Goal: Task Accomplishment & Management: Complete application form

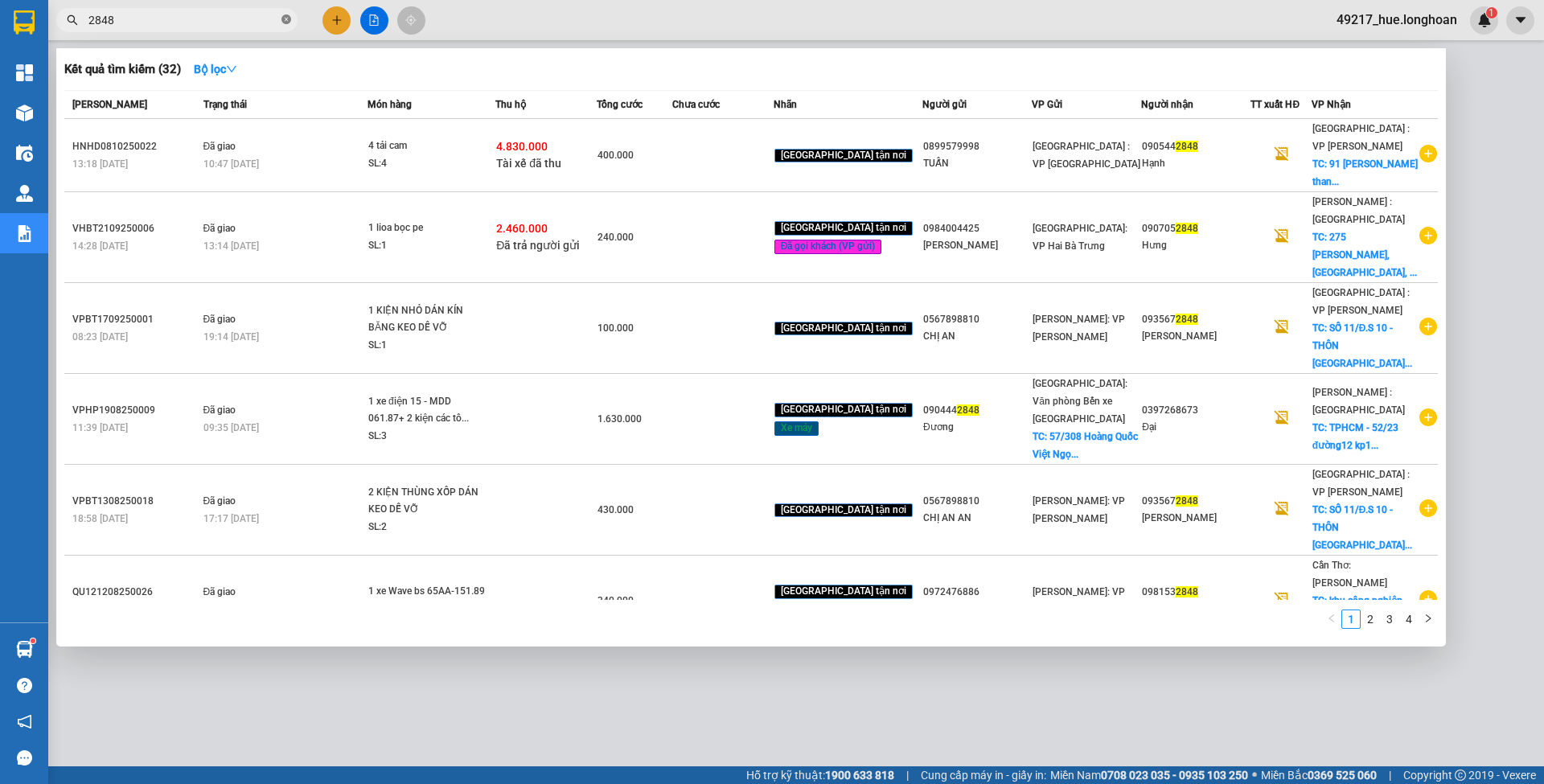
click at [287, 17] on icon "close-circle" at bounding box center [286, 19] width 10 height 10
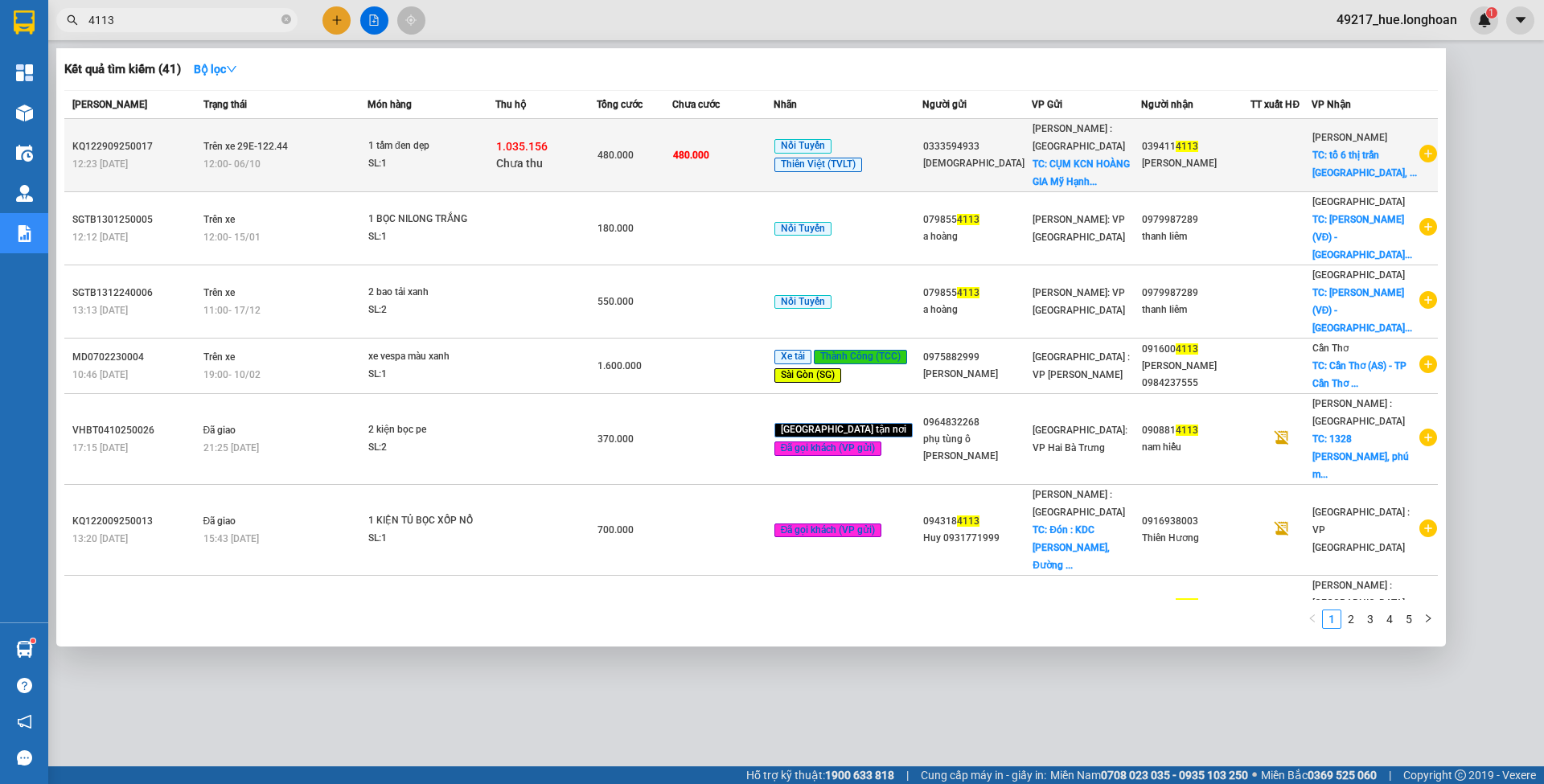
type input "4113"
click at [559, 161] on div "1.035.156 Chưa thu" at bounding box center [546, 155] width 100 height 34
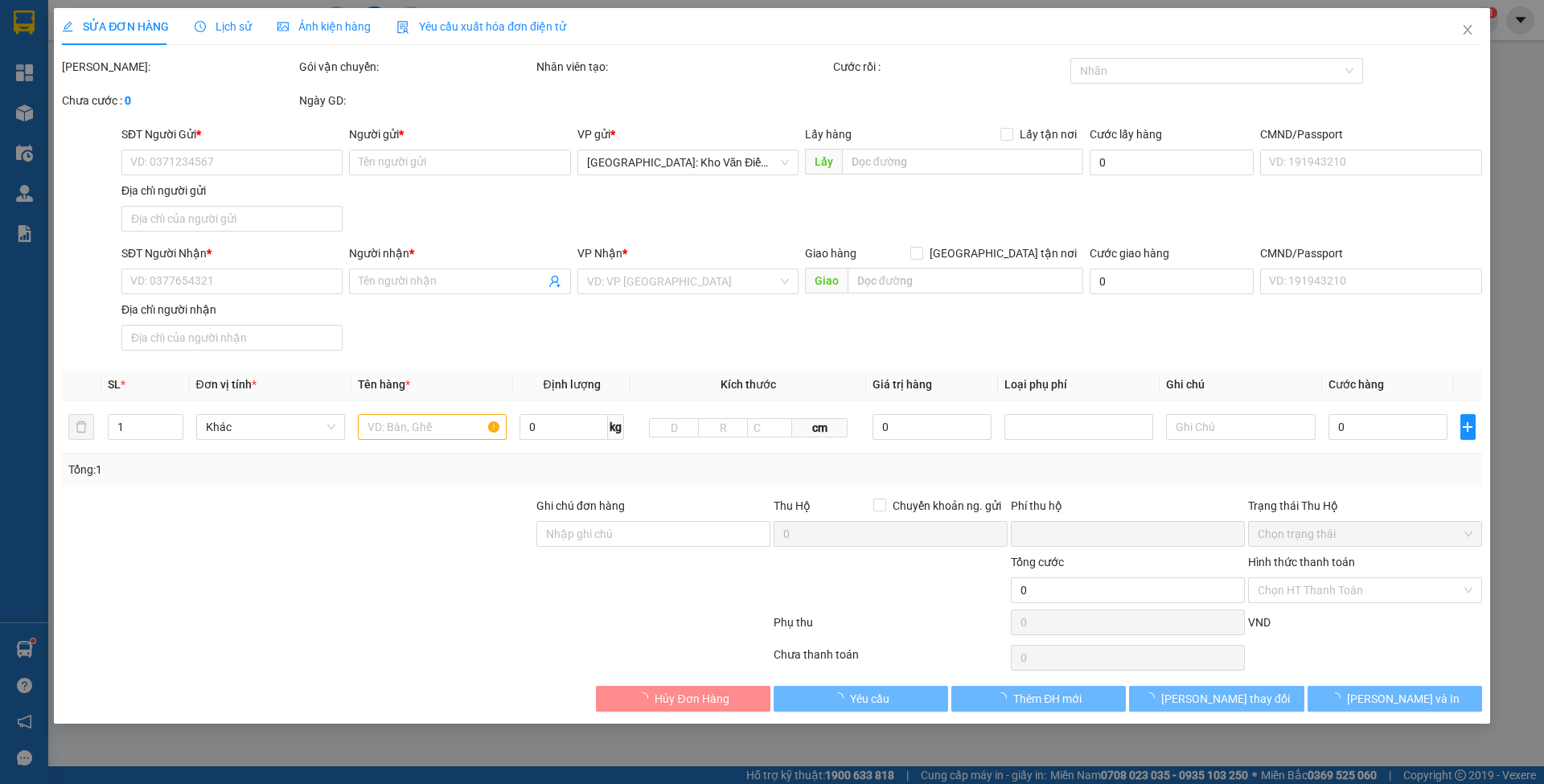
type input "0333594933"
type input "Hồng Hòa"
checkbox input "true"
type input "CỤM KCN HOÀNG GIA Mỹ Hạnh Nam, Đức Hòa, Long An, Việt Nam"
type input "0394114113"
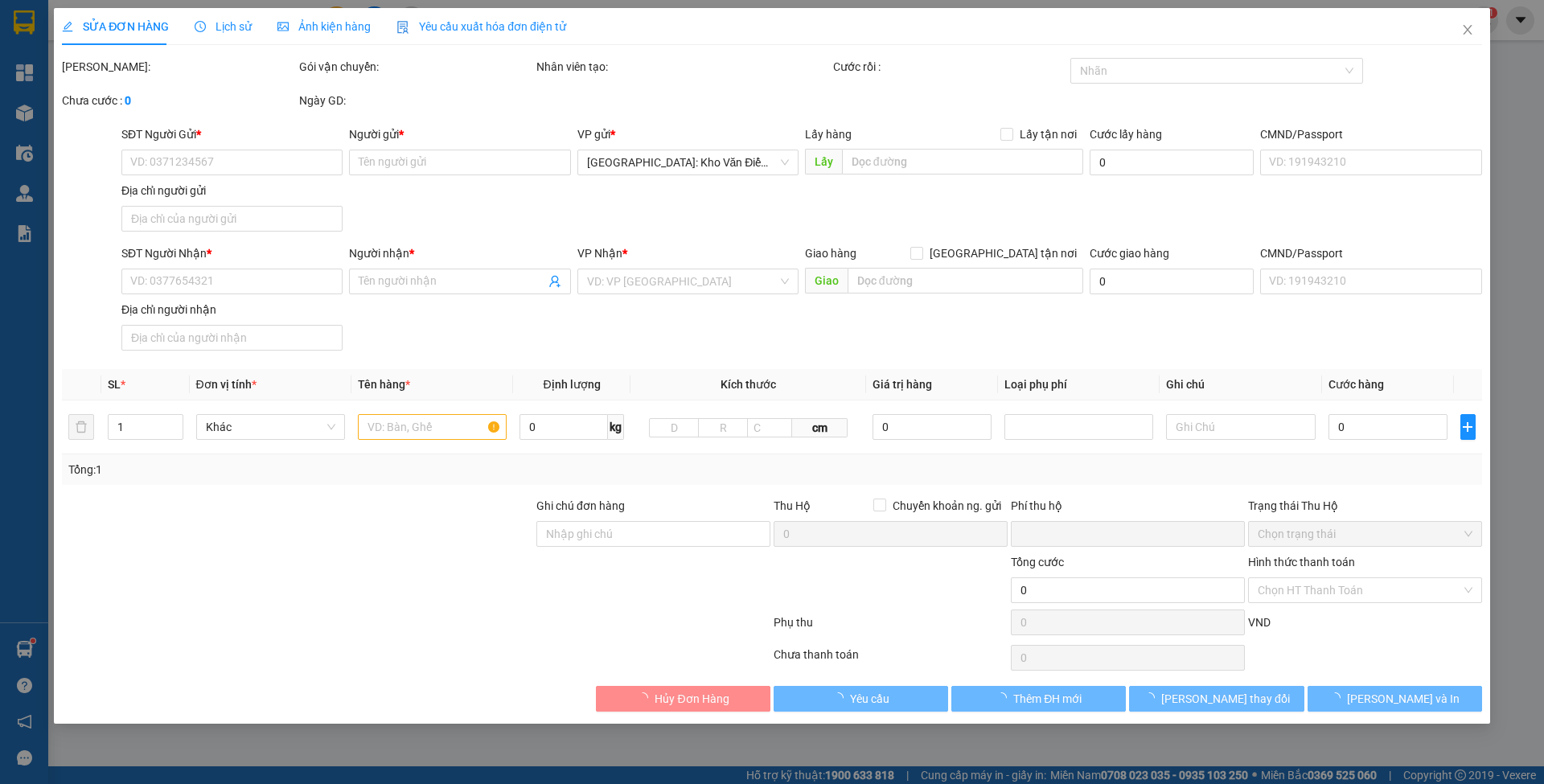
type input "Trần Văn Hải"
checkbox input "true"
type input "tổ 6 thị trấn hoà Thuận, huyện quảng hoà , tỉnh Cao Bằng"
type input "480.000"
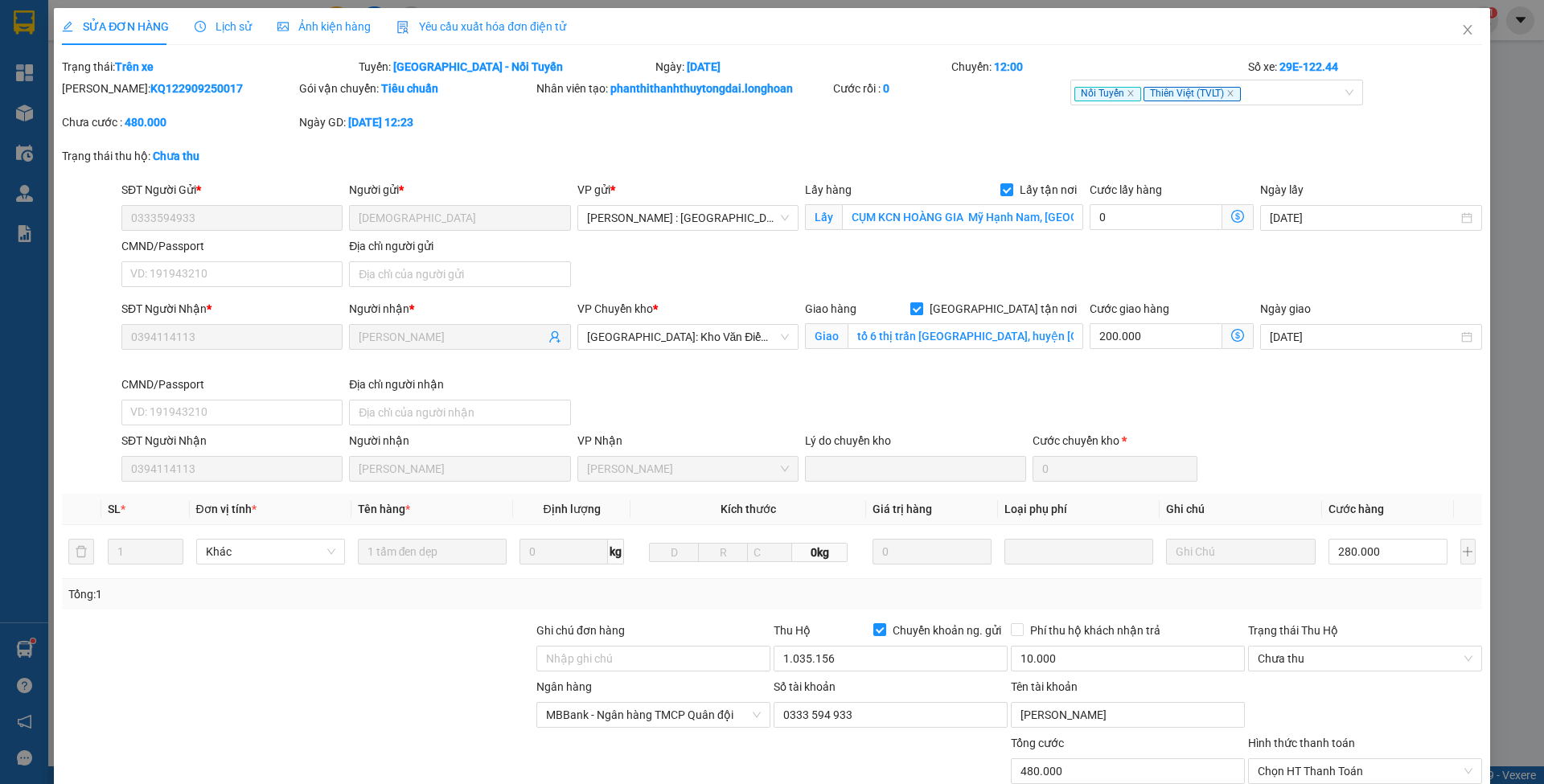
click at [1000, 314] on span "[GEOGRAPHIC_DATA] tận nơi" at bounding box center [1003, 308] width 160 height 18
click at [922, 314] on input "[GEOGRAPHIC_DATA] tận nơi" at bounding box center [916, 307] width 11 height 11
checkbox input "false"
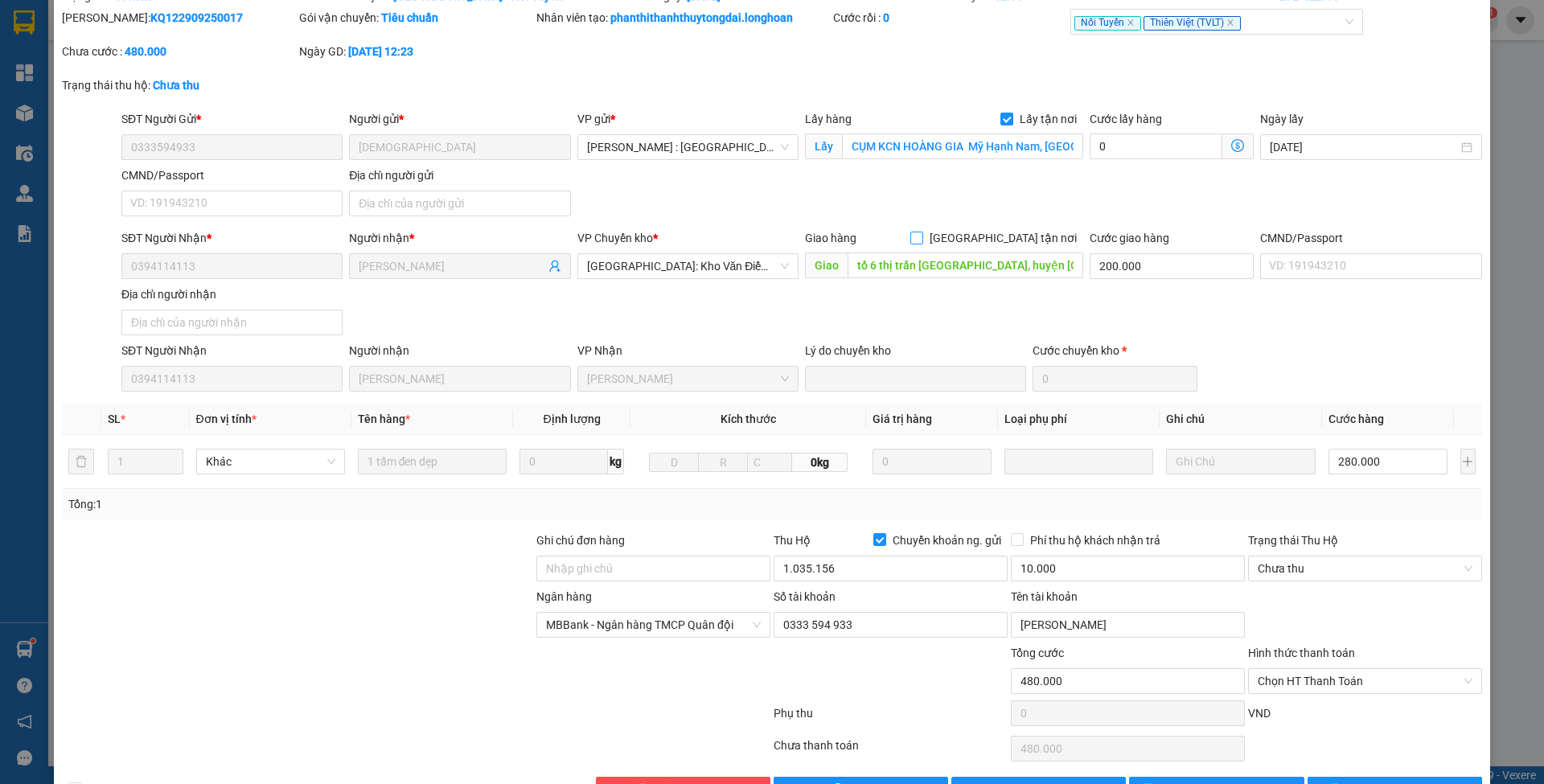
scroll to position [118, 0]
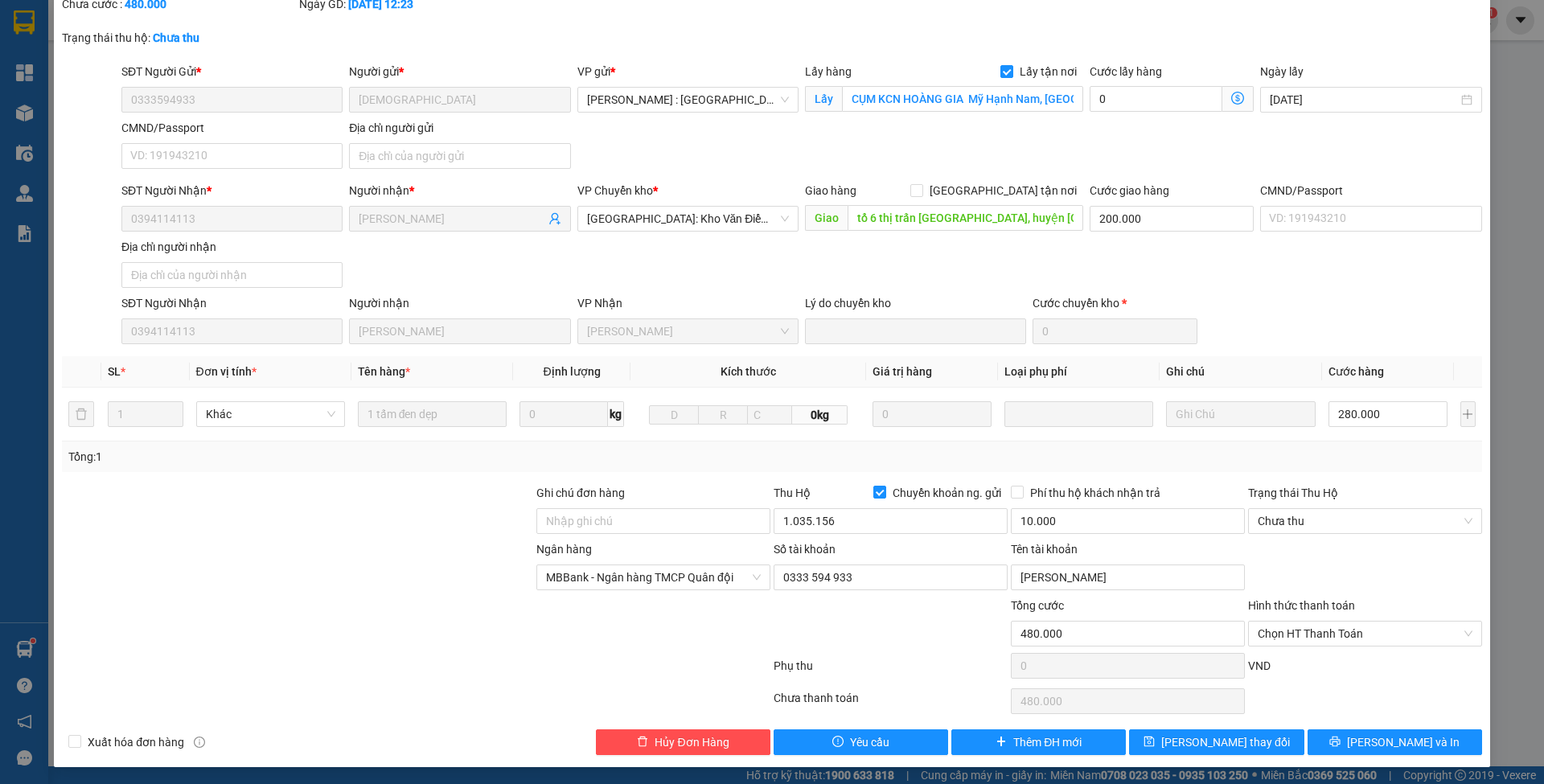
click at [1198, 752] on div "SỬA ĐƠN HÀNG Lịch sử Ảnh kiện hàng Yêu cầu xuất hóa đơn điện tử Total Paid Fee …" at bounding box center [771, 328] width 1436 height 877
click at [1198, 739] on span "[PERSON_NAME] thay đổi" at bounding box center [1225, 742] width 129 height 18
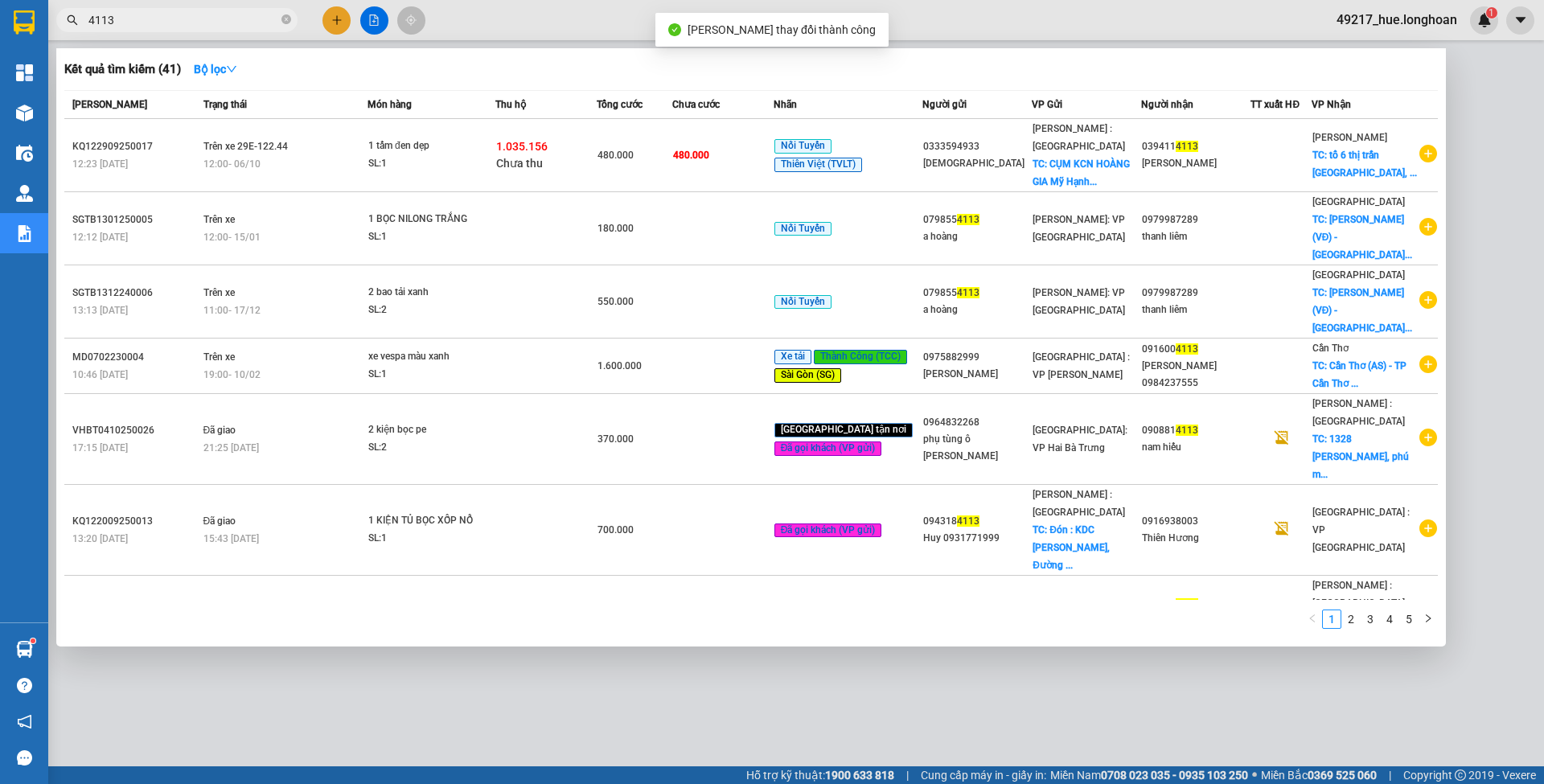
click at [202, 22] on input "4113" at bounding box center [183, 20] width 190 height 18
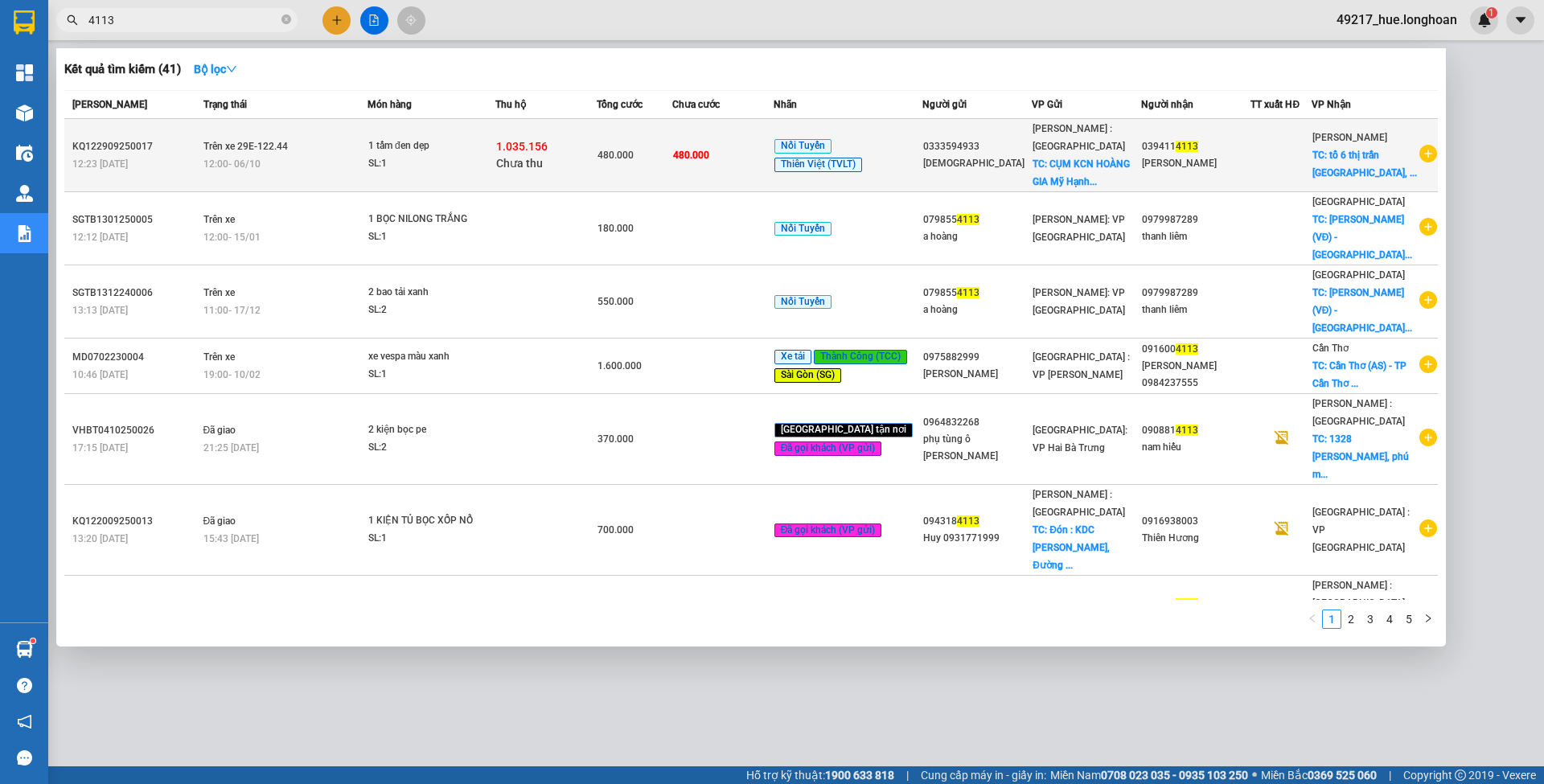
click at [596, 159] on div "1.035.156 Chưa thu" at bounding box center [546, 155] width 100 height 34
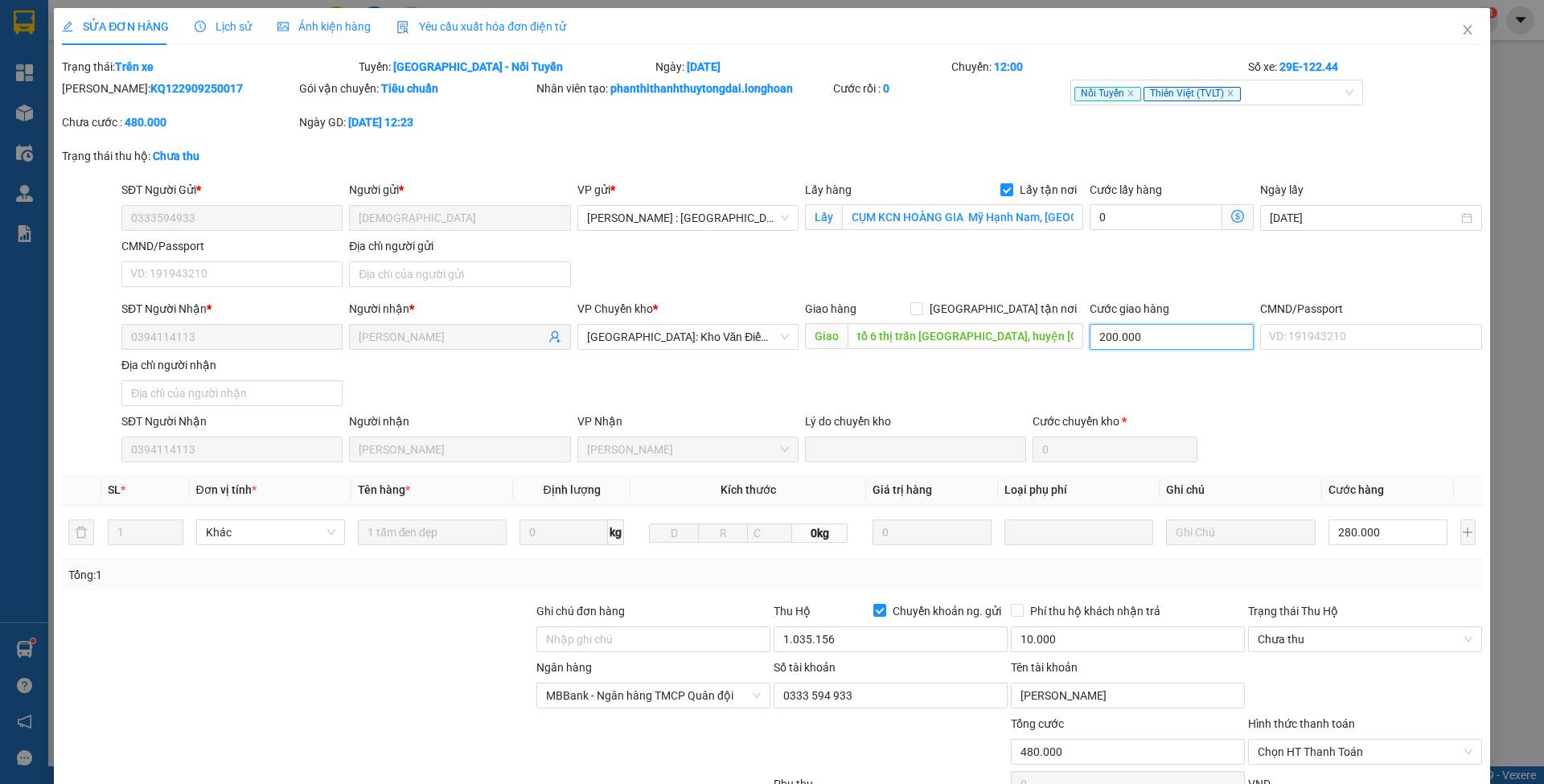
click at [1188, 330] on input "200.000" at bounding box center [1172, 336] width 164 height 25
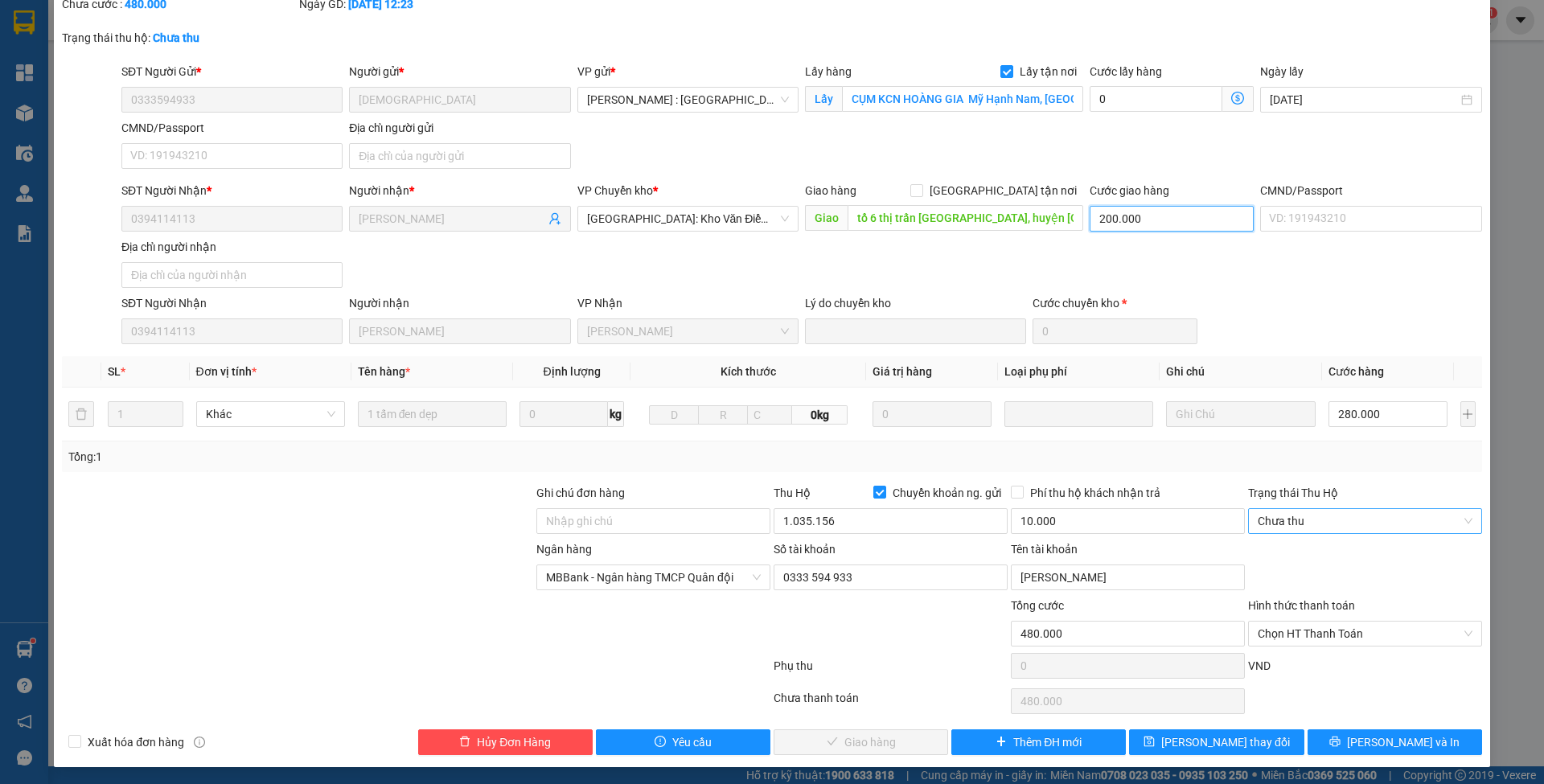
click at [1304, 513] on span "Chưa thu" at bounding box center [1364, 521] width 215 height 25
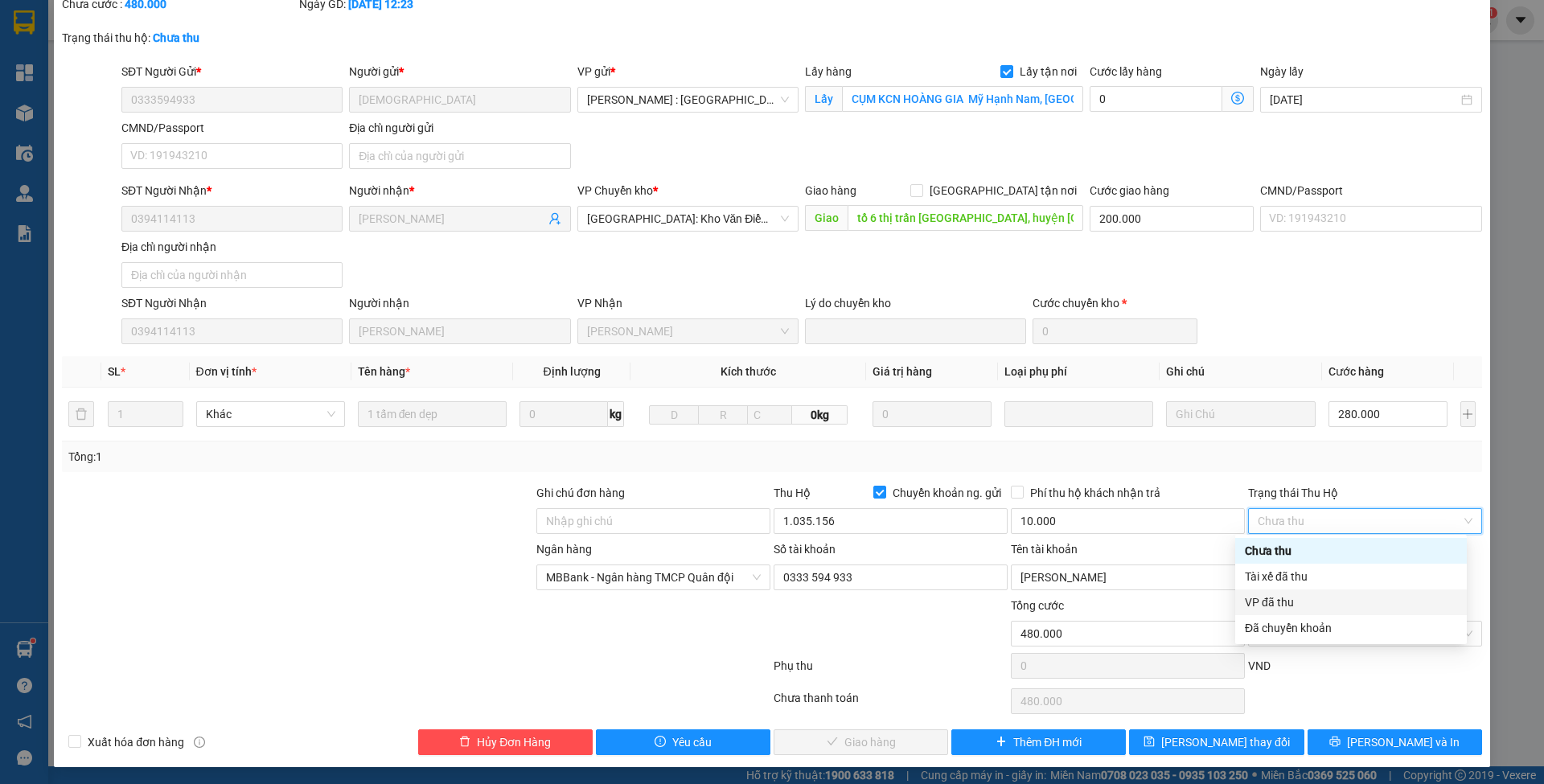
click at [1285, 607] on div "VP đã thu" at bounding box center [1351, 602] width 212 height 18
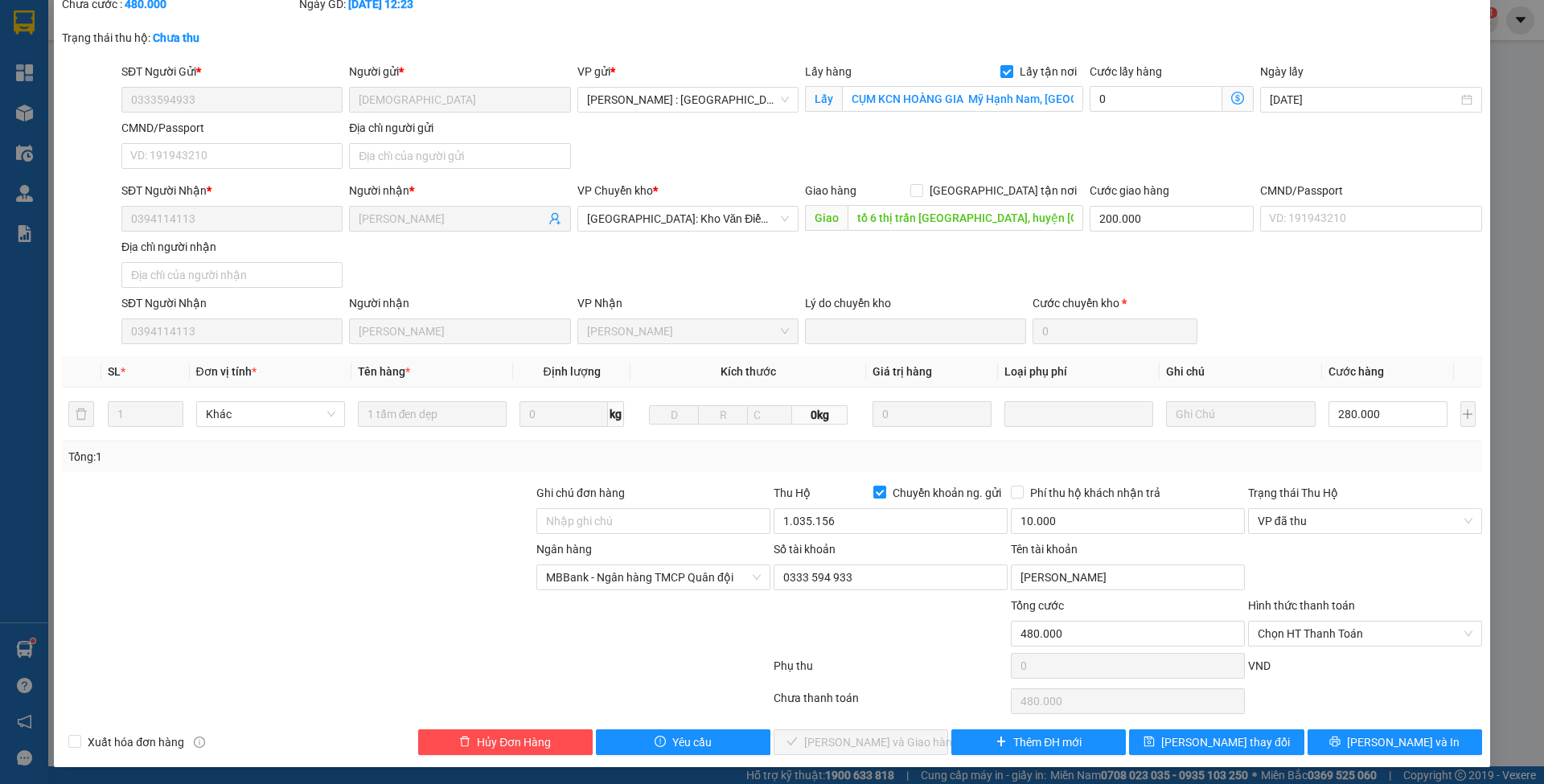
click at [1285, 607] on label "Hình thức thanh toán" at bounding box center [1301, 605] width 107 height 13
click at [1285, 621] on input "Hình thức thanh toán" at bounding box center [1359, 633] width 203 height 25
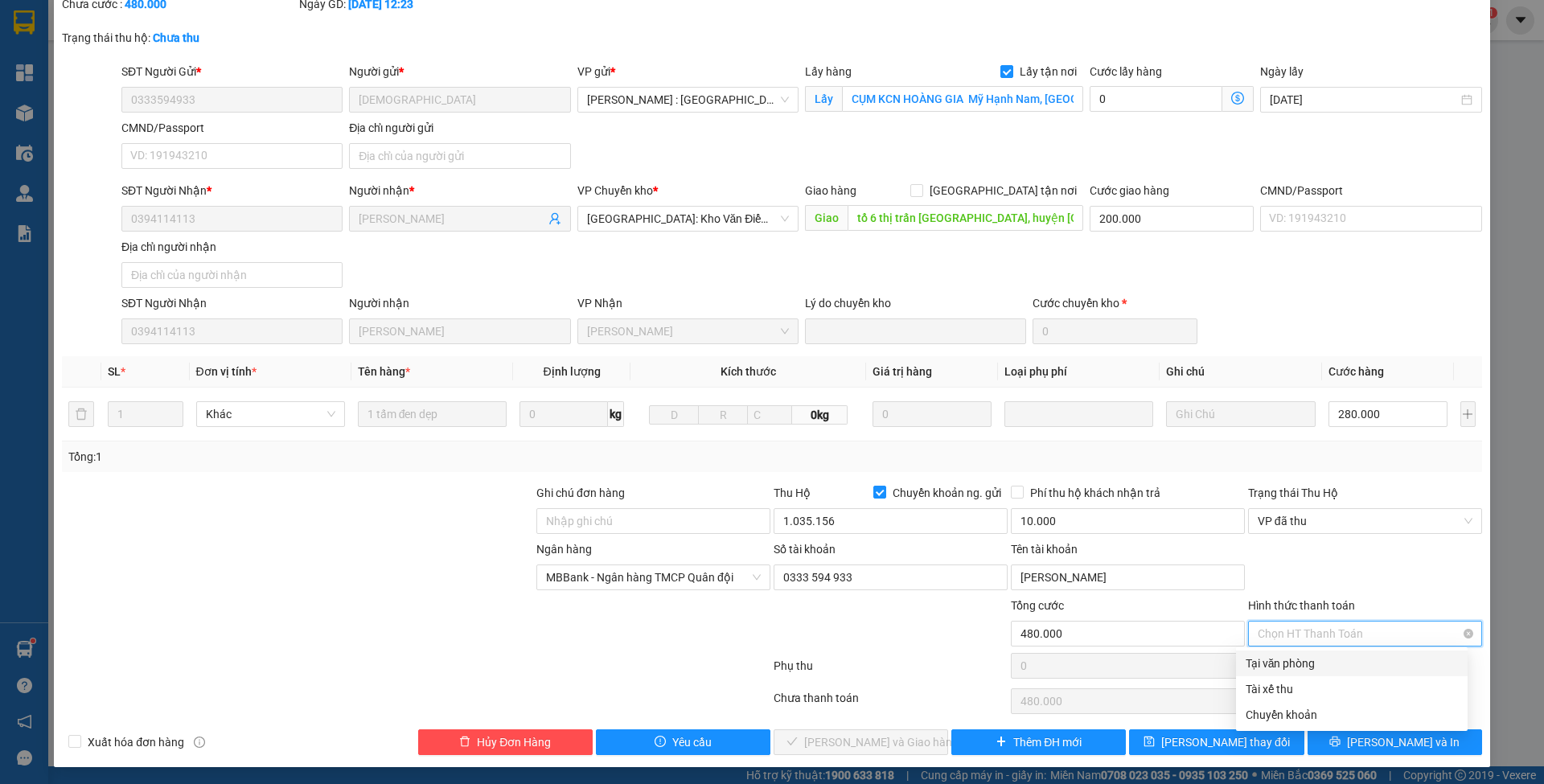
click at [1280, 625] on span "Chọn HT Thanh Toán" at bounding box center [1364, 633] width 215 height 25
click at [1271, 655] on div "Tại văn phòng" at bounding box center [1352, 663] width 212 height 18
type input "0"
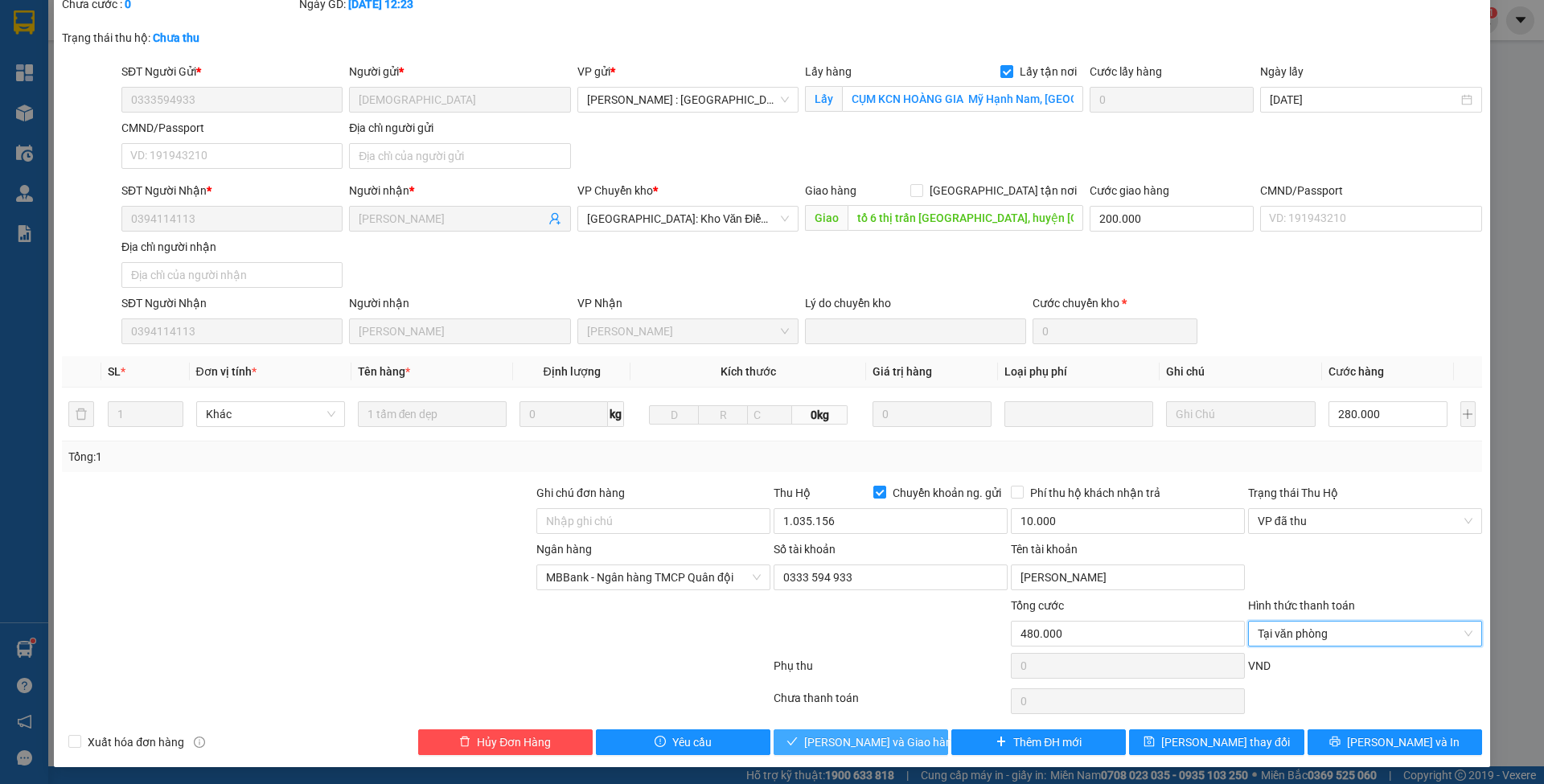
click at [824, 733] on span "Lưu và Giao hàng" at bounding box center [882, 742] width 154 height 18
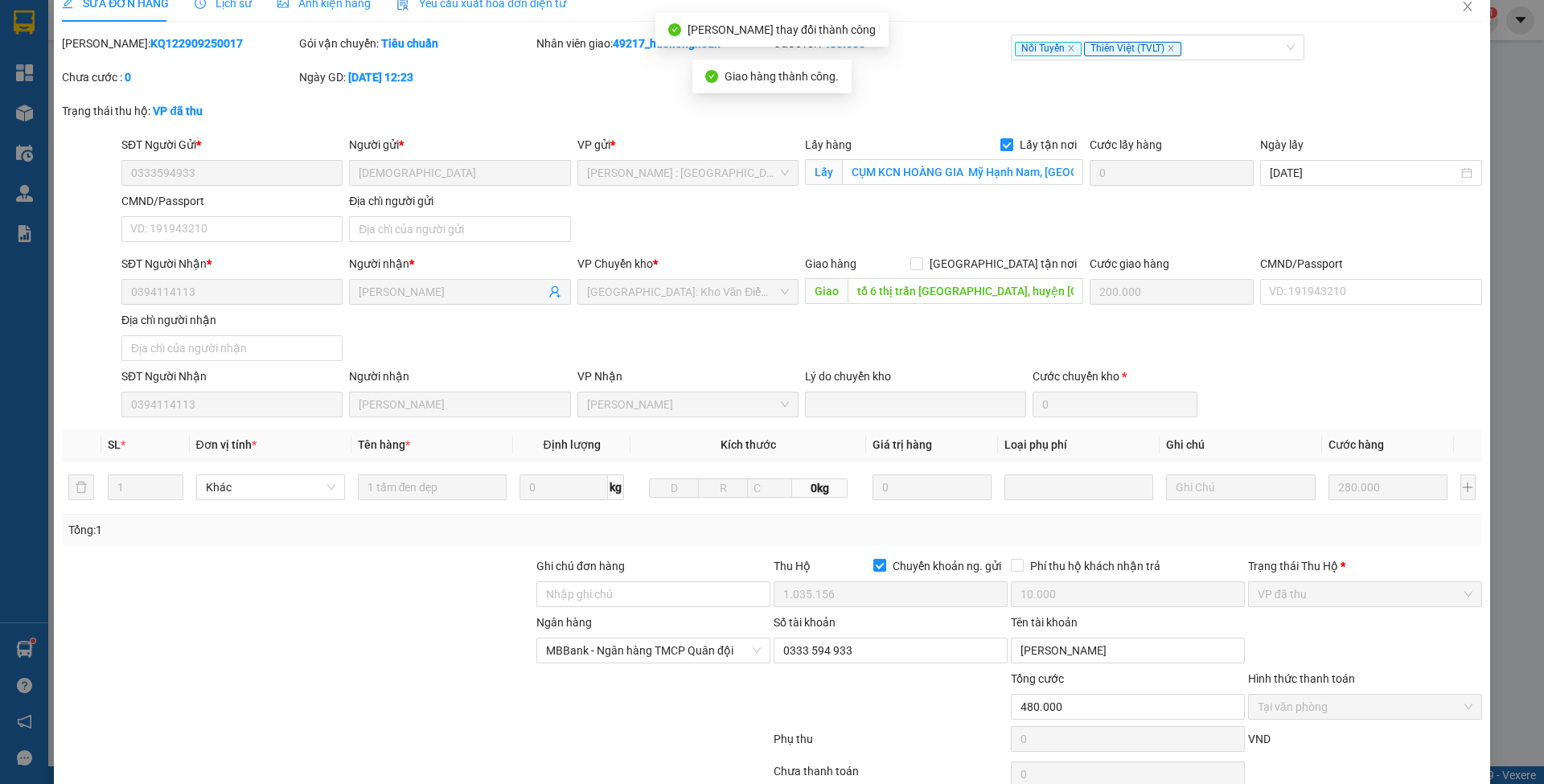
scroll to position [0, 0]
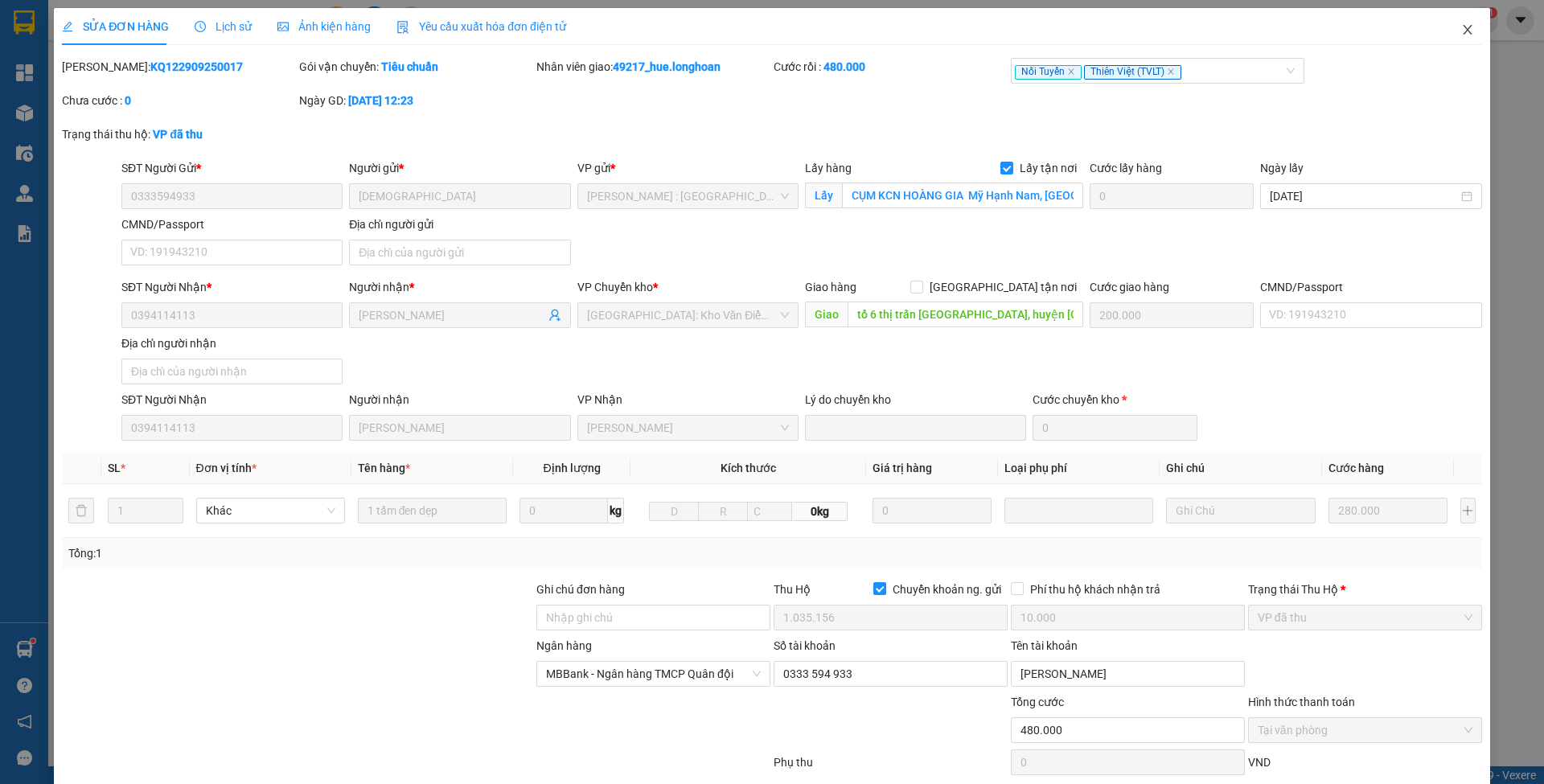
click at [1445, 39] on span "Close" at bounding box center [1467, 30] width 45 height 45
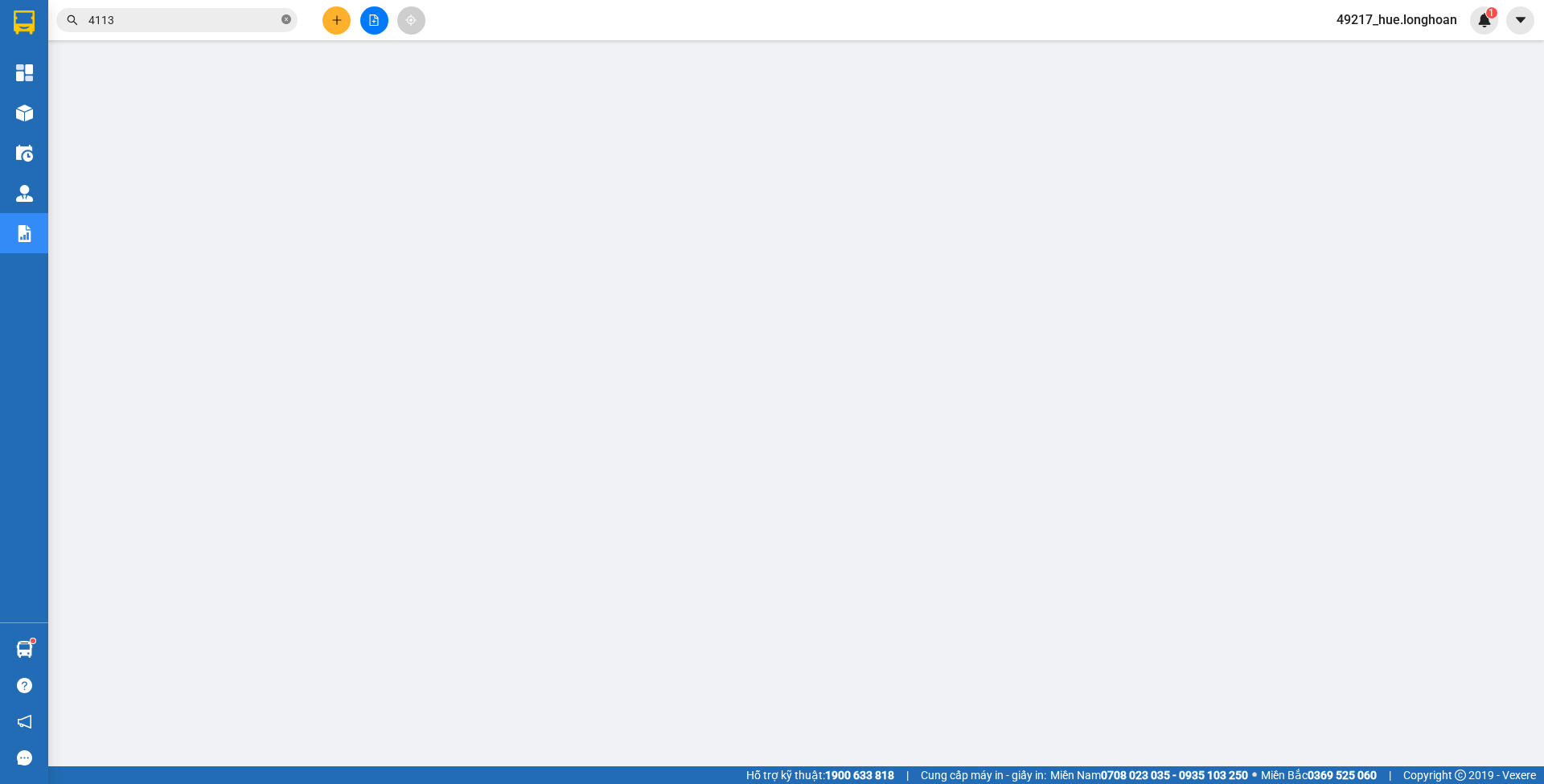
click at [285, 23] on icon "close-circle" at bounding box center [286, 19] width 10 height 10
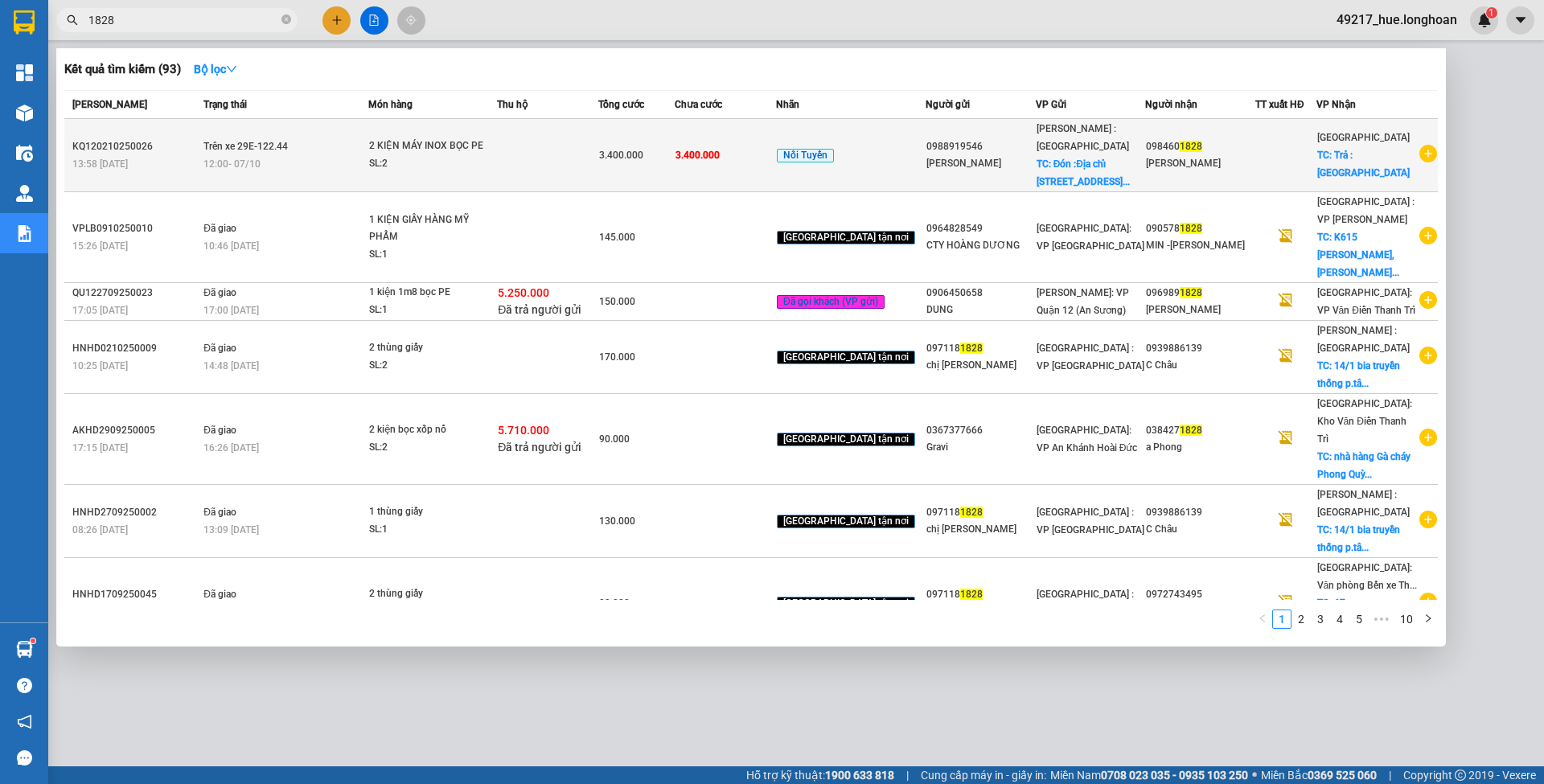
type input "1828"
click at [536, 148] on td at bounding box center [548, 156] width 102 height 74
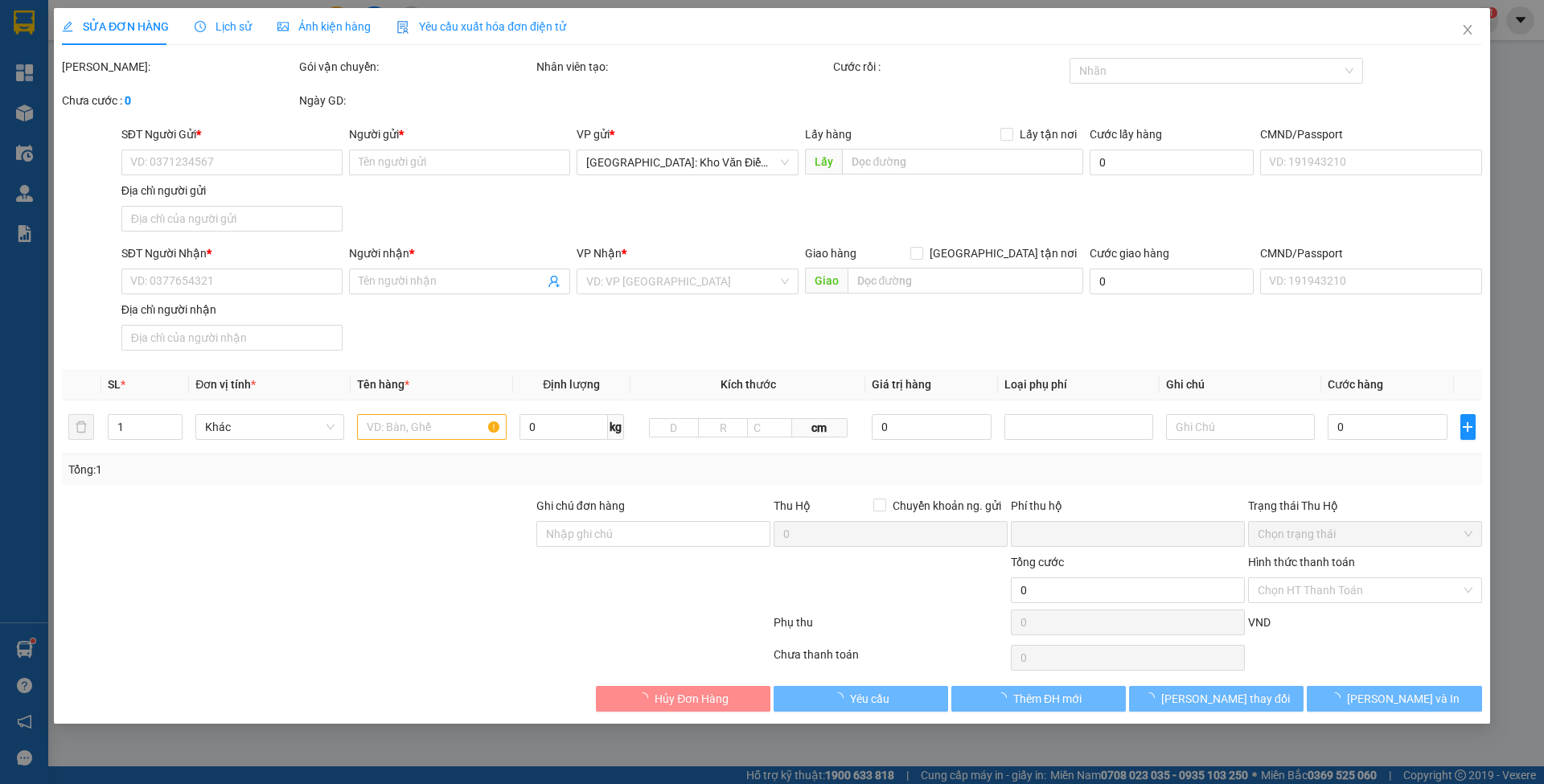
type input "0988919546"
type input "Thanh Nhàn"
checkbox input "true"
type input "Đón :Địa chỉ 30/37 đường kinh số 1, p. Tân tạo a, quận bình tân."
type input "0984601828"
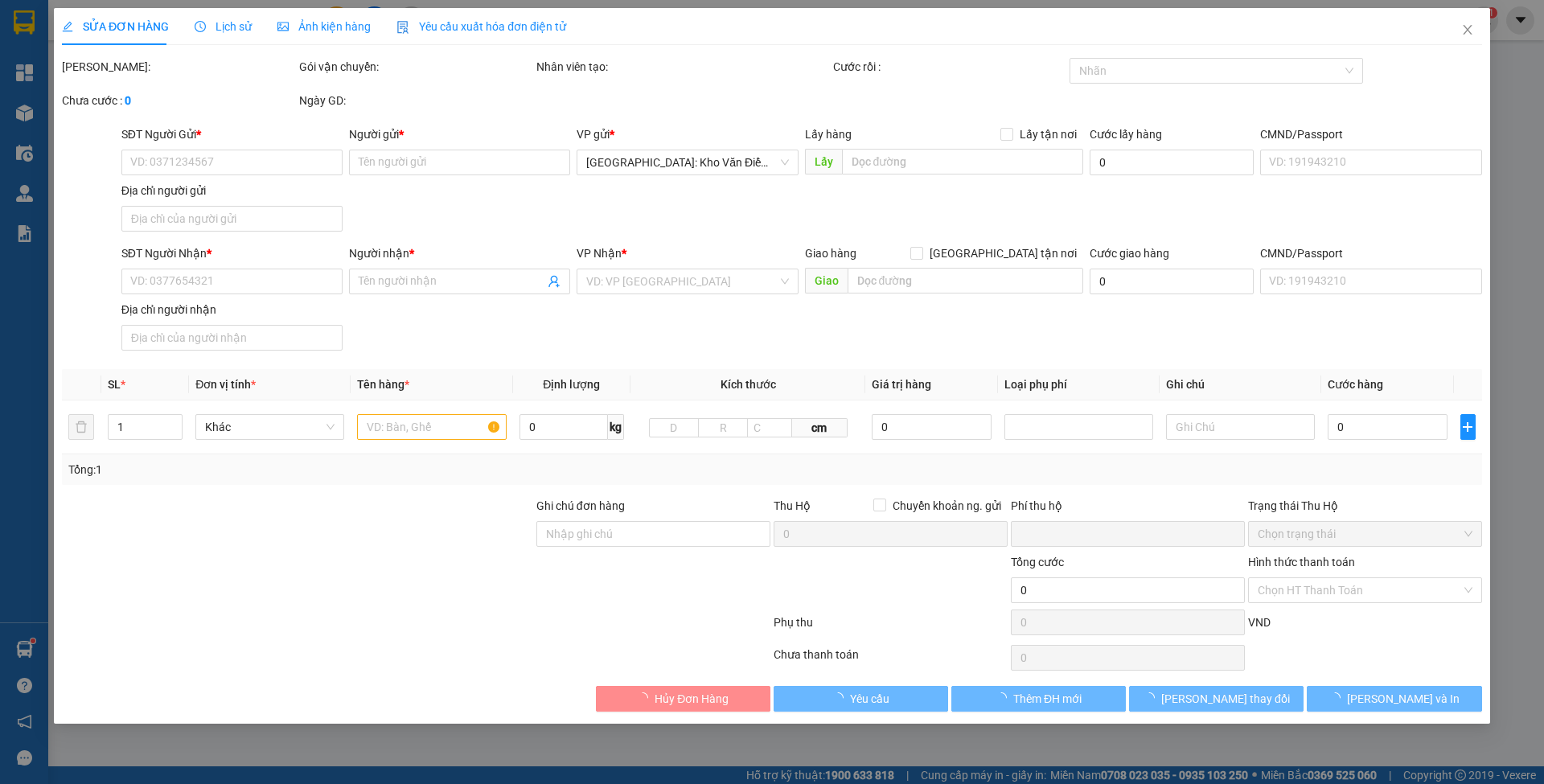
type input "Bùi Văn Nghĩa"
checkbox input "true"
type input "Trả : TP Điện Biên"
type input "0"
type input "3.400.000"
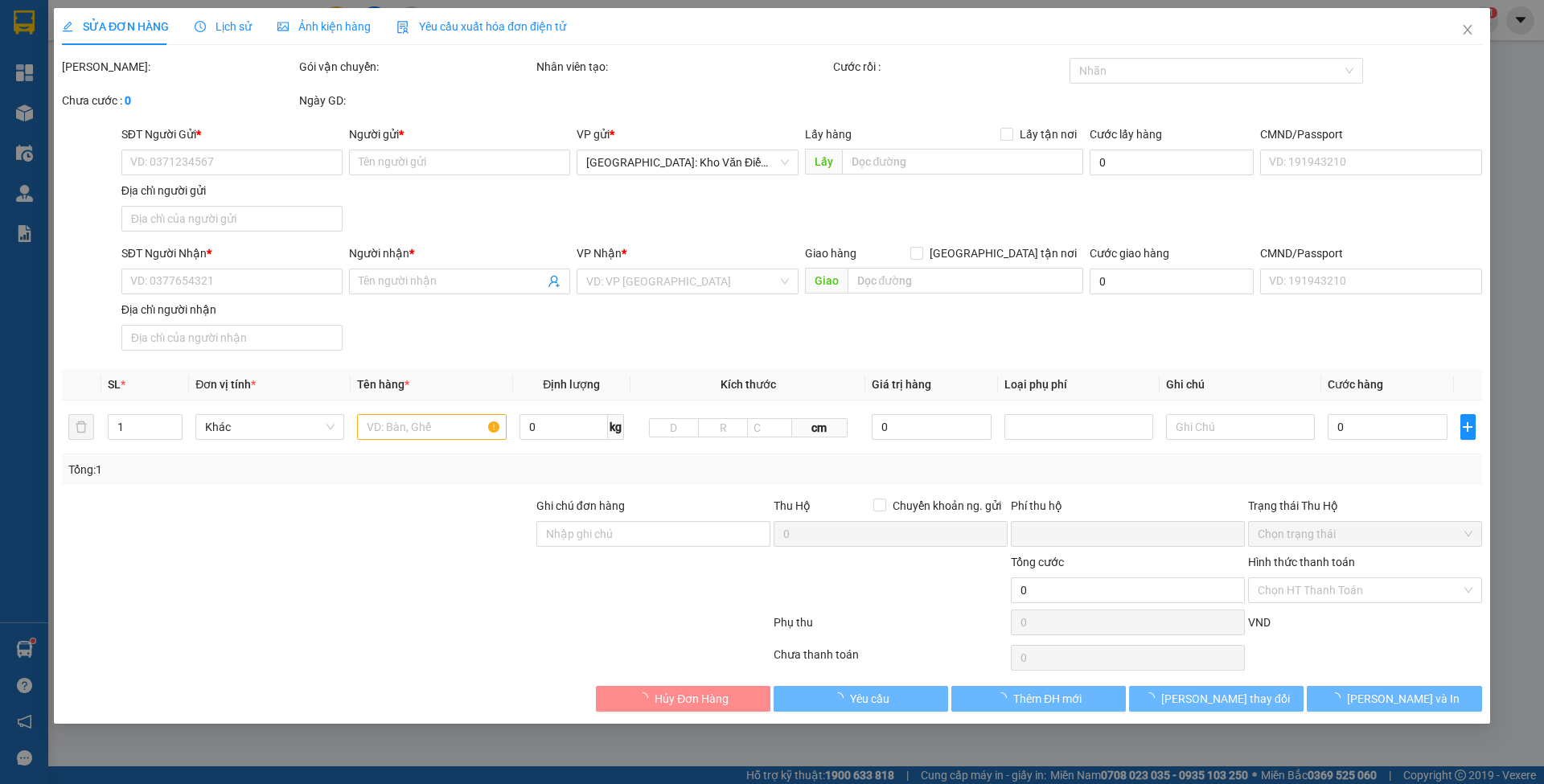
type input "3.400.000"
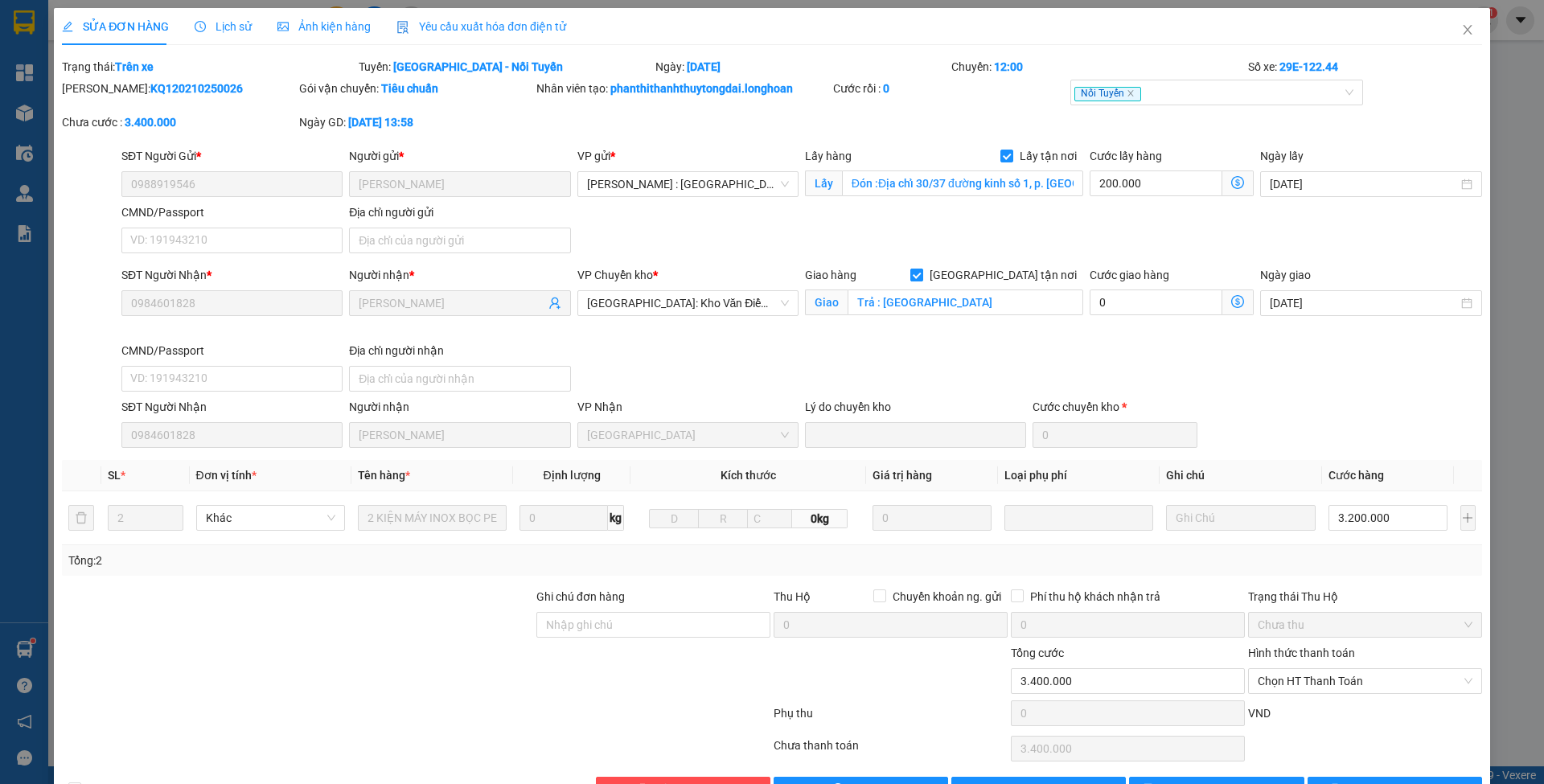
click at [1035, 268] on span "[GEOGRAPHIC_DATA] tận nơi" at bounding box center [1003, 275] width 160 height 18
click at [922, 269] on input "[GEOGRAPHIC_DATA] tận nơi" at bounding box center [916, 274] width 11 height 11
checkbox input "false"
type input "3.200.000"
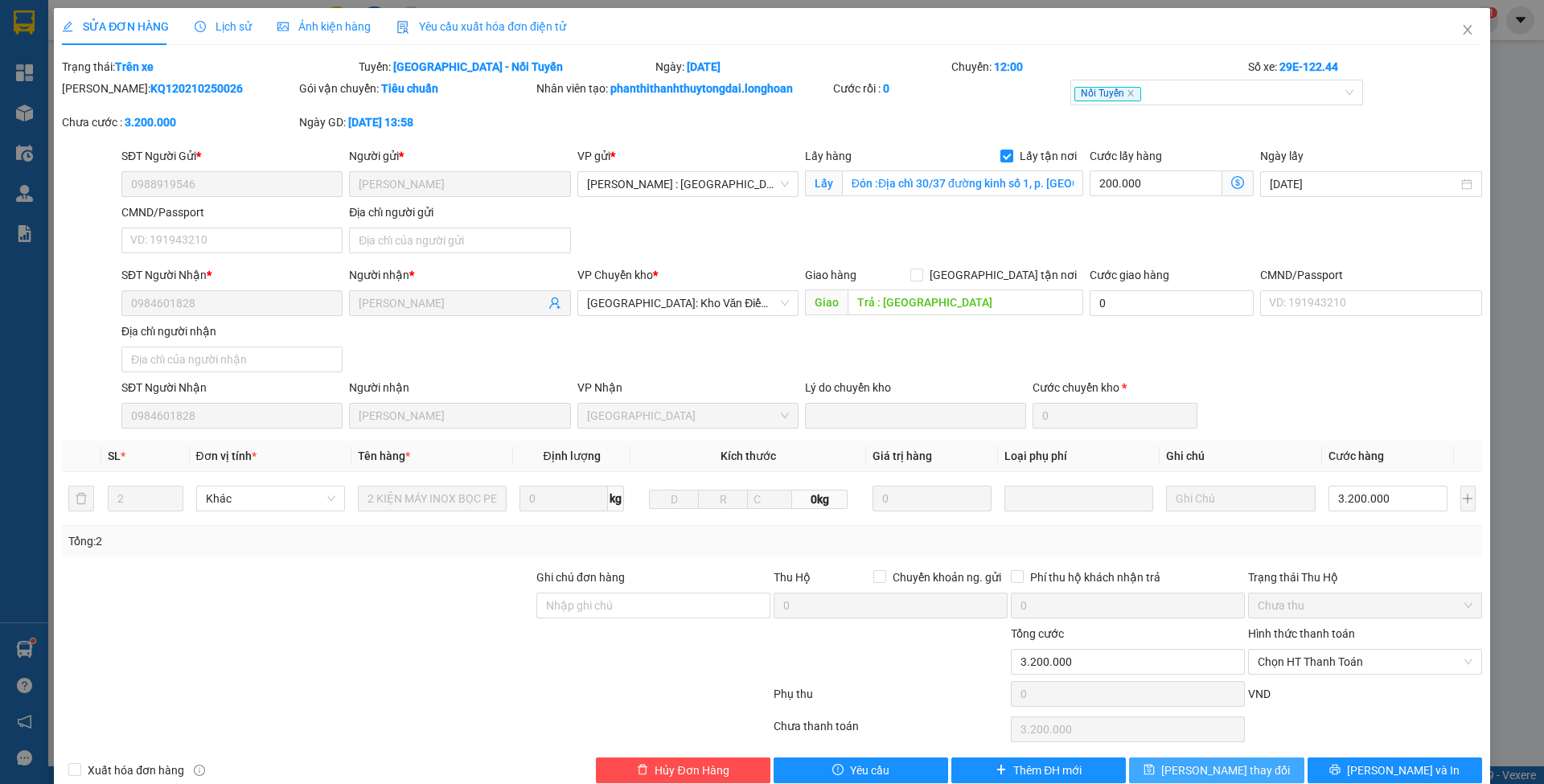
drag, startPoint x: 1195, startPoint y: 767, endPoint x: 1077, endPoint y: 708, distance: 131.9
click at [1193, 767] on span "[PERSON_NAME] thay đổi" at bounding box center [1225, 770] width 129 height 18
type input "3.400.000"
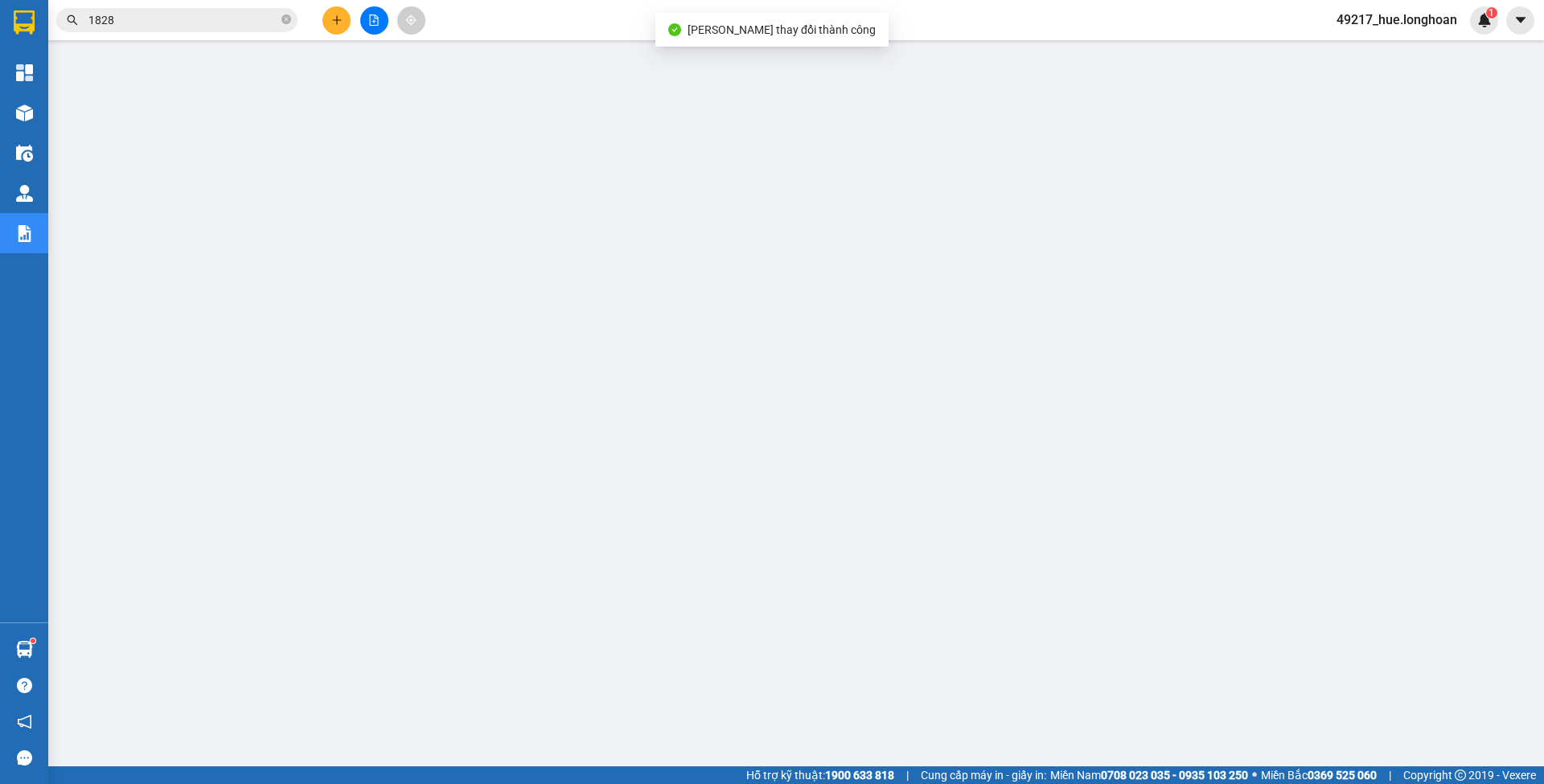
click at [202, 23] on input "1828" at bounding box center [183, 20] width 190 height 18
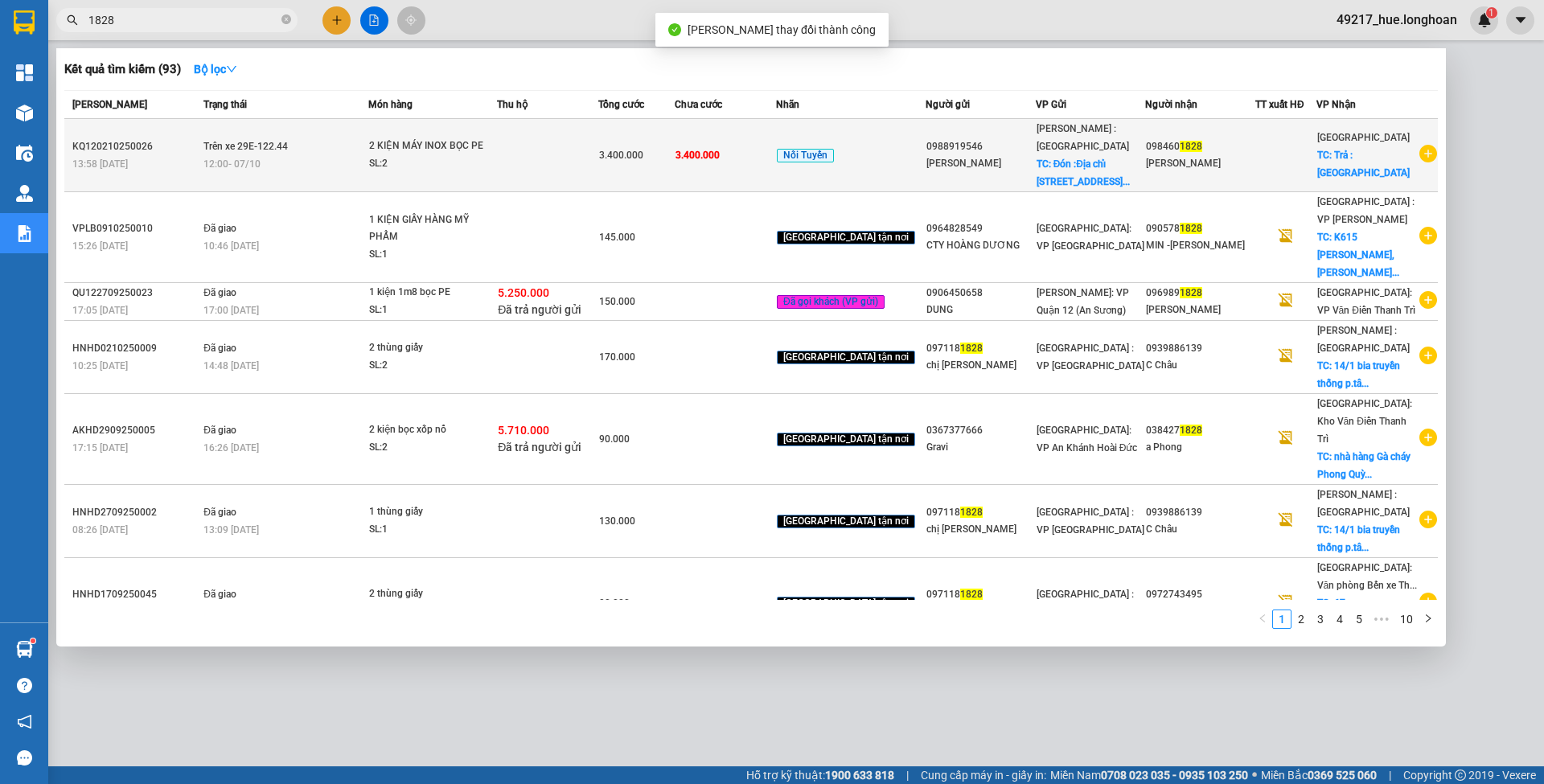
click at [496, 152] on span "2 KIỆN MÁY INOX BỌC PE SL: 2" at bounding box center [432, 154] width 127 height 34
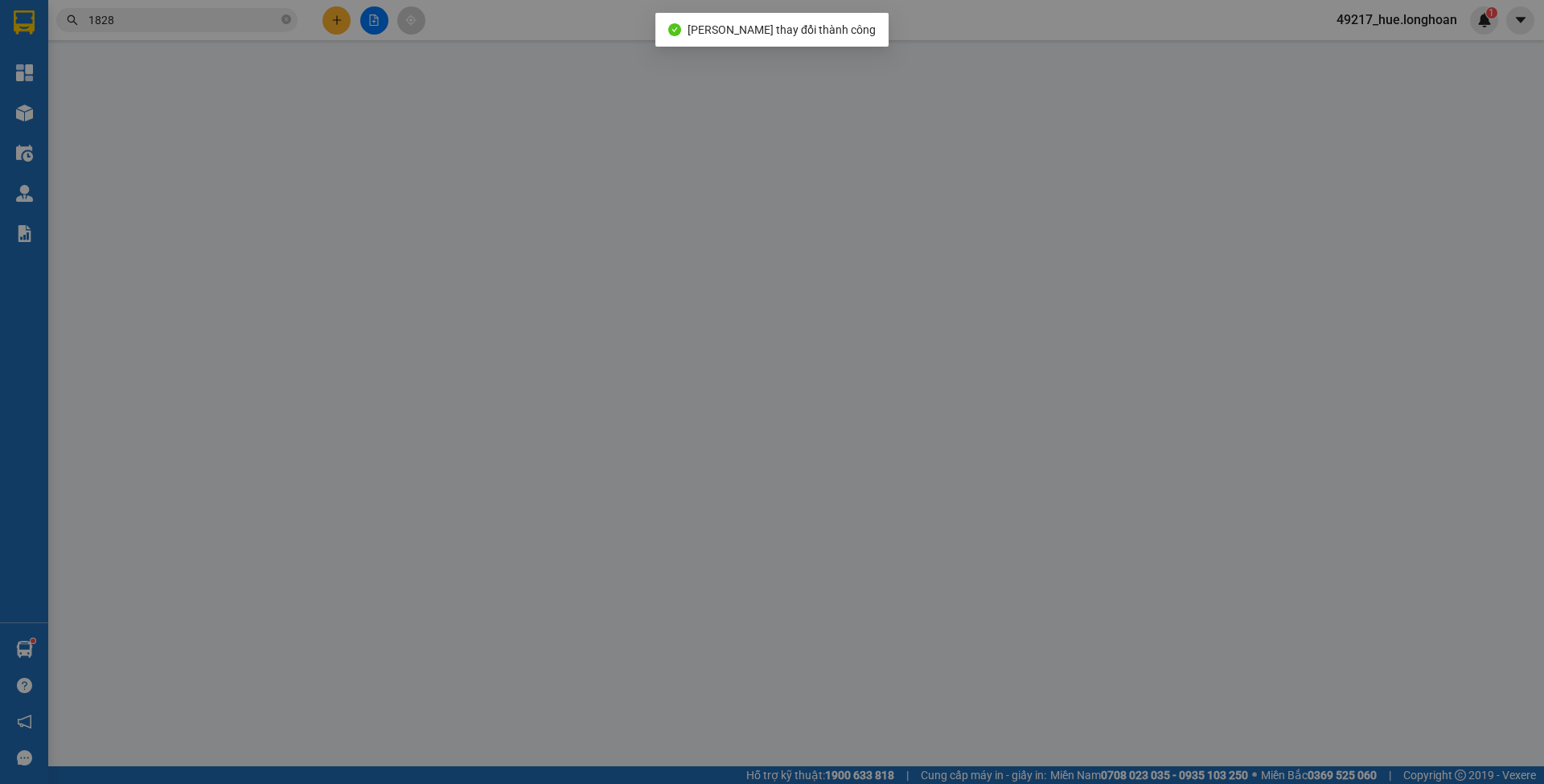
type input "0988919546"
type input "Thanh Nhàn"
checkbox input "true"
type input "Đón :Địa chỉ 30/37 đường kinh số 1, p. Tân tạo a, quận bình tân."
type input "0984601828"
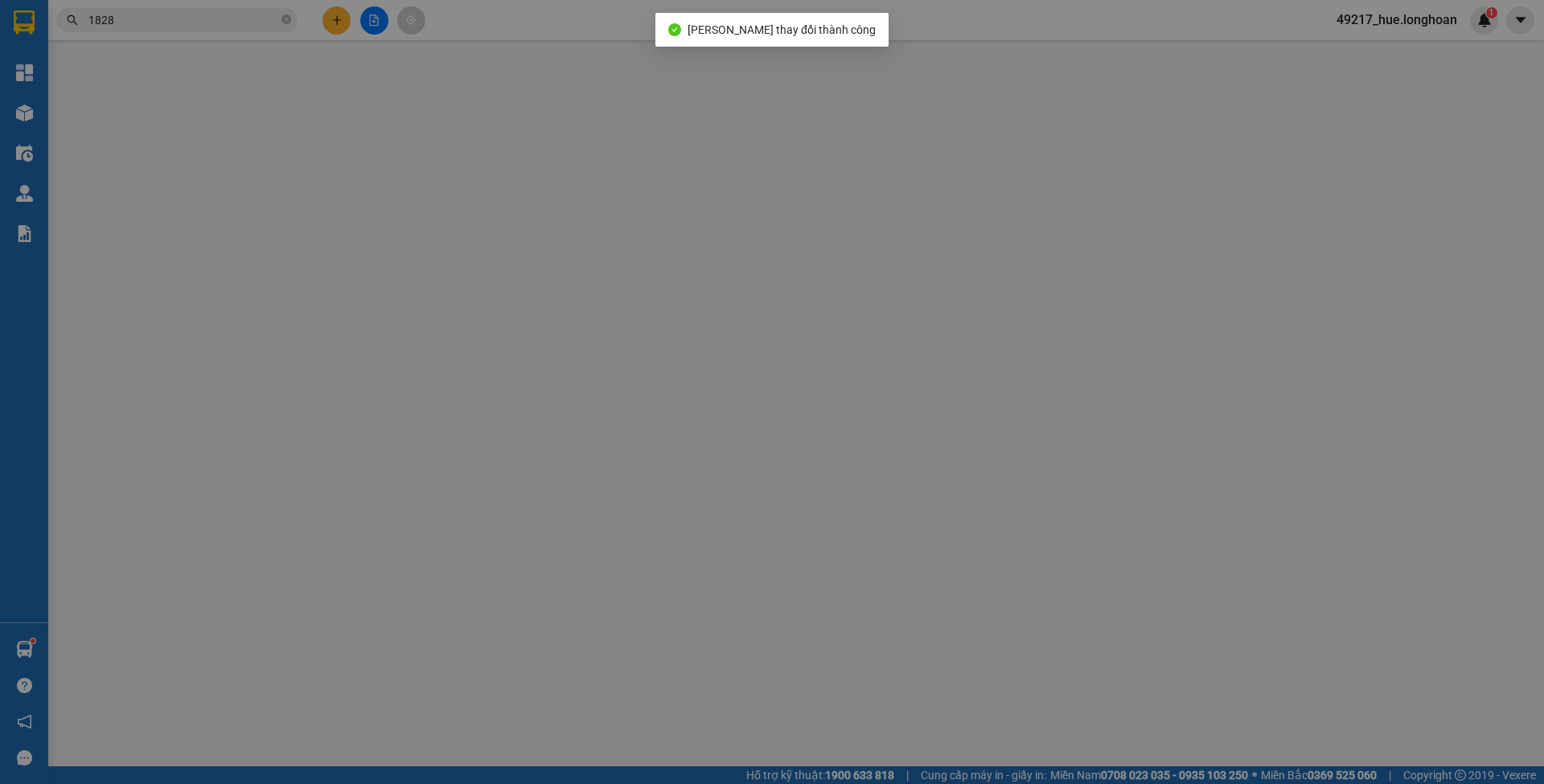
type input "Bùi Văn Nghĩa"
type input "Trả : TP Điện Biên"
type input "0"
type input "3.400.000"
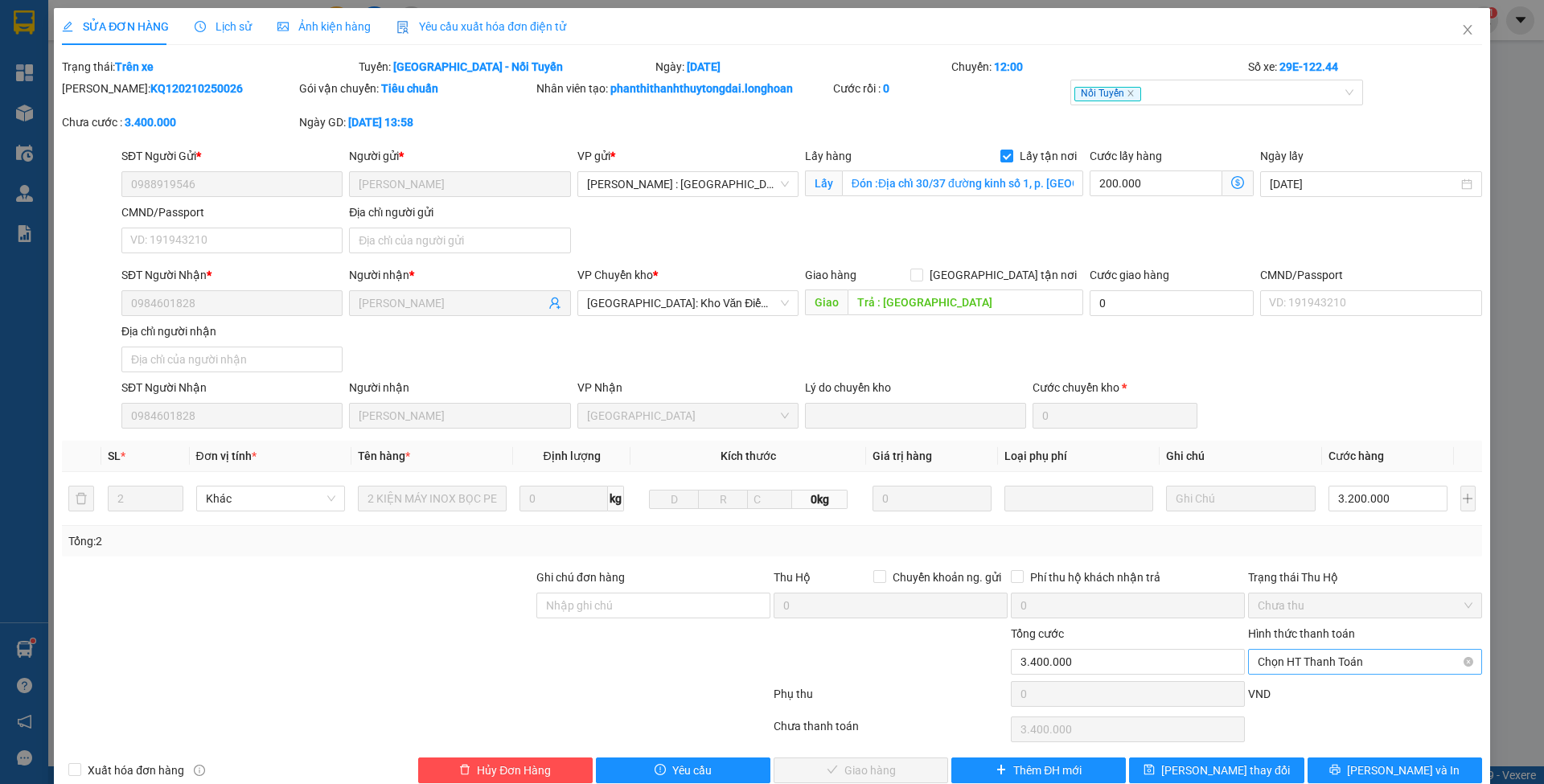
click at [1274, 658] on span "Chọn HT Thanh Toán" at bounding box center [1364, 662] width 215 height 25
click at [1282, 689] on div "Tại văn phòng" at bounding box center [1352, 692] width 212 height 18
type input "0"
click at [890, 761] on span "Lưu và Giao hàng" at bounding box center [882, 770] width 154 height 18
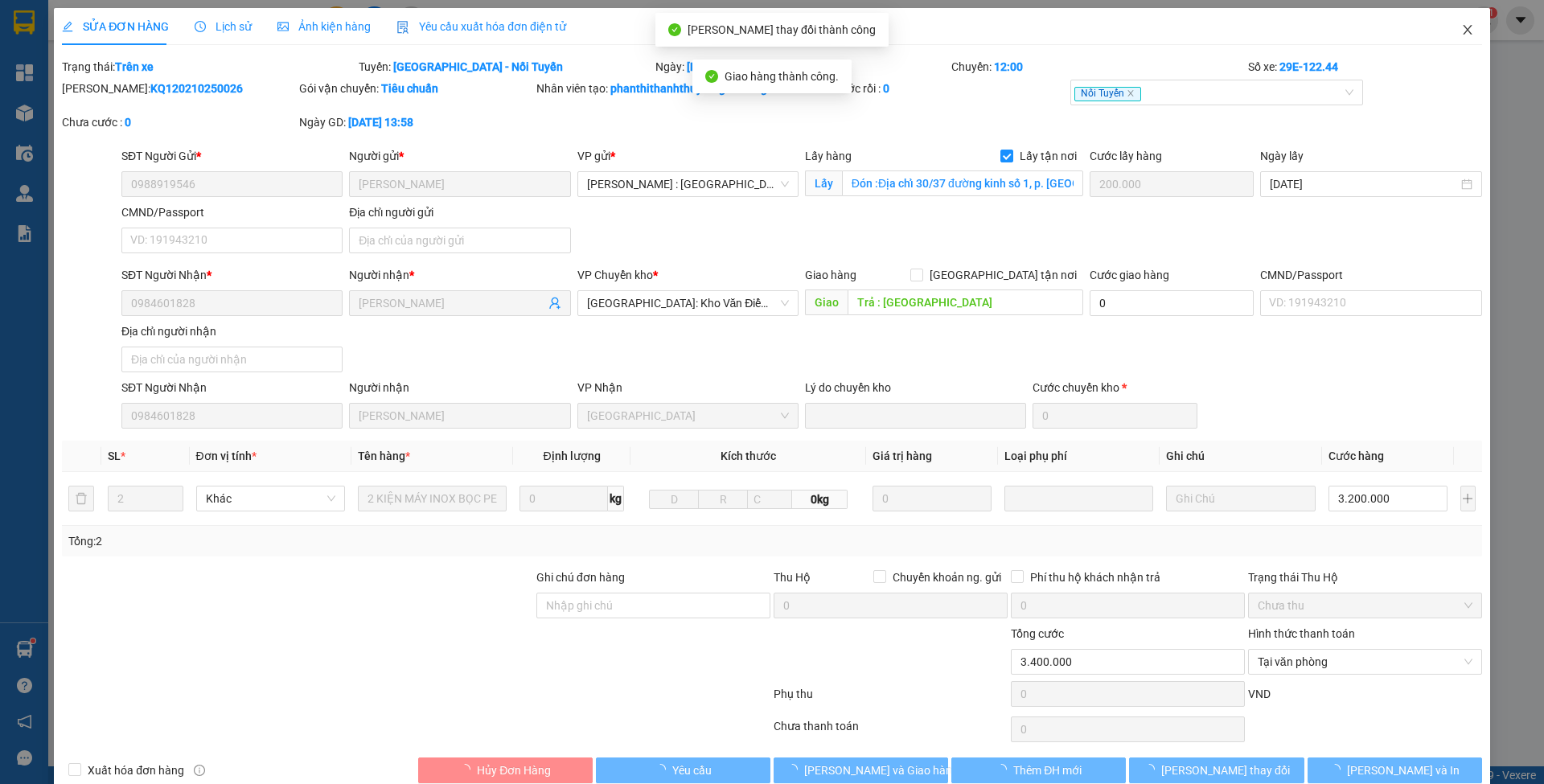
click at [1462, 25] on icon "close" at bounding box center [1468, 30] width 13 height 13
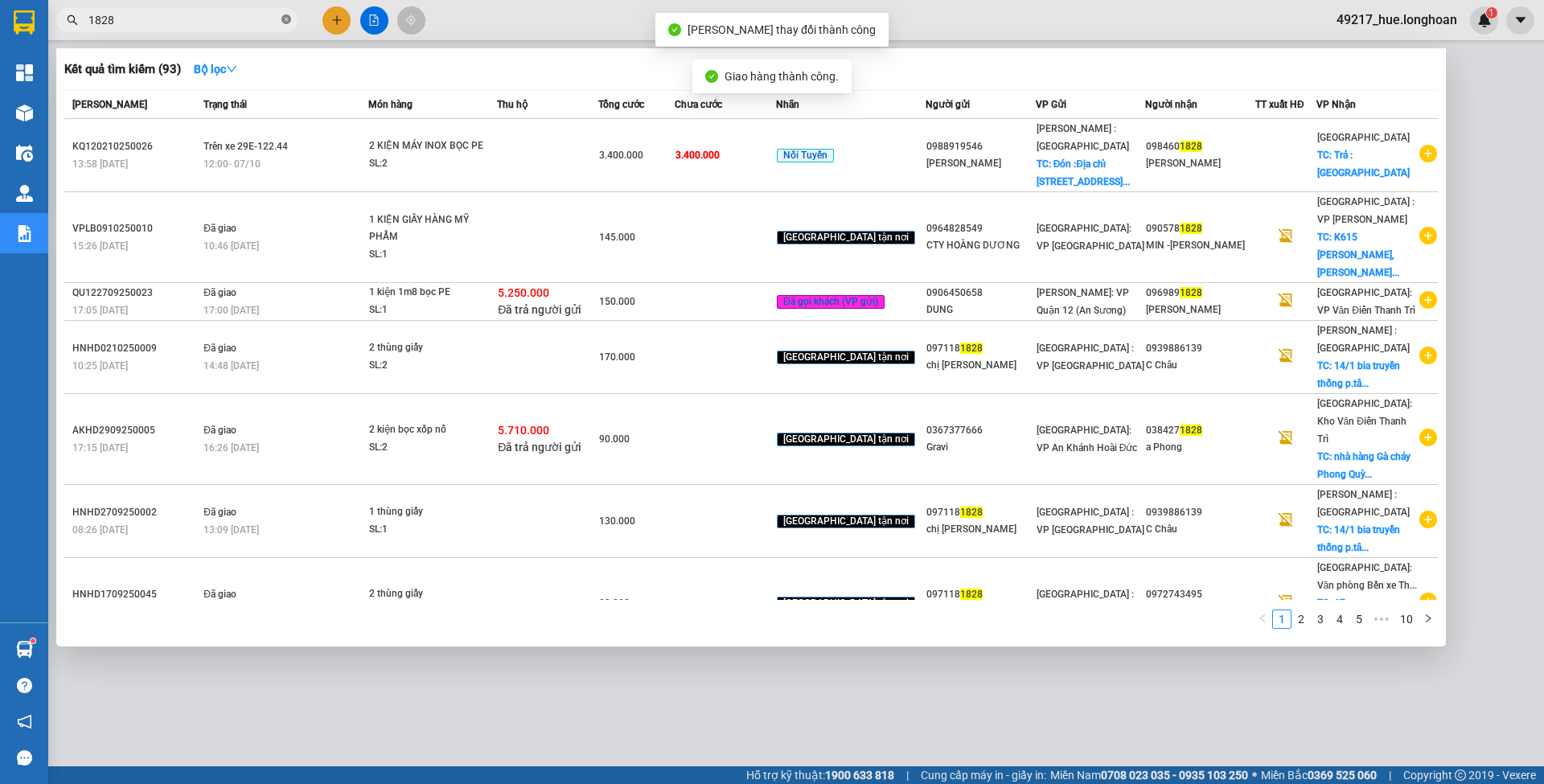
click at [286, 19] on icon "close-circle" at bounding box center [286, 19] width 10 height 10
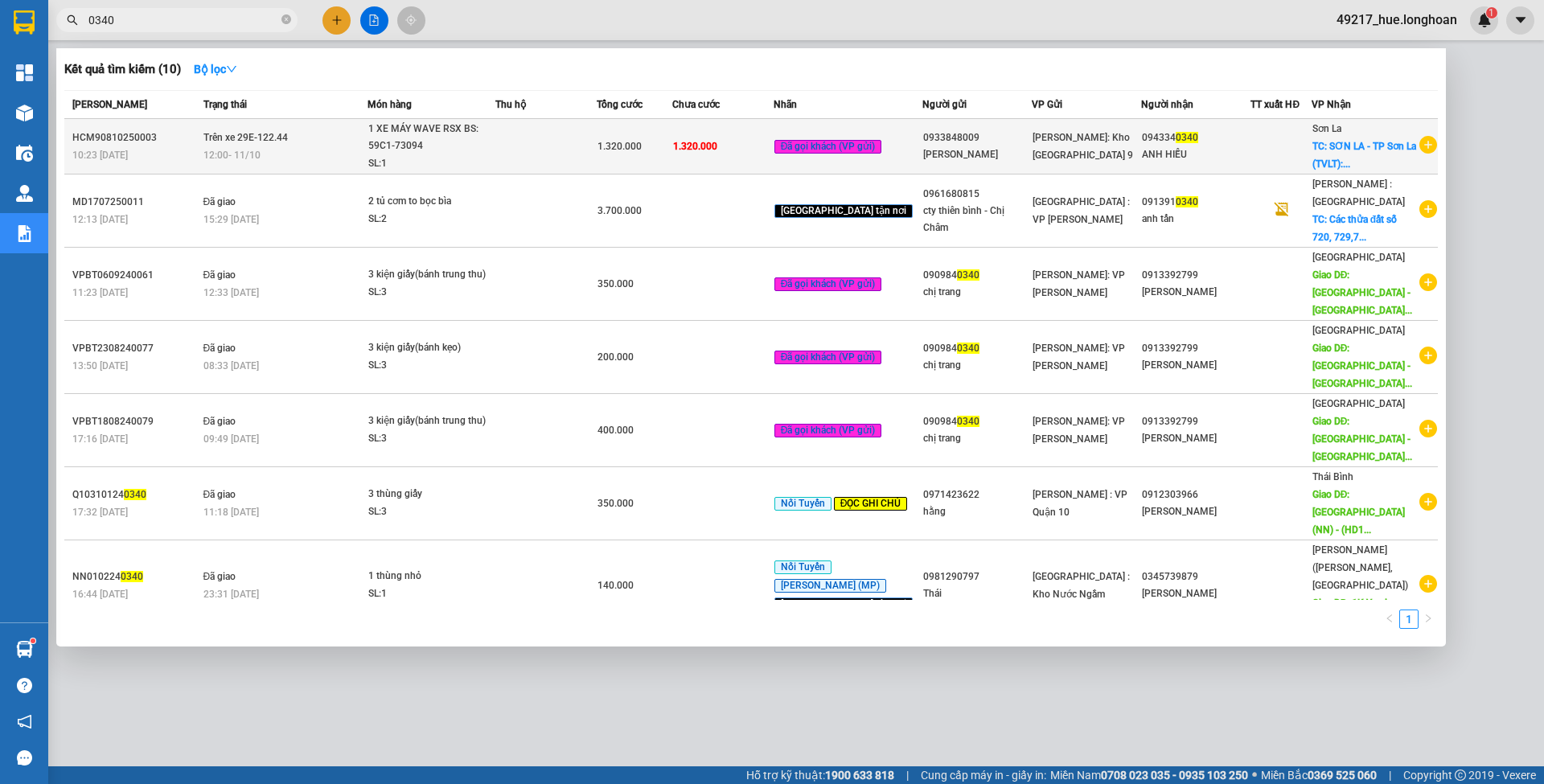
type input "0340"
click at [560, 146] on td at bounding box center [546, 146] width 102 height 55
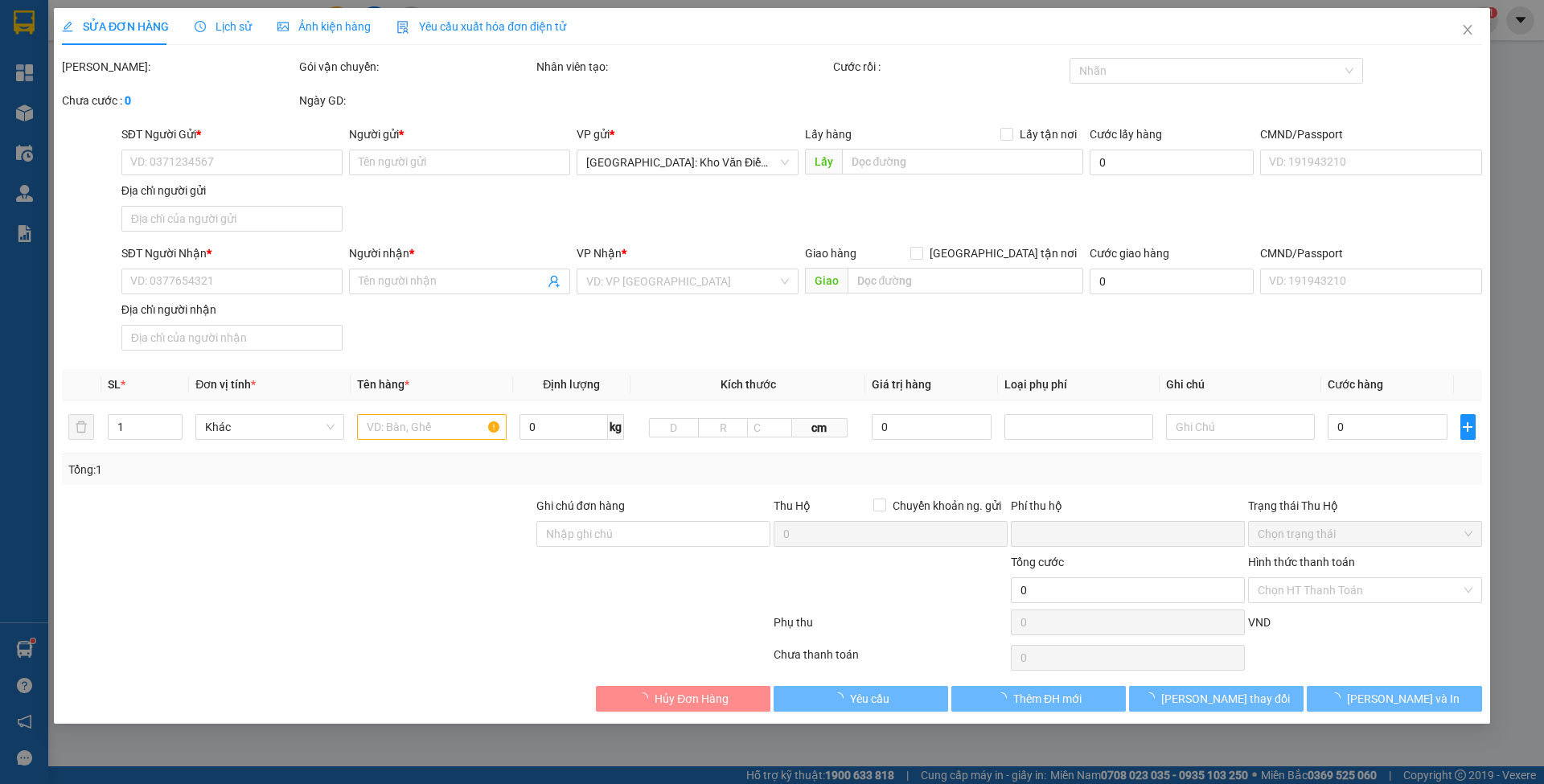
type input "0933848009"
type input "ANH SỸ"
type input "0943340340"
type input "ANH HIẾU"
checkbox input "true"
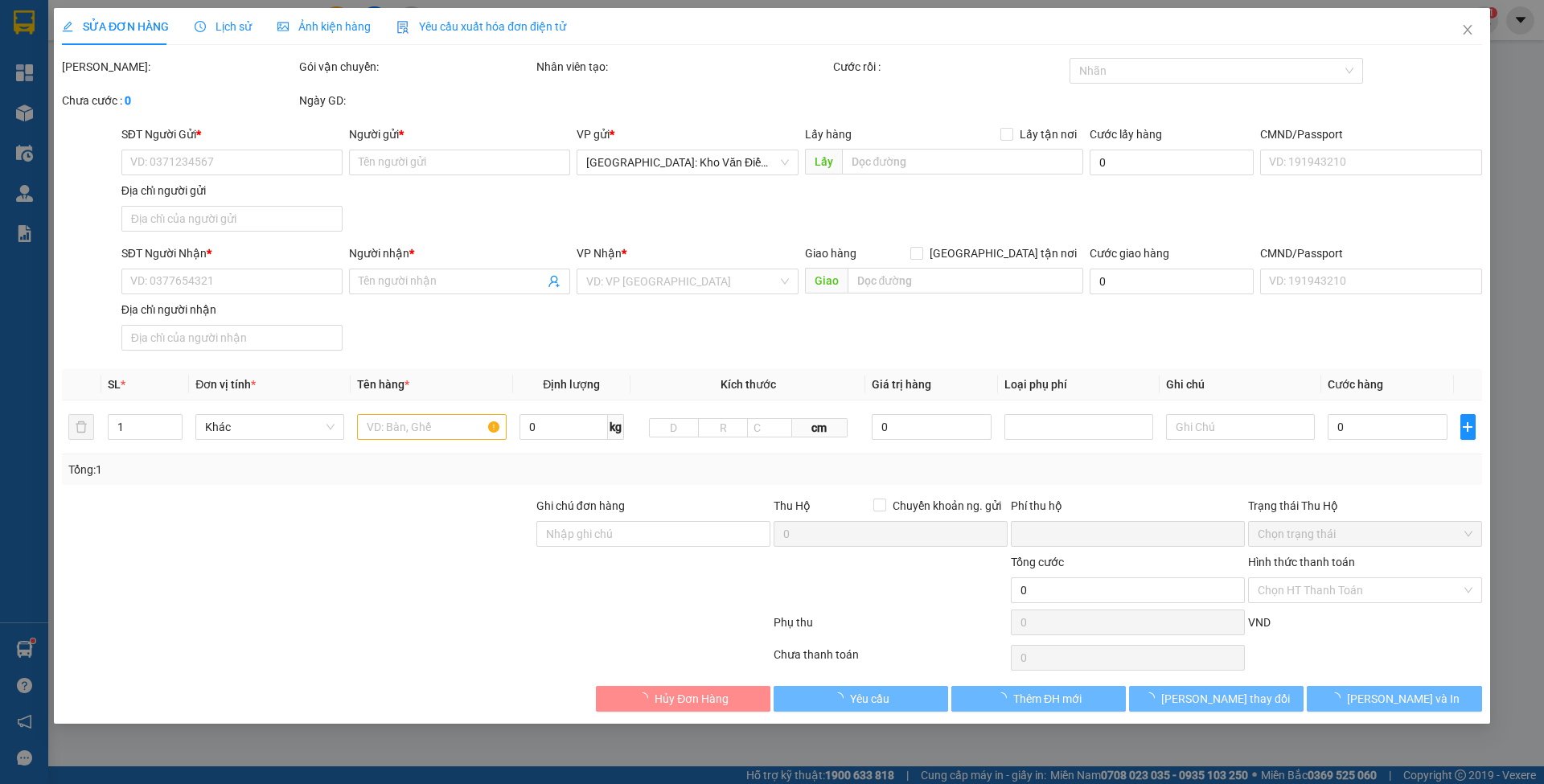
type input "SƠN LA - TP Sơn La (TVLT): Giao tại bến xe TP Sơn La"
type input "CHÌA KHÓA CUỐN TAY LÁI, CAVET BỎ CỐP XE"
type input "0"
type input "1.320.000"
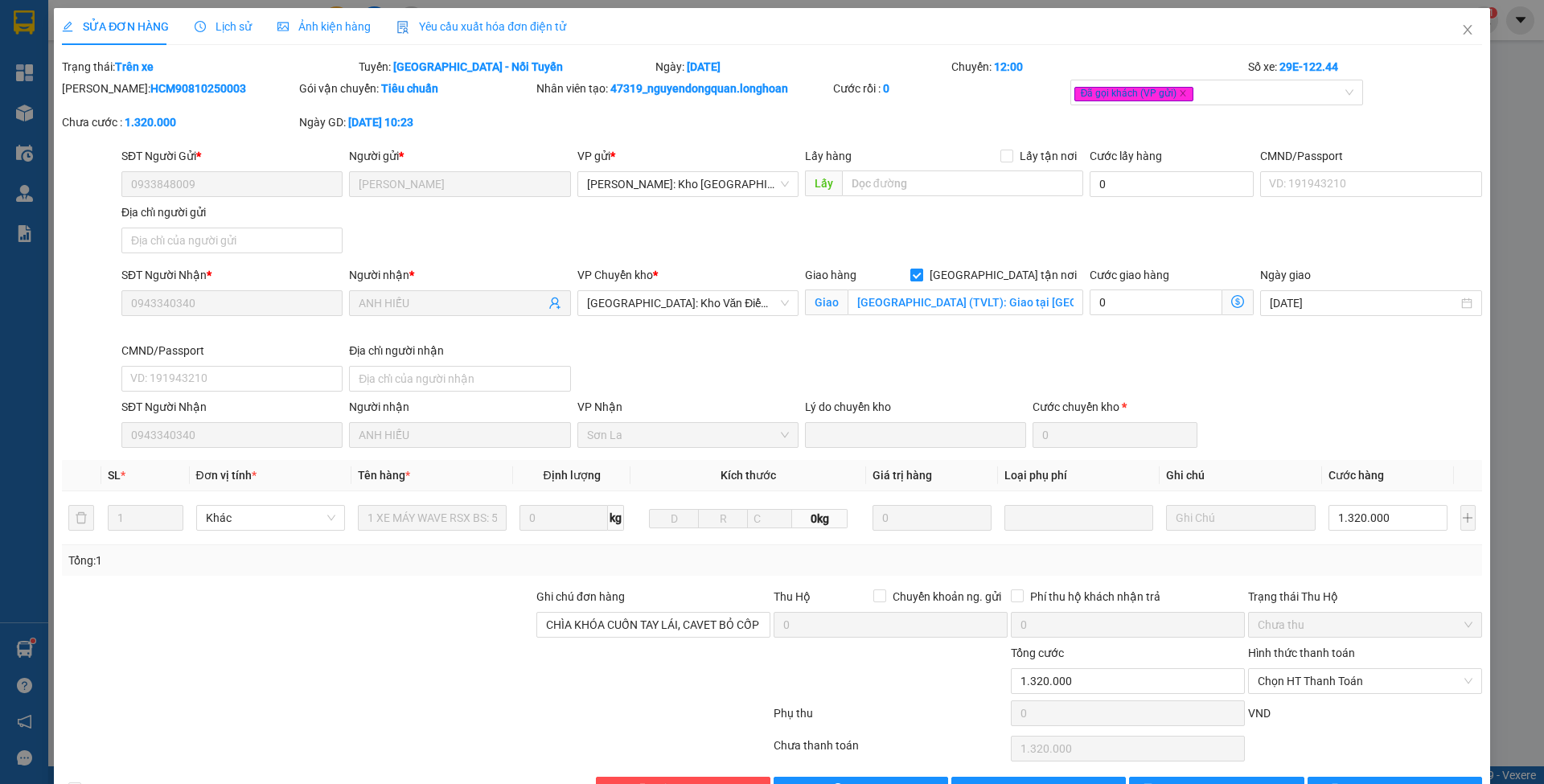
click at [1020, 279] on span "[GEOGRAPHIC_DATA] tận nơi" at bounding box center [1003, 275] width 160 height 18
click at [922, 279] on input "[GEOGRAPHIC_DATA] tận nơi" at bounding box center [916, 274] width 11 height 11
checkbox input "false"
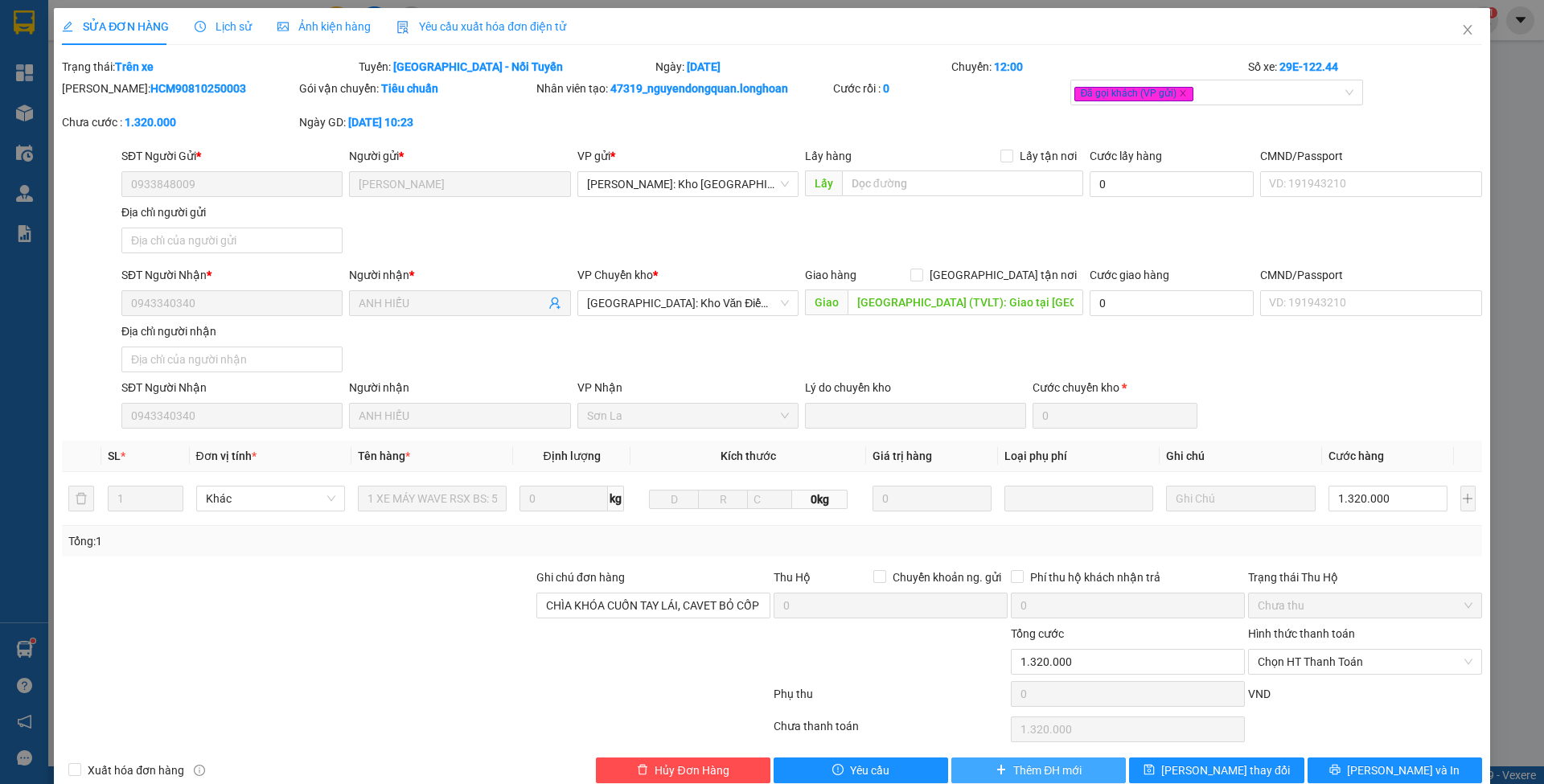
click at [1087, 758] on button "Thêm ĐH mới" at bounding box center [1038, 770] width 174 height 25
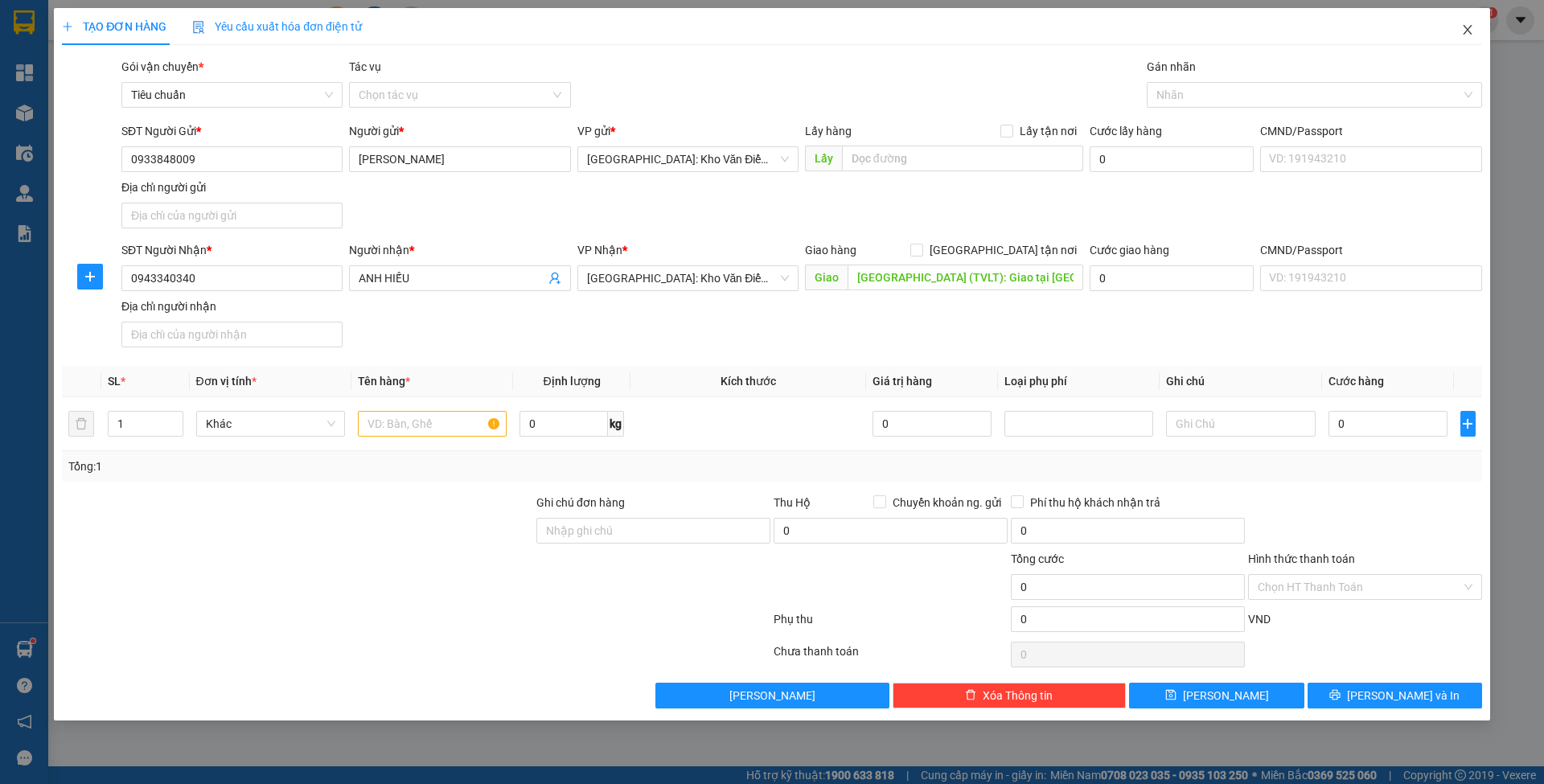
click at [1474, 21] on span "Close" at bounding box center [1467, 30] width 45 height 45
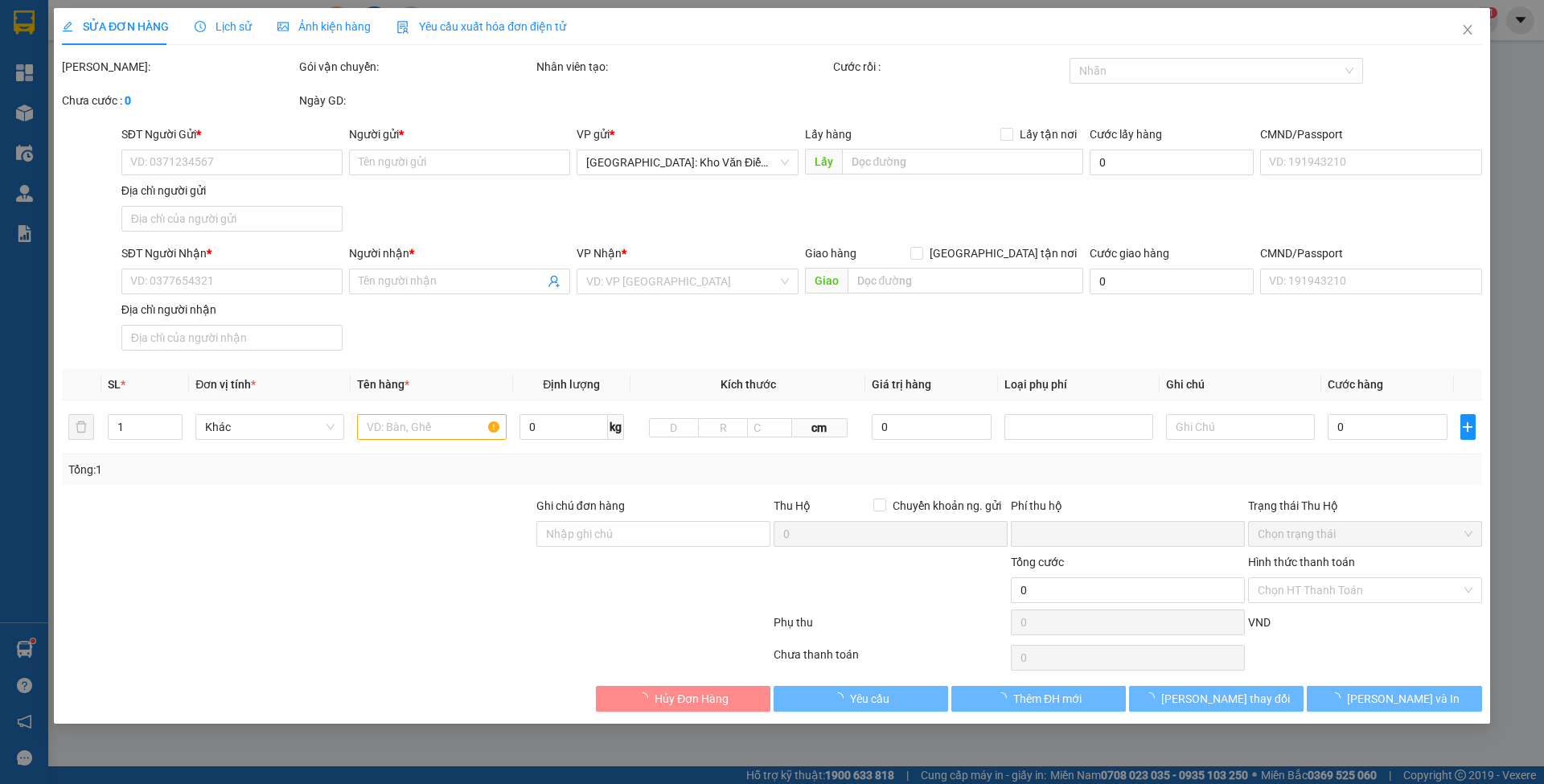
type input "0933848009"
type input "ANH SỸ"
type input "0943340340"
type input "ANH HIẾU"
checkbox input "true"
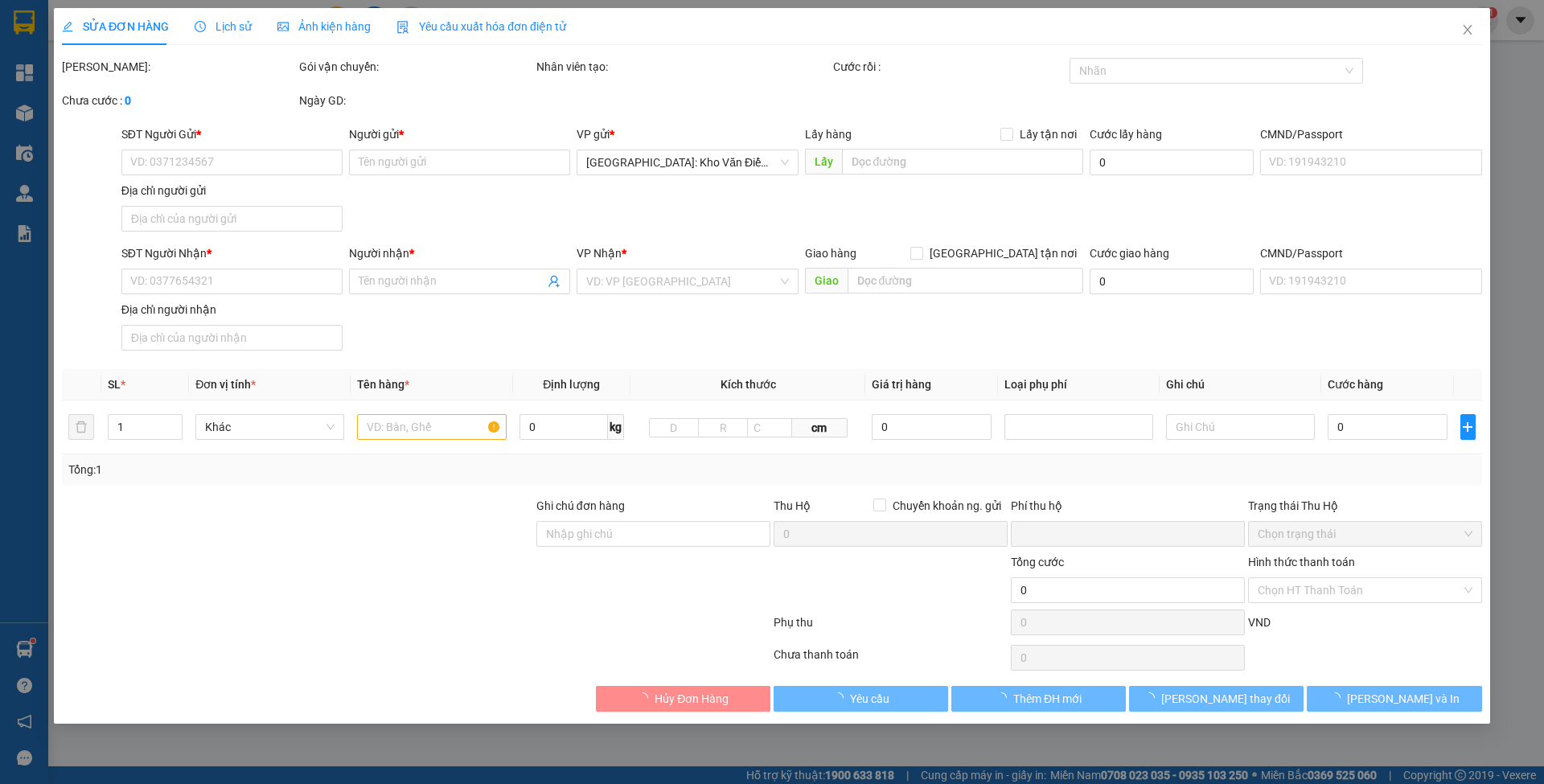
type input "SƠN LA - TP Sơn La (TVLT): Giao tại bến xe TP Sơn La"
type input "CHÌA KHÓA CUỐN TAY LÁI, CAVET BỎ CỐP XE"
type input "0"
type input "1.320.000"
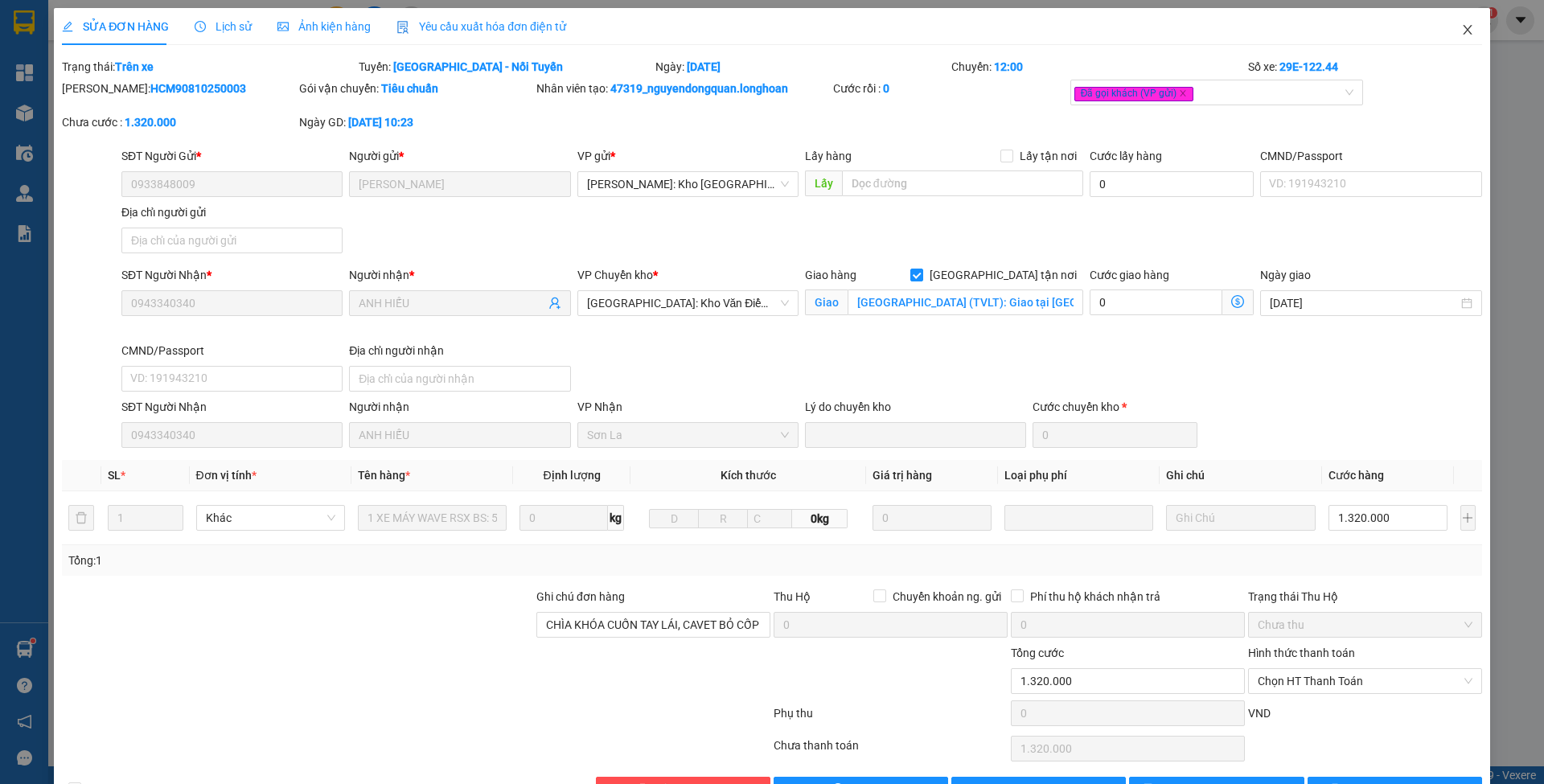
click at [1462, 25] on icon "close" at bounding box center [1468, 30] width 13 height 13
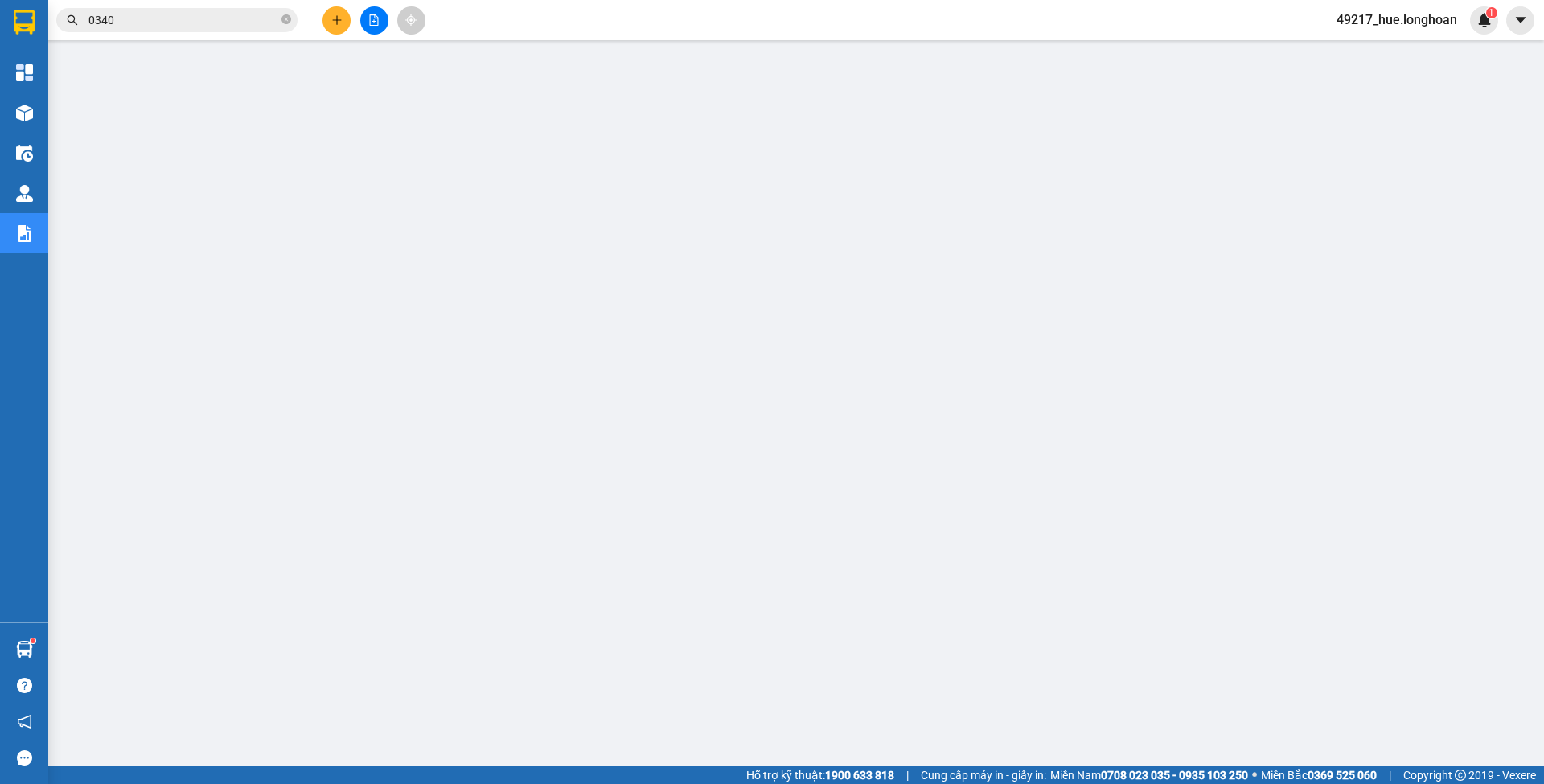
click at [238, 16] on input "0340" at bounding box center [183, 20] width 190 height 18
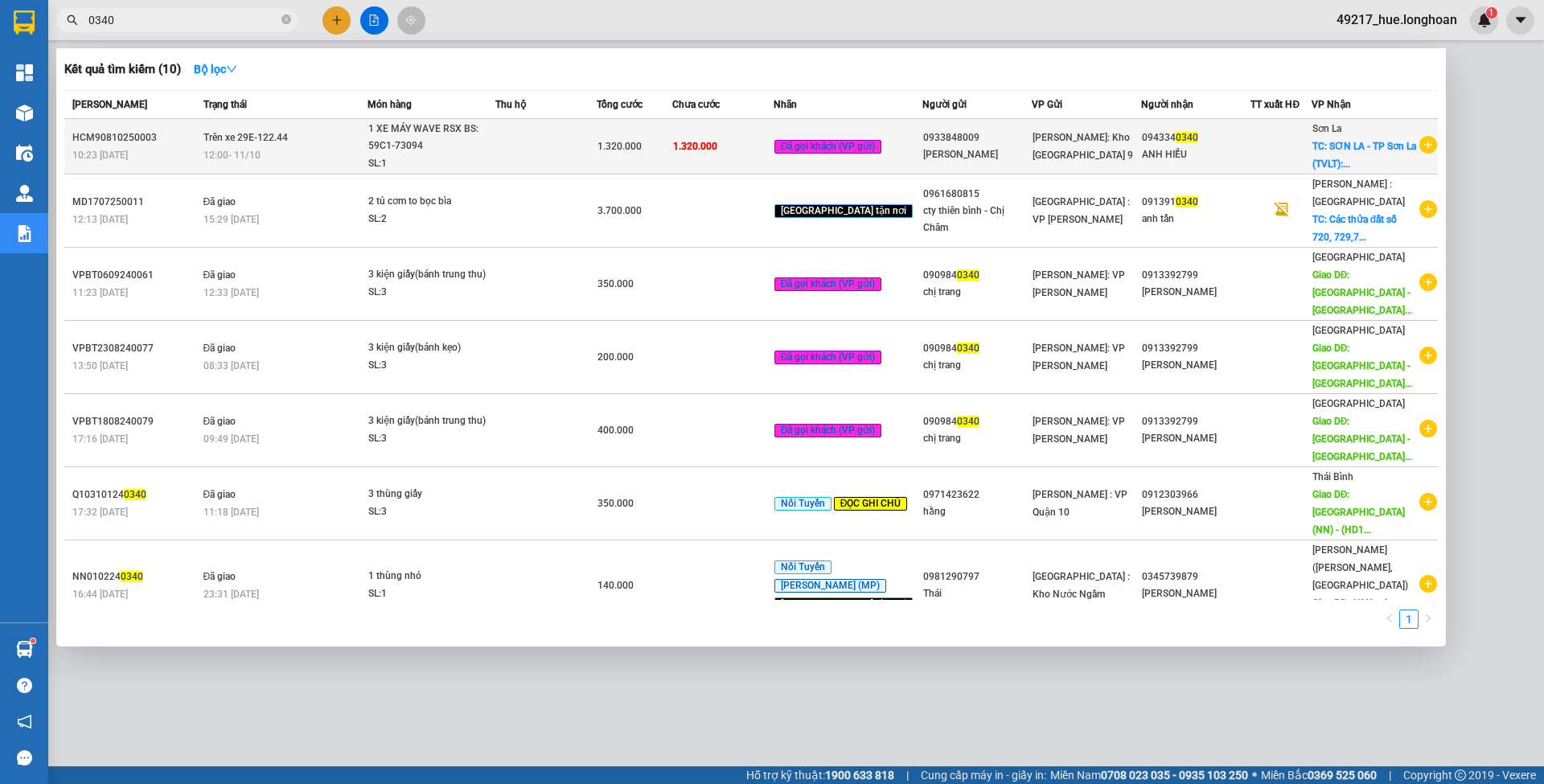
click at [668, 142] on div "1.320.000" at bounding box center [634, 146] width 74 height 18
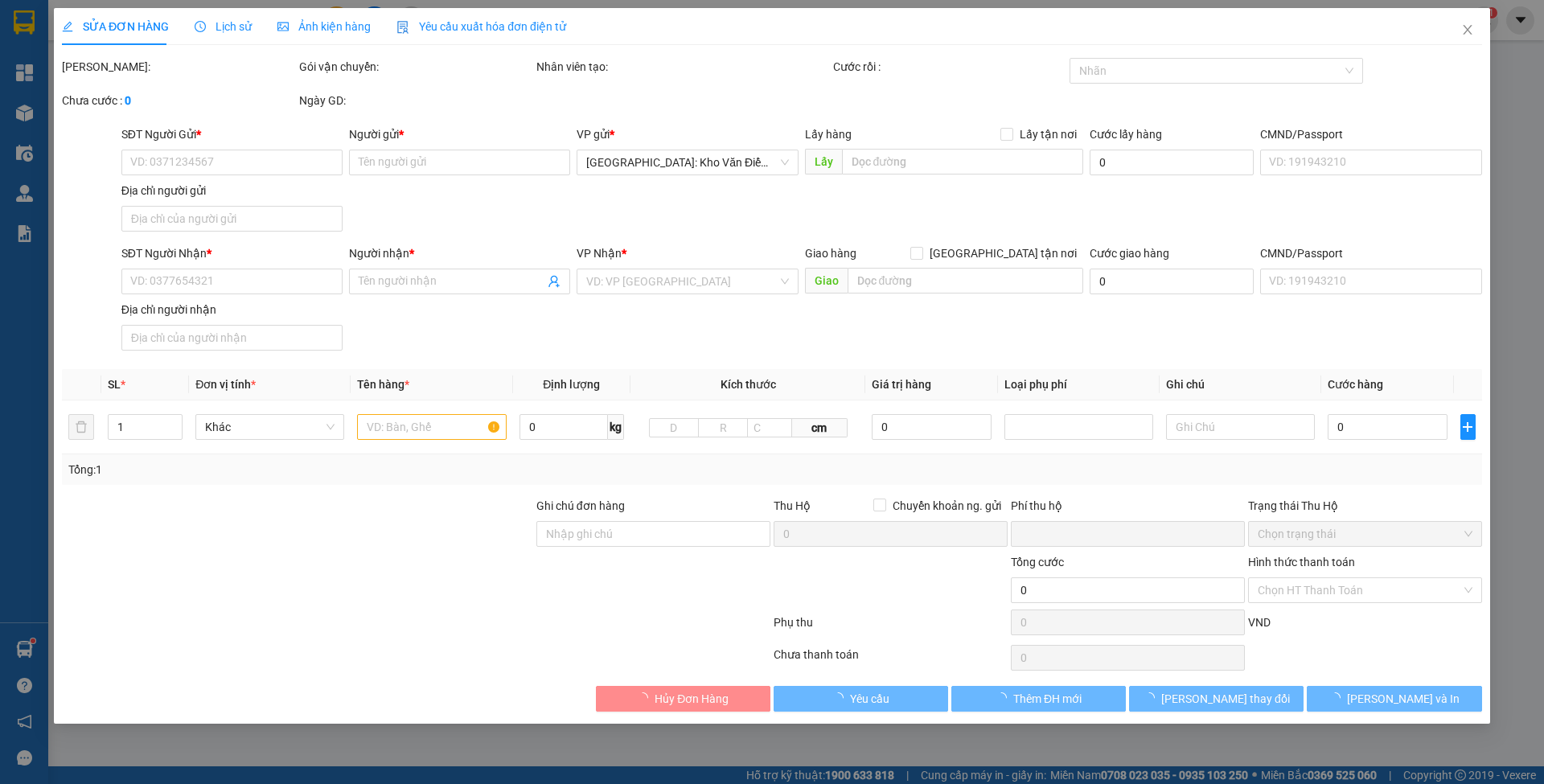
type input "0933848009"
type input "ANH SỸ"
type input "0943340340"
type input "ANH HIẾU"
checkbox input "true"
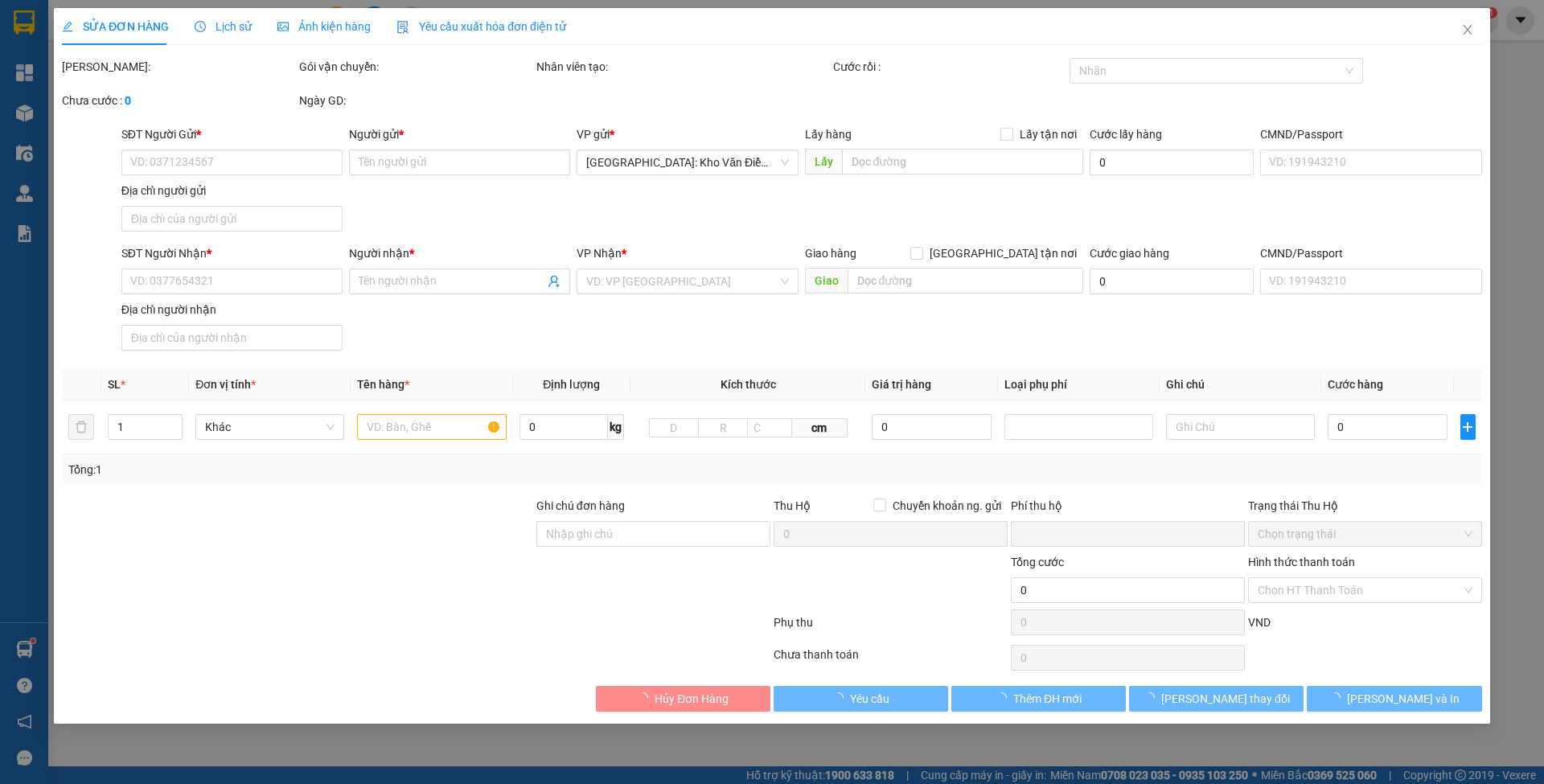
type input "SƠN LA - TP Sơn La (TVLT): Giao tại bến xe TP Sơn La"
type input "CHÌA KHÓA CUỐN TAY LÁI, CAVET BỎ CỐP XE"
type input "0"
type input "1.320.000"
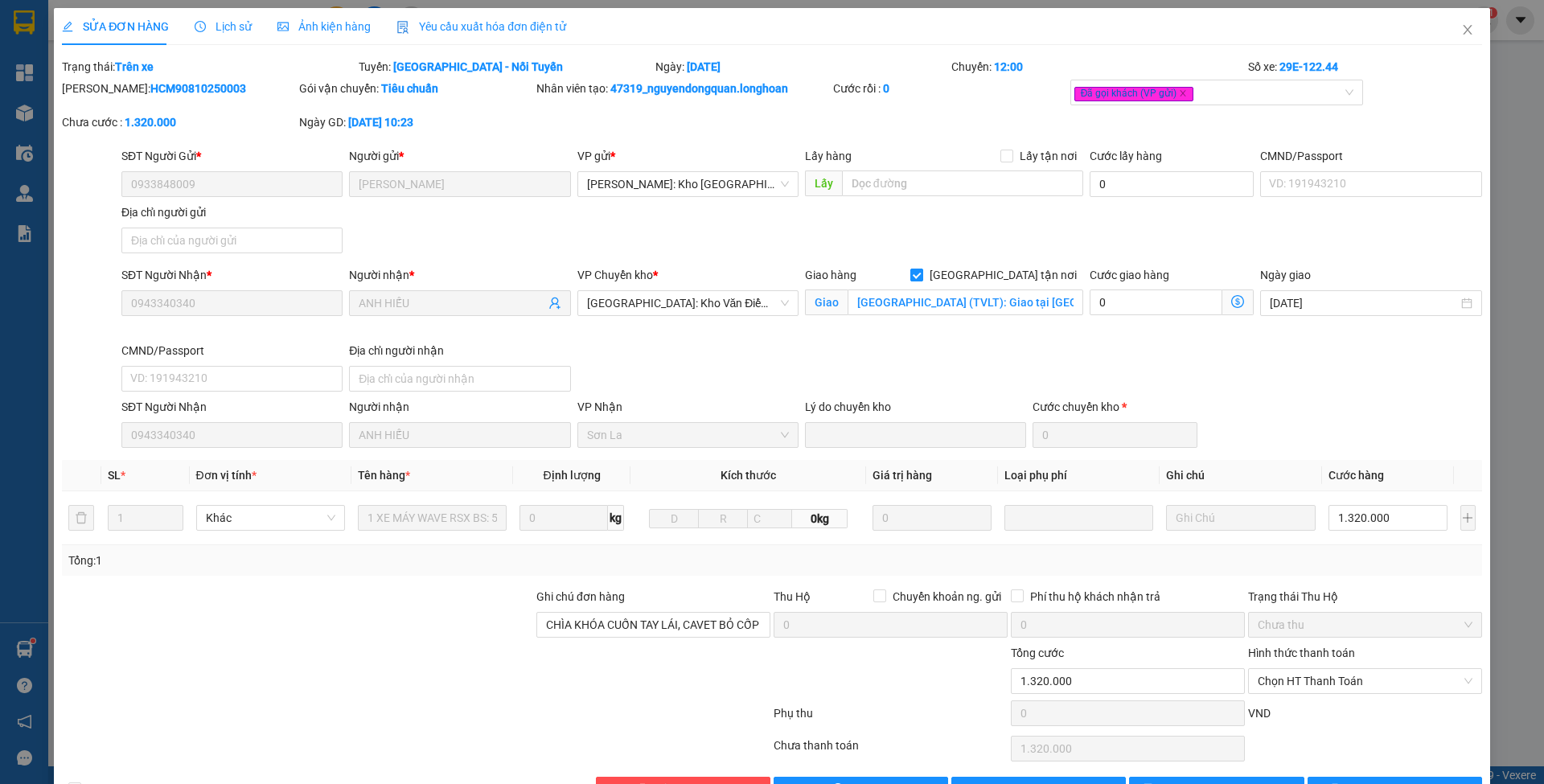
click at [1000, 272] on span "[GEOGRAPHIC_DATA] tận nơi" at bounding box center [1003, 275] width 160 height 18
click at [922, 272] on input "[GEOGRAPHIC_DATA] tận nơi" at bounding box center [916, 274] width 11 height 11
checkbox input "false"
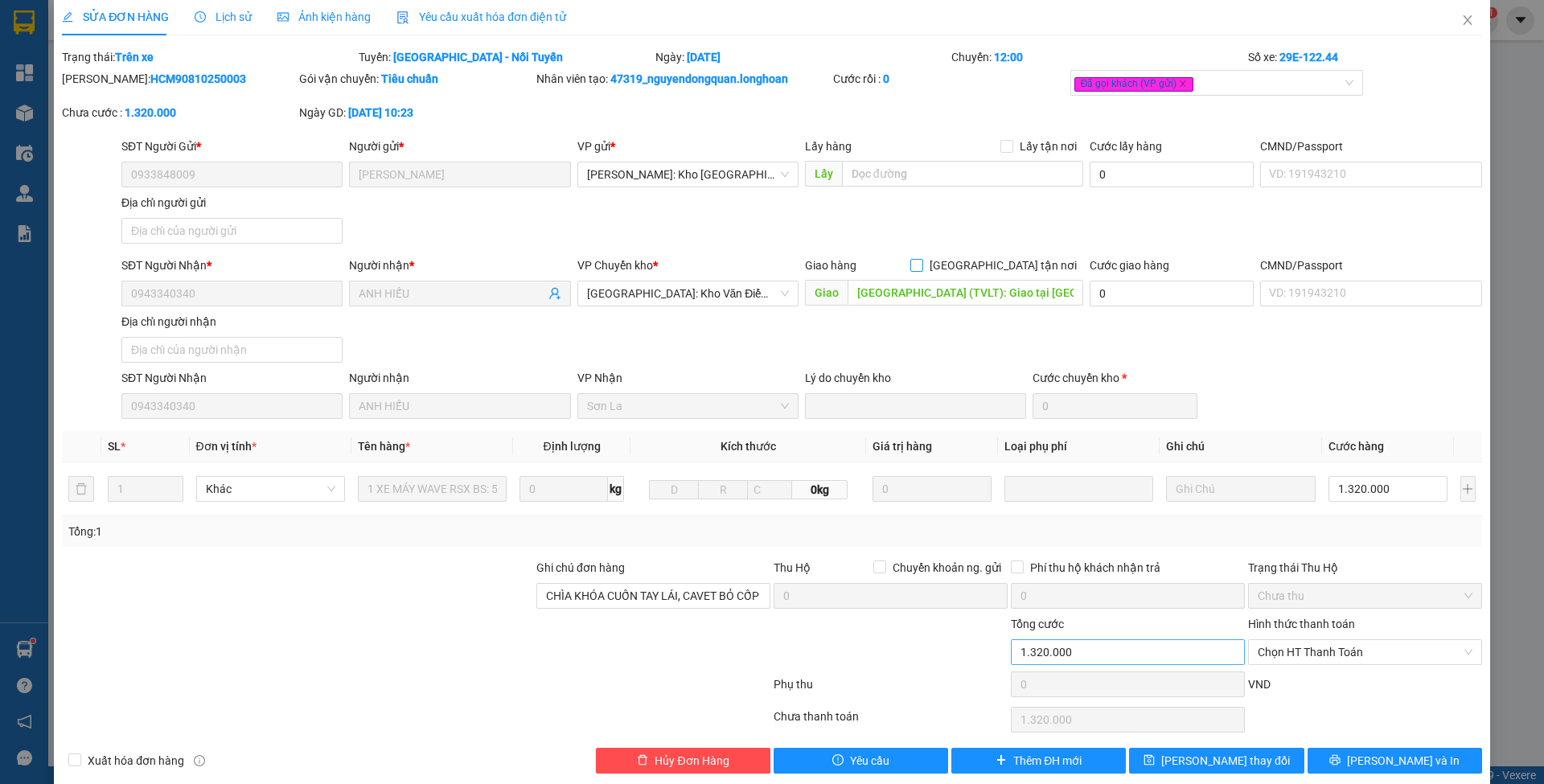
scroll to position [28, 0]
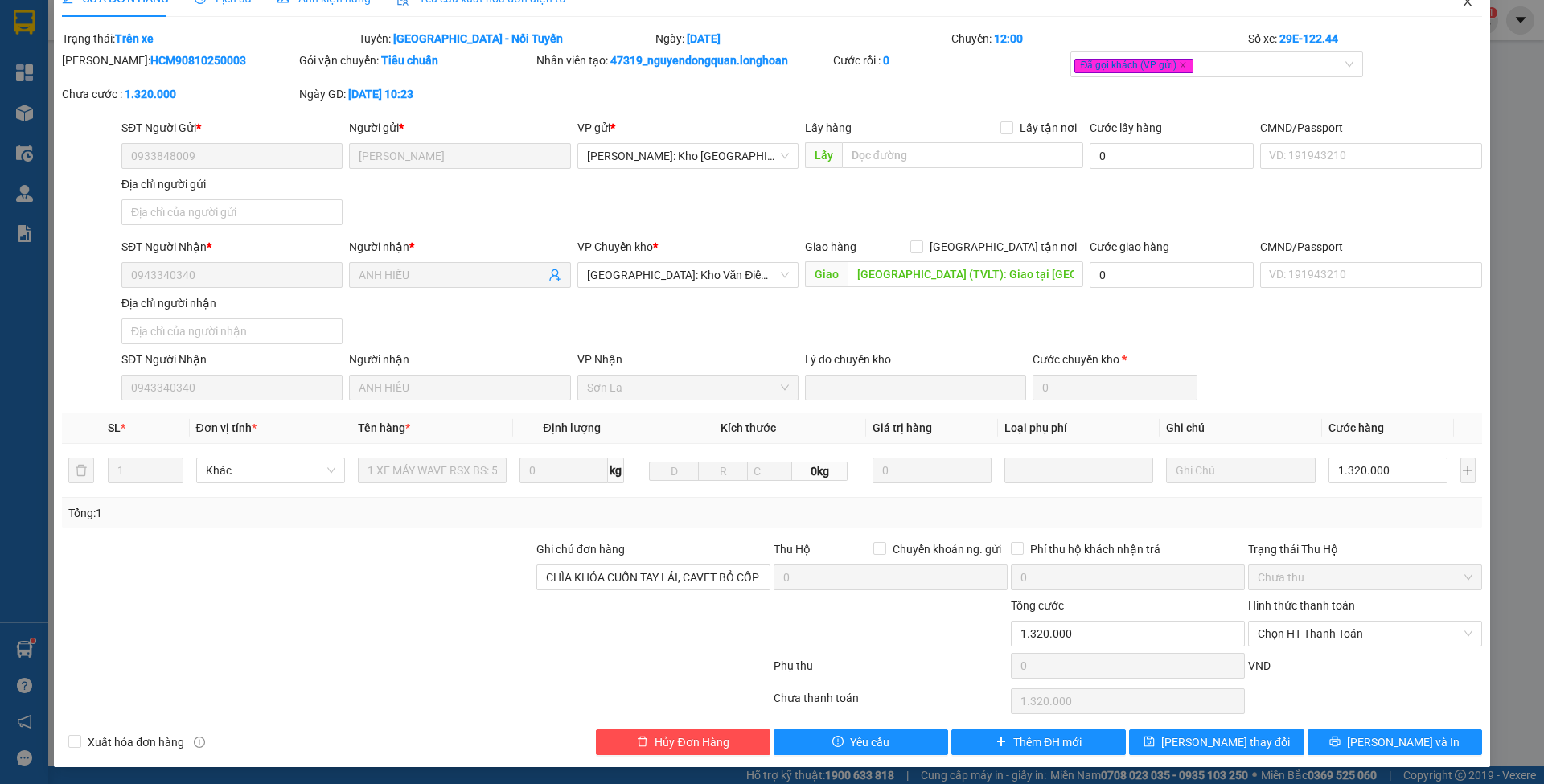
click at [1462, 5] on icon "close" at bounding box center [1468, 1] width 13 height 13
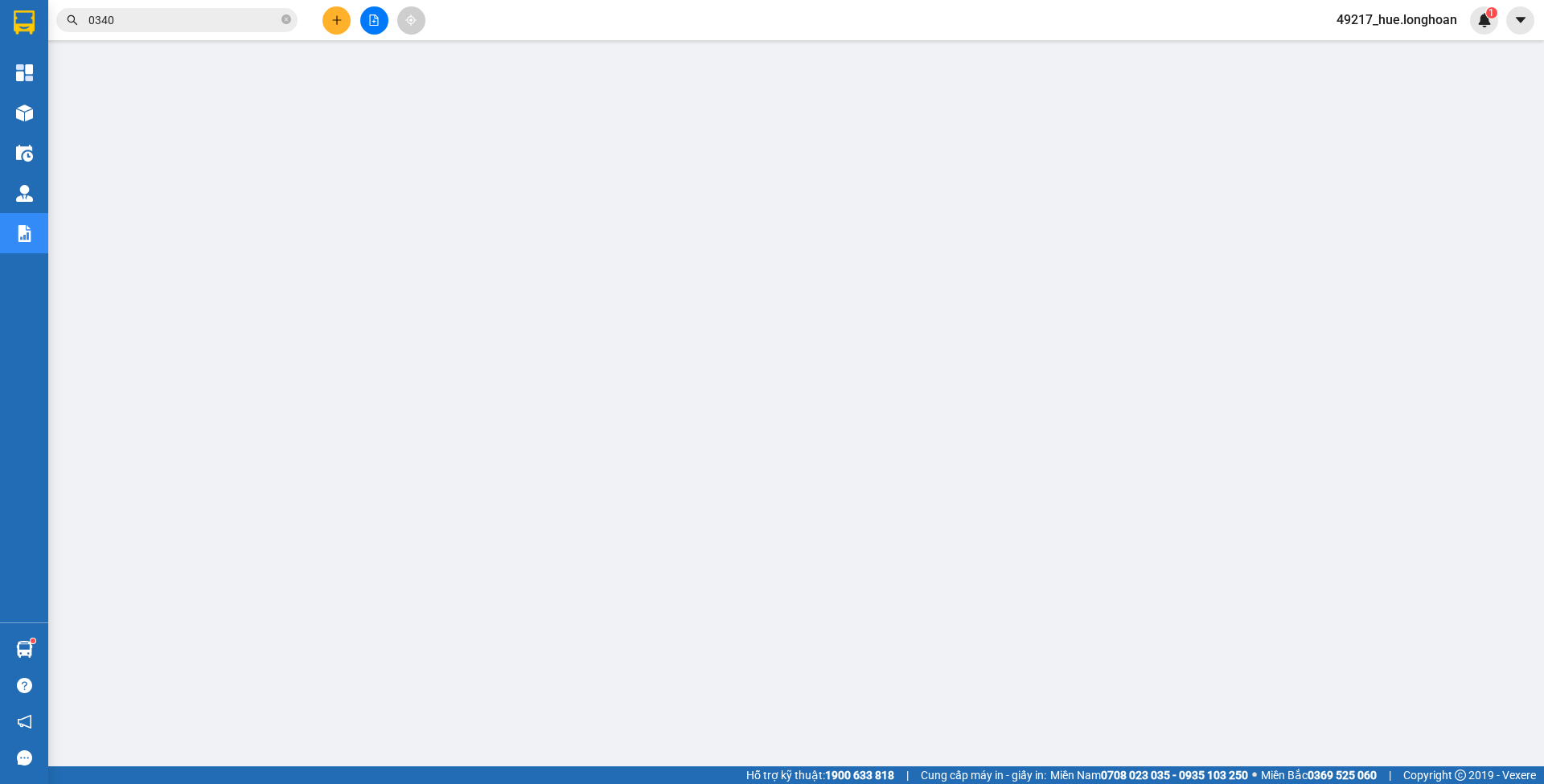
click at [197, 15] on input "0340" at bounding box center [183, 20] width 190 height 18
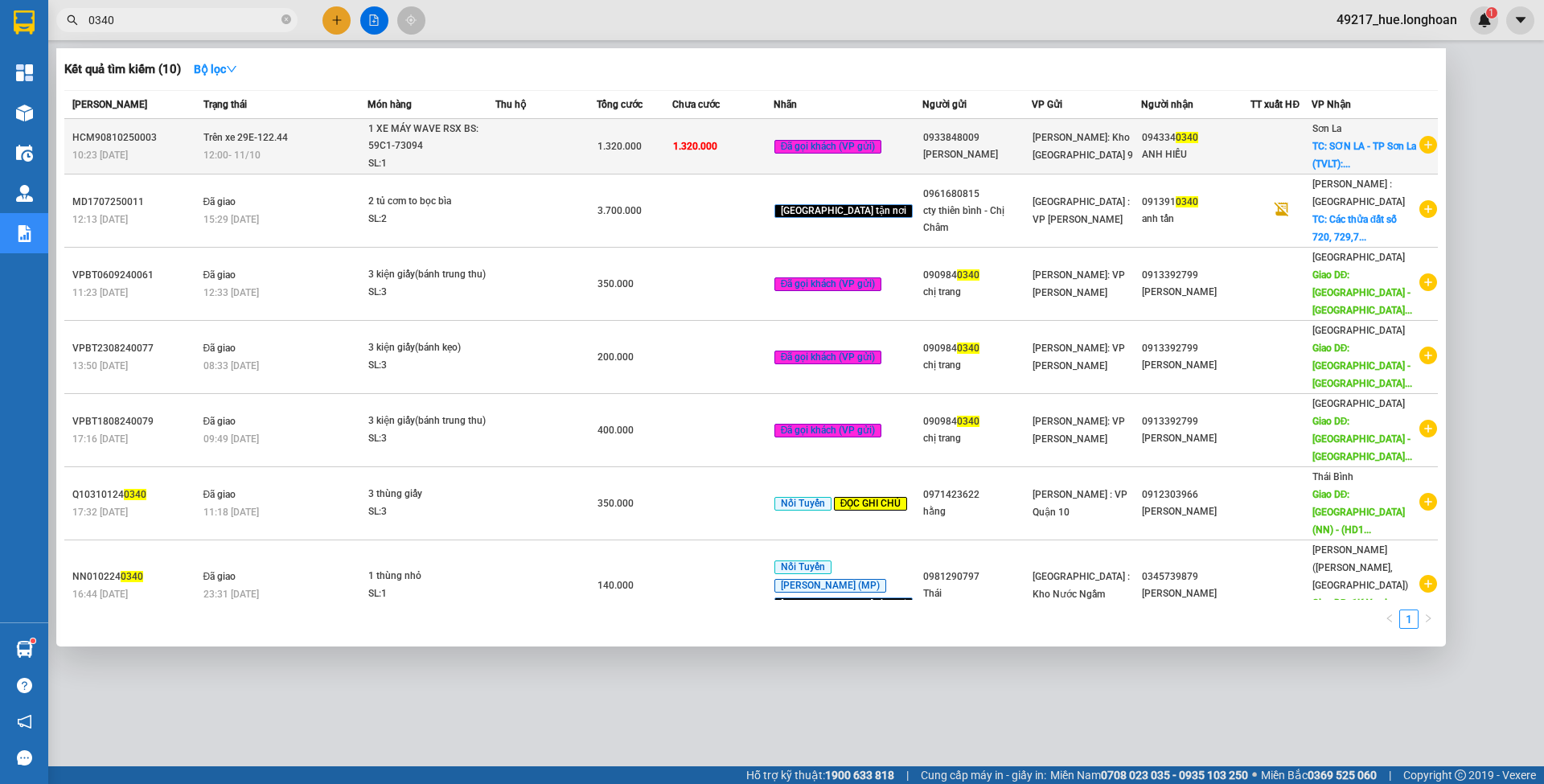
click at [470, 138] on div "1 XE MÁY WAVE RSX BS: 59C1-73094" at bounding box center [428, 138] width 121 height 34
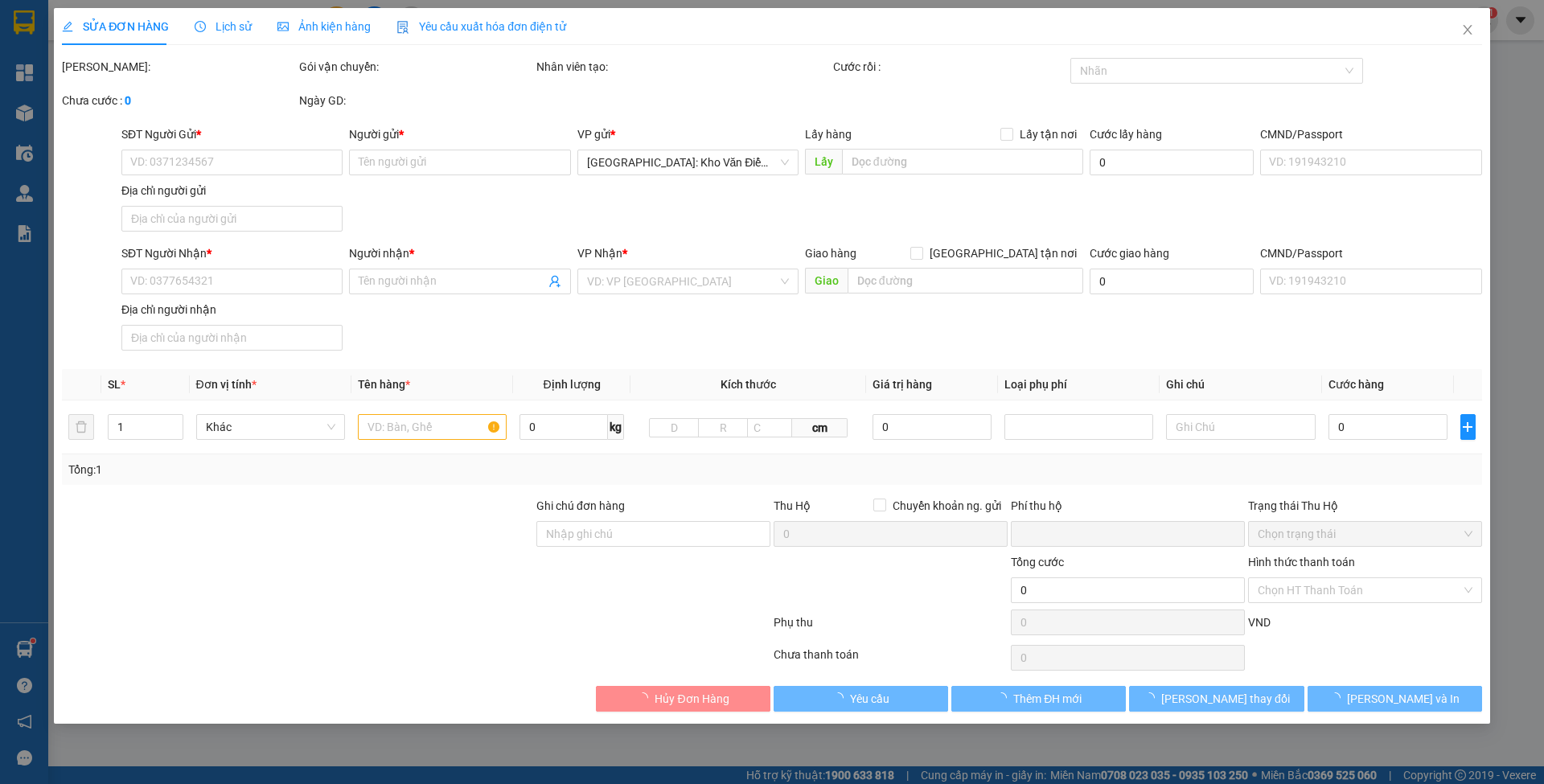
type input "0933848009"
type input "ANH SỸ"
type input "0943340340"
type input "ANH HIẾU"
checkbox input "true"
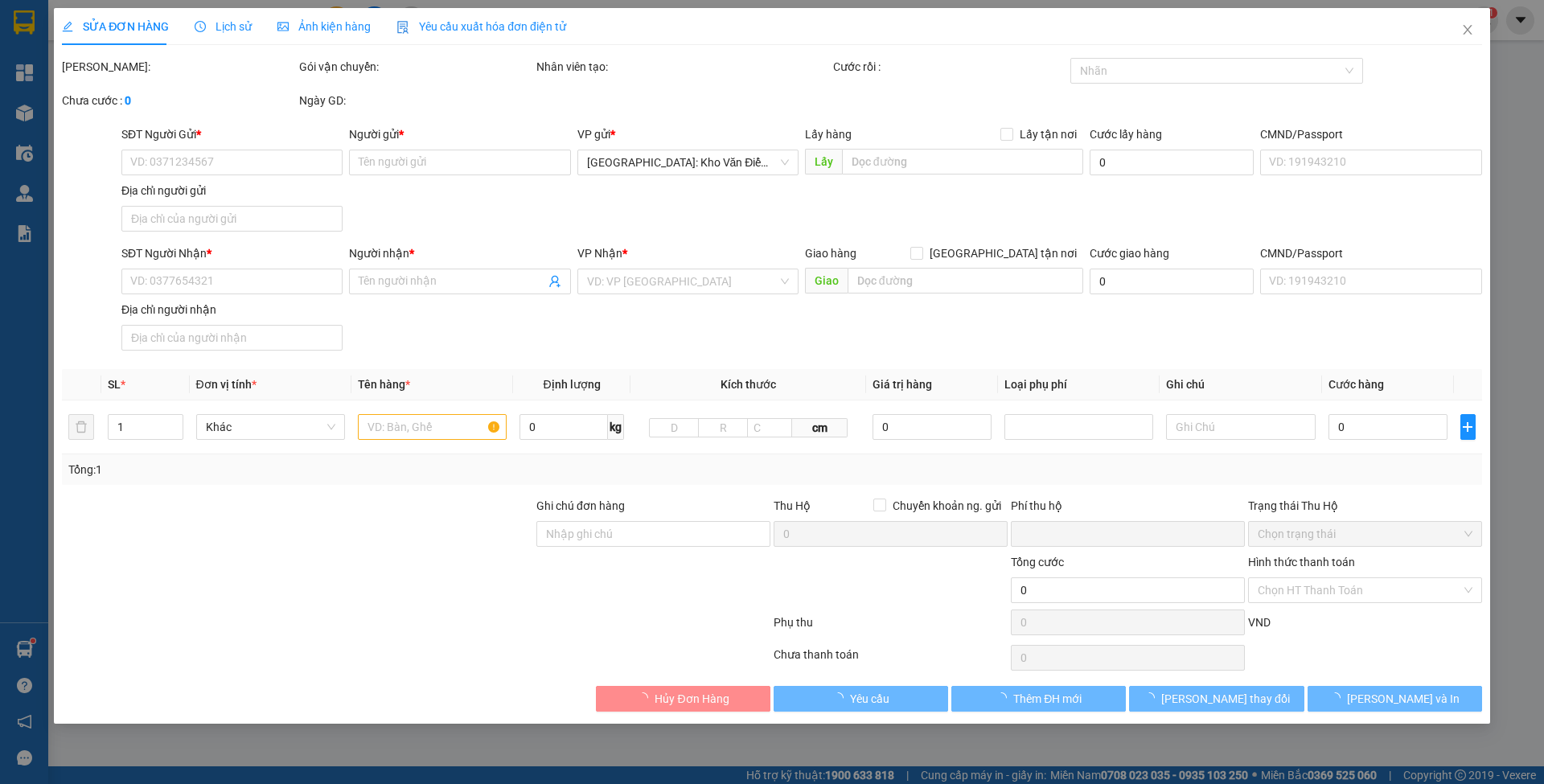
type input "SƠN LA - TP Sơn La (TVLT): Giao tại bến xe TP Sơn La"
type input "CHÌA KHÓA CUỐN TAY LÁI, CAVET BỎ CỐP XE"
type input "0"
type input "1.320.000"
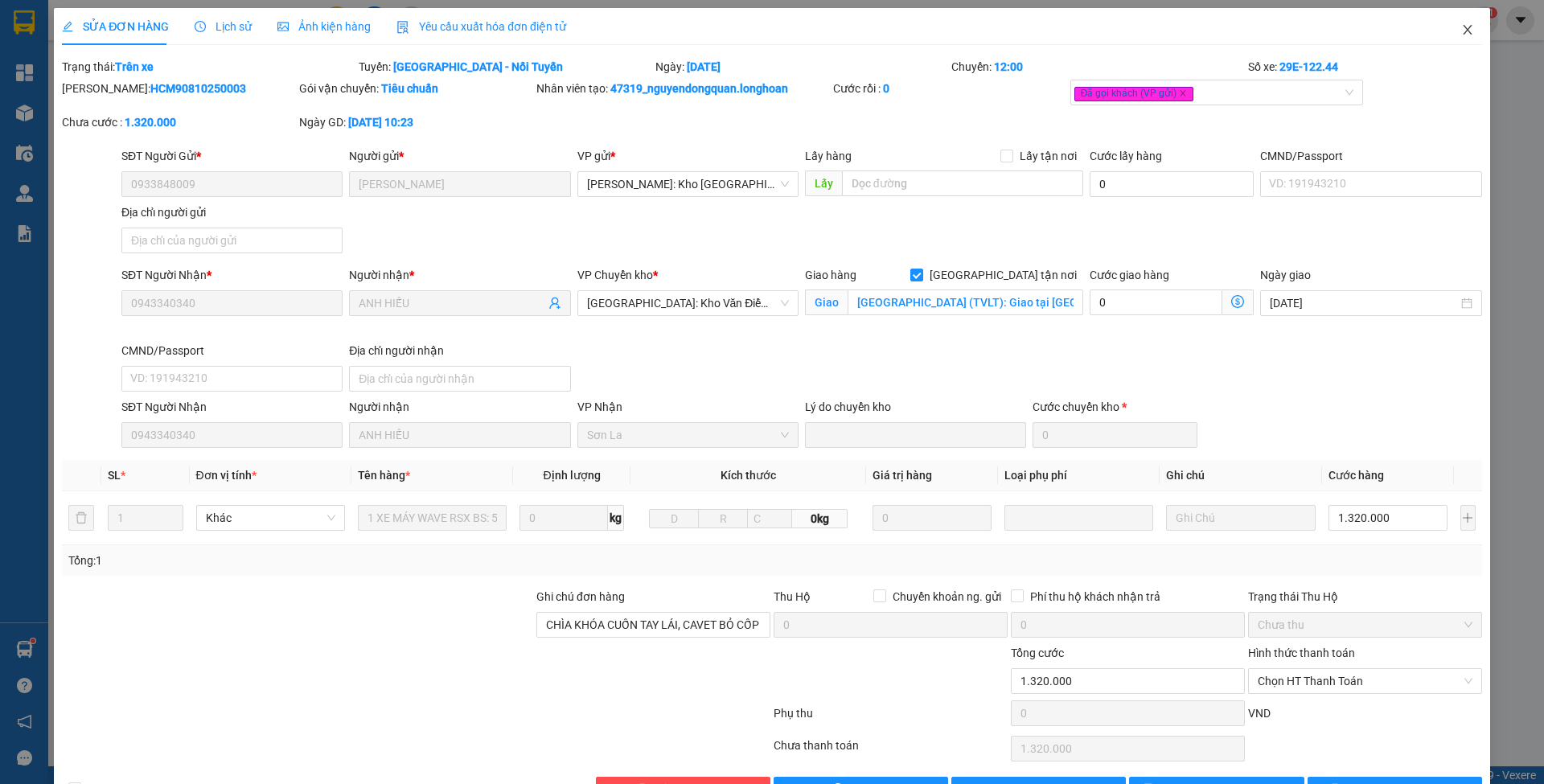
click at [1462, 35] on icon "close" at bounding box center [1468, 30] width 13 height 13
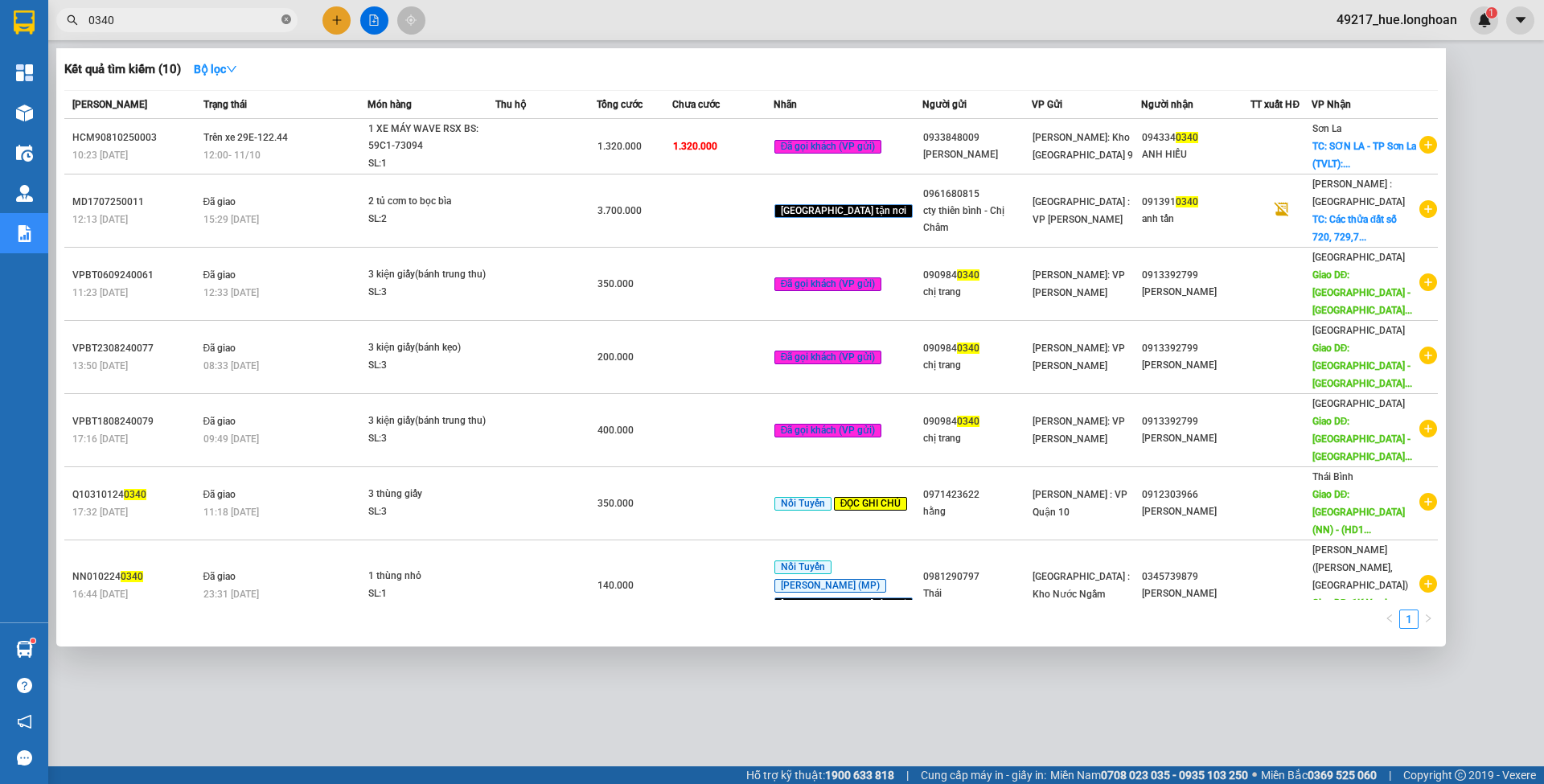
click at [282, 21] on icon "close-circle" at bounding box center [286, 19] width 10 height 10
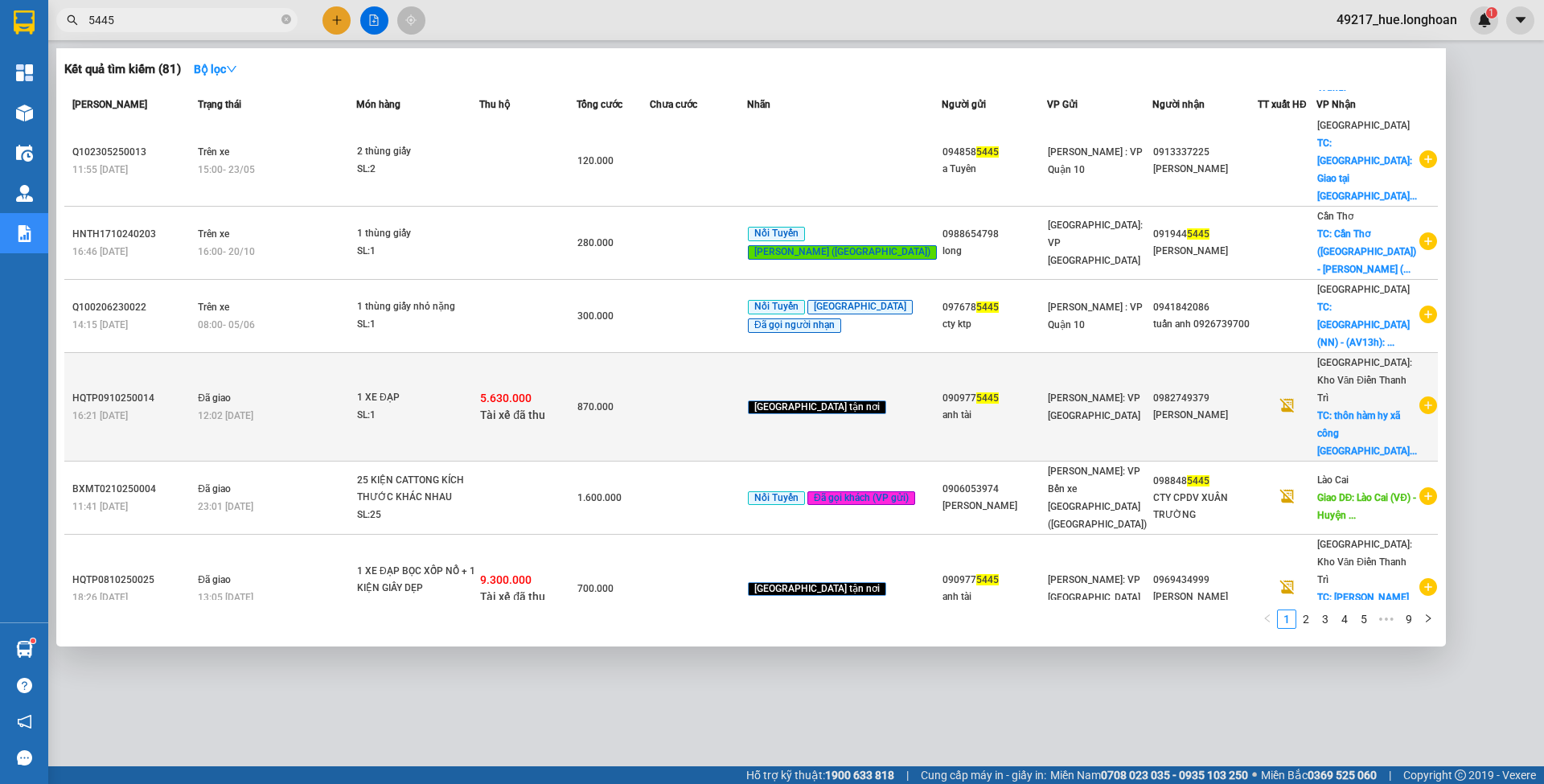
scroll to position [187, 0]
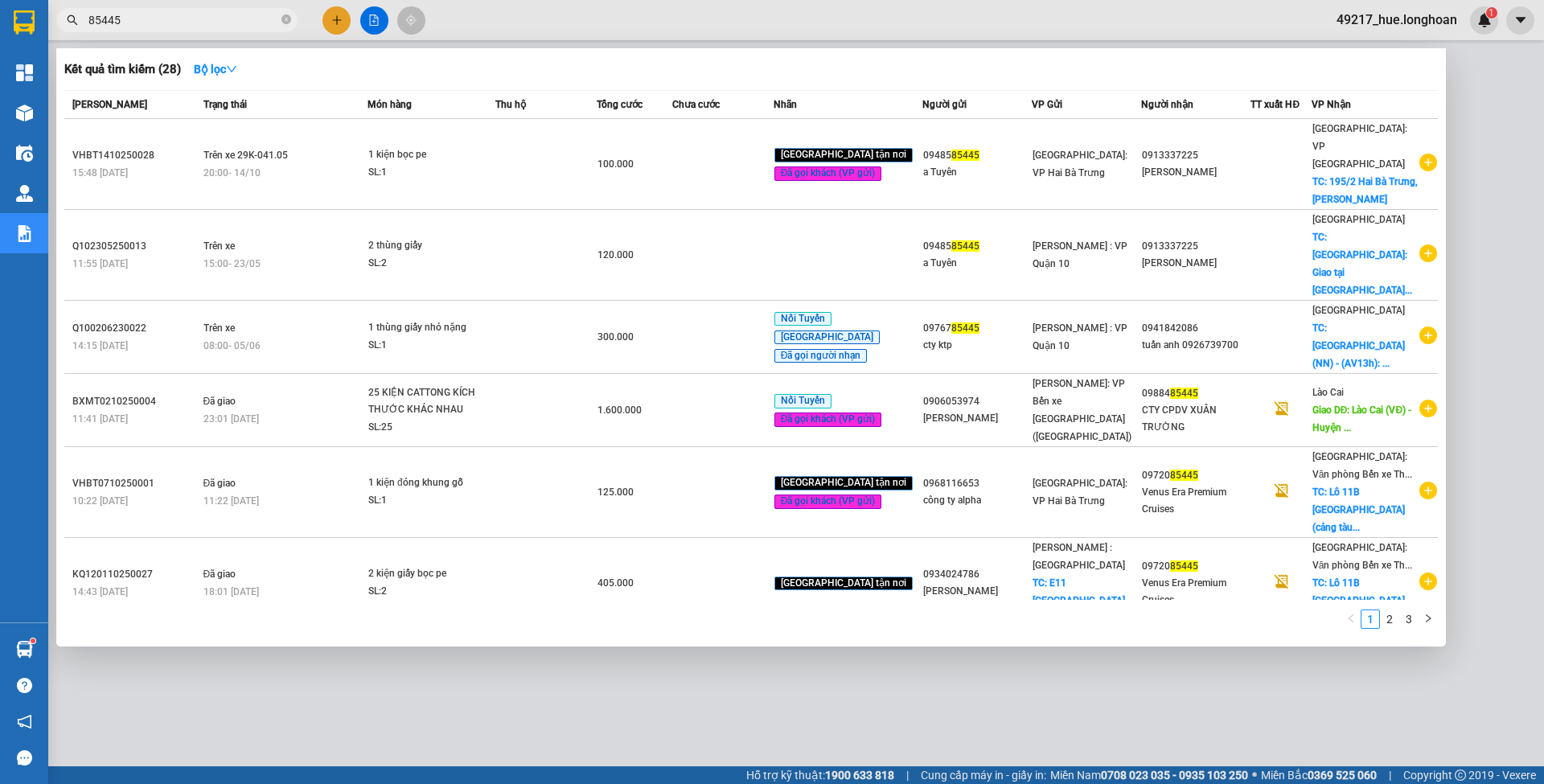
type input "85445"
click at [464, 17] on div at bounding box center [772, 392] width 1544 height 784
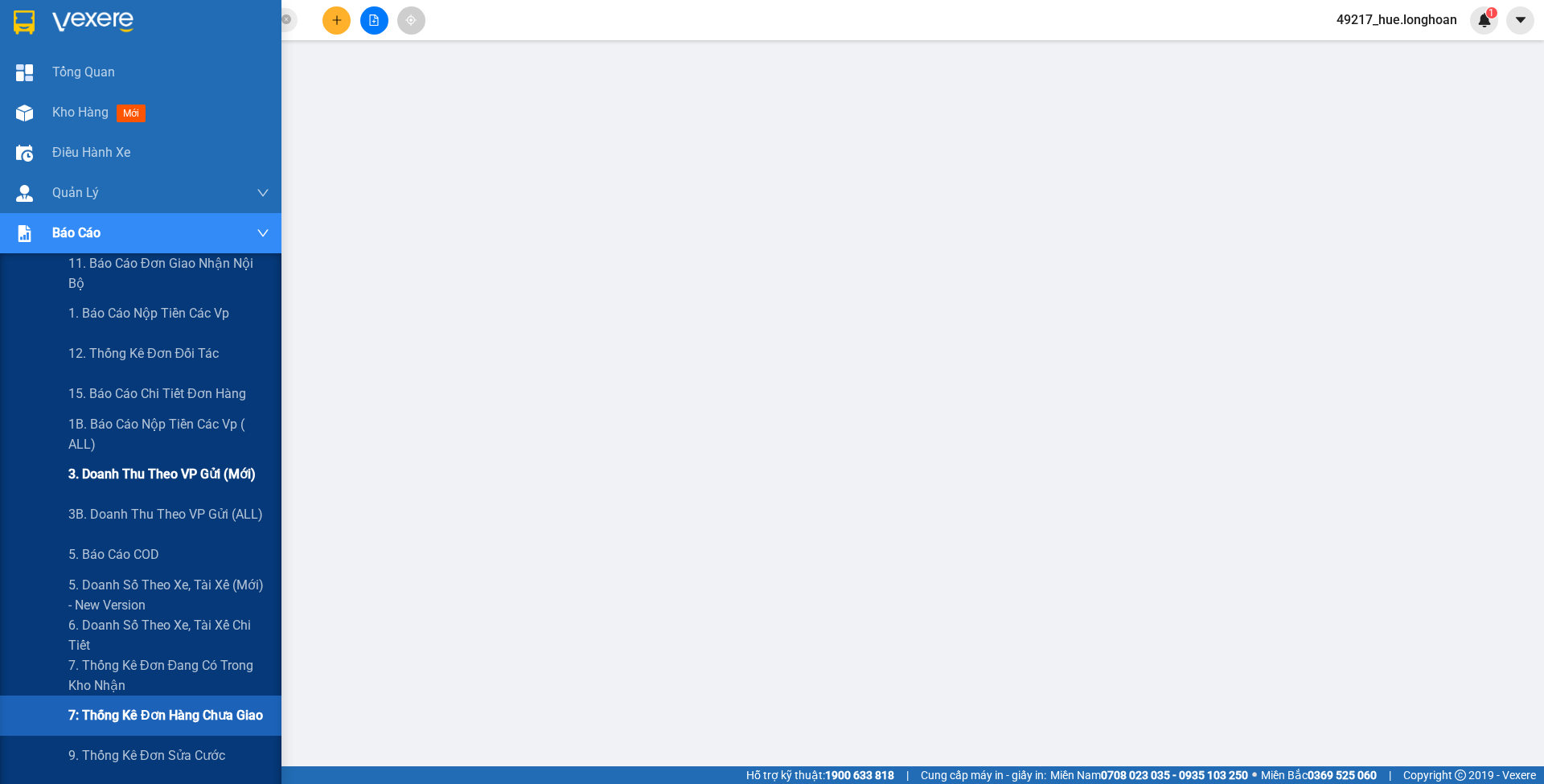
click at [101, 463] on div "3. Doanh Thu theo VP Gửi (mới)" at bounding box center [168, 475] width 201 height 40
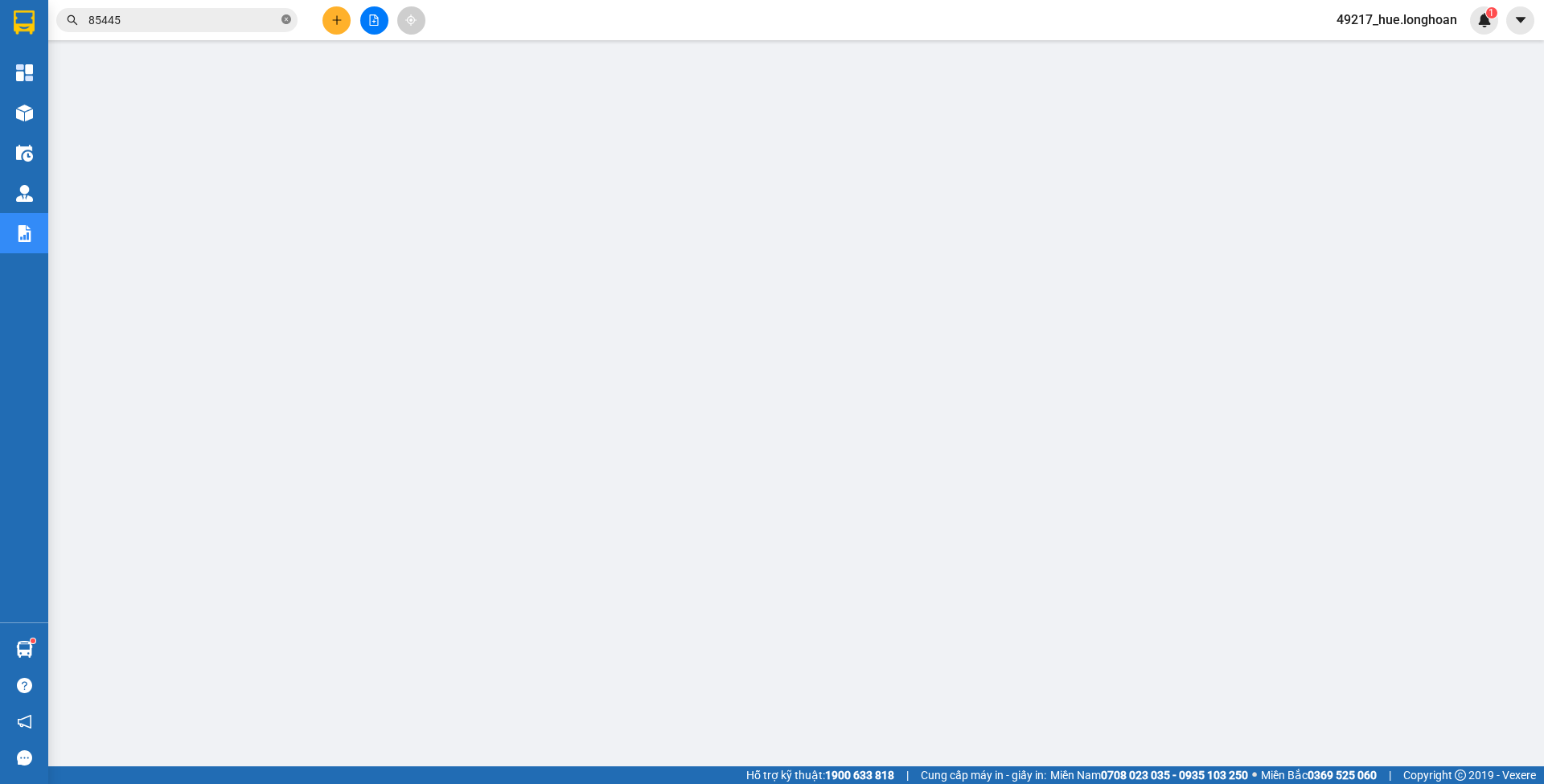
click at [285, 20] on icon "close-circle" at bounding box center [286, 19] width 10 height 10
paste input "HNVD0809250070"
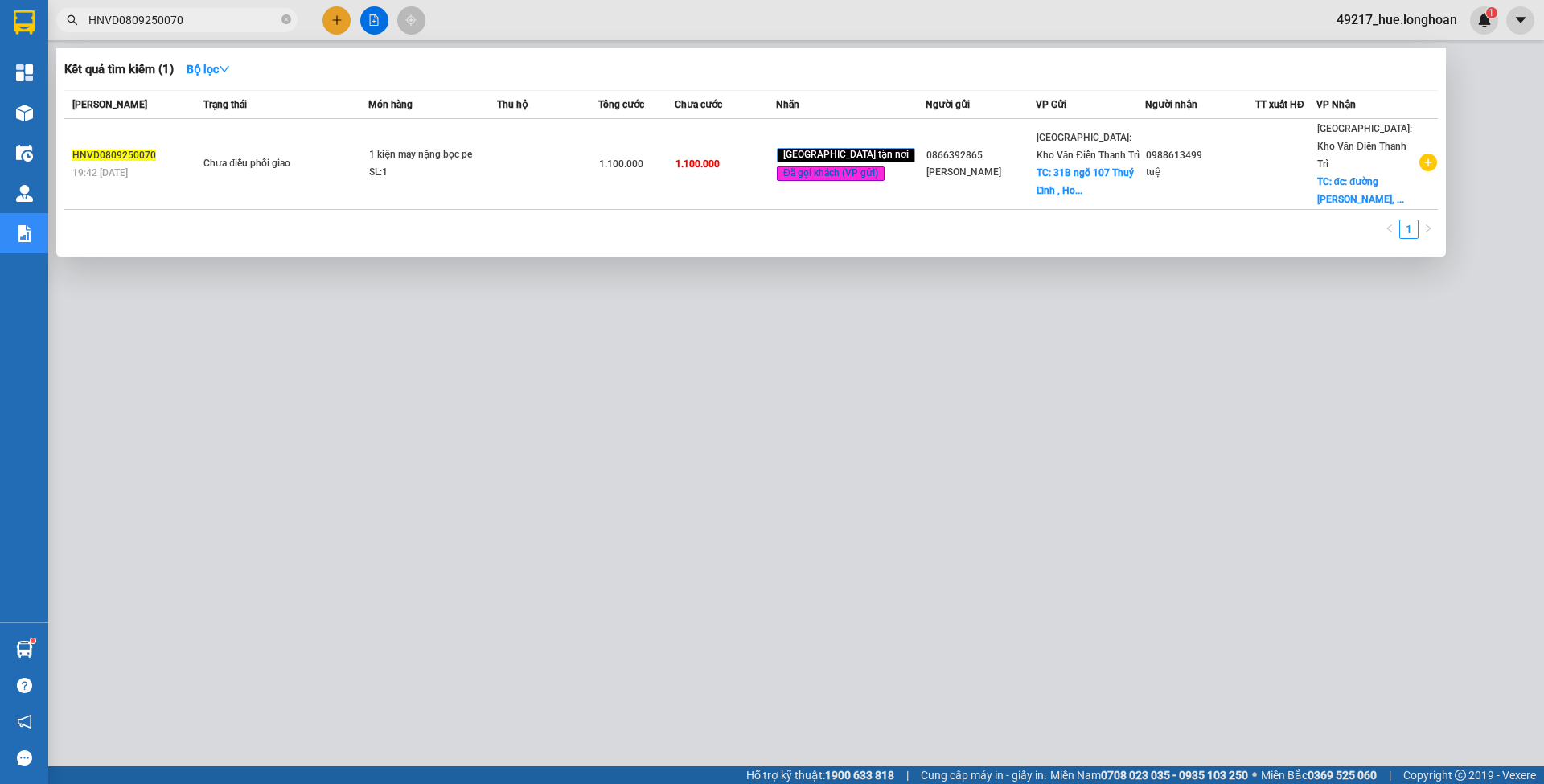
type input "HNVD0809250070"
click at [698, 406] on div at bounding box center [772, 392] width 1544 height 784
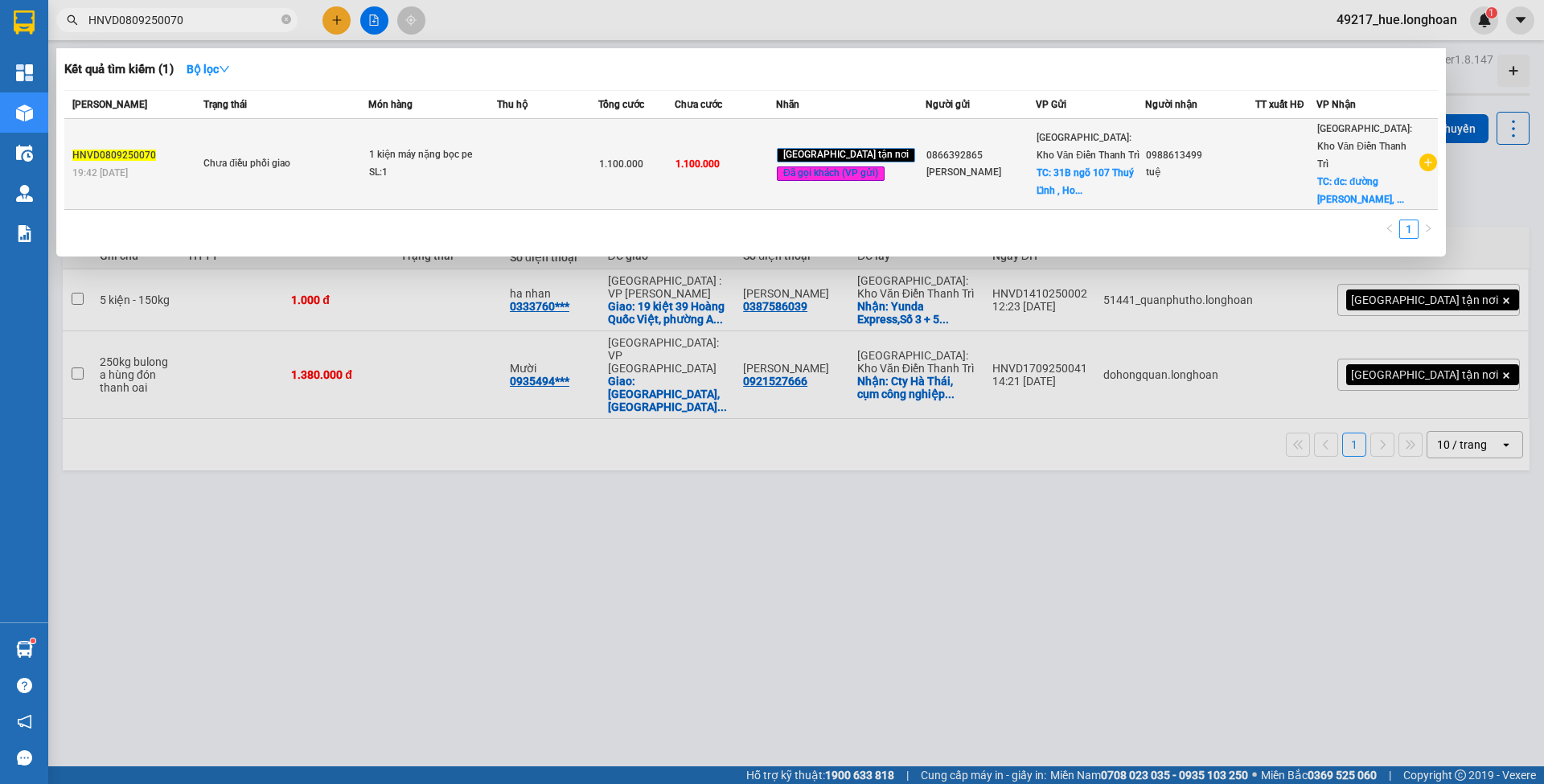
type input "HNVD0809250070"
click at [712, 159] on span "1.100.000" at bounding box center [698, 164] width 44 height 11
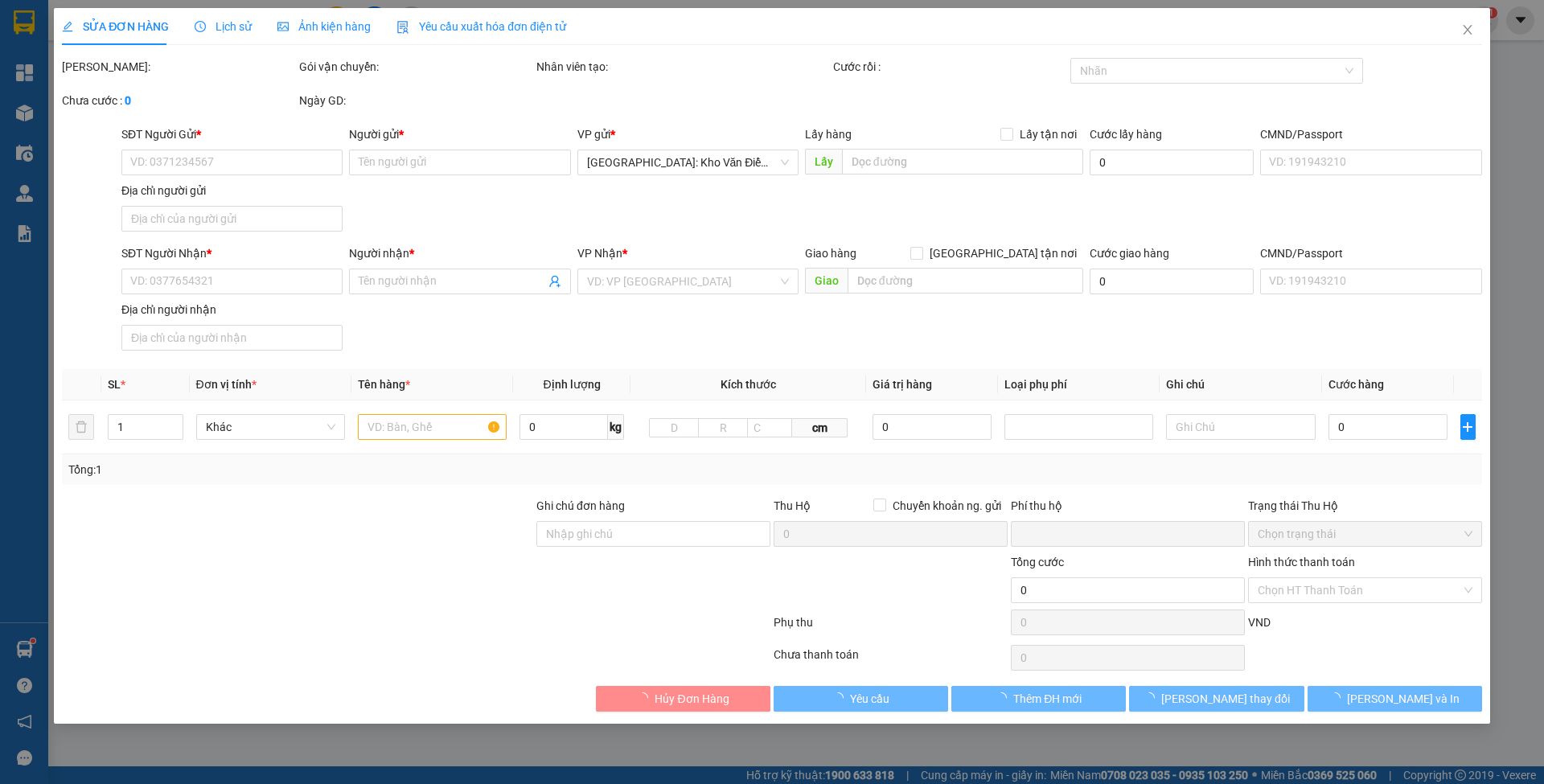
type input "0866392865"
type input "[PERSON_NAME]"
checkbox input "true"
type input "31B ngõ 107 Thuý Lĩnh , [PERSON_NAME]"
type input "0988613499"
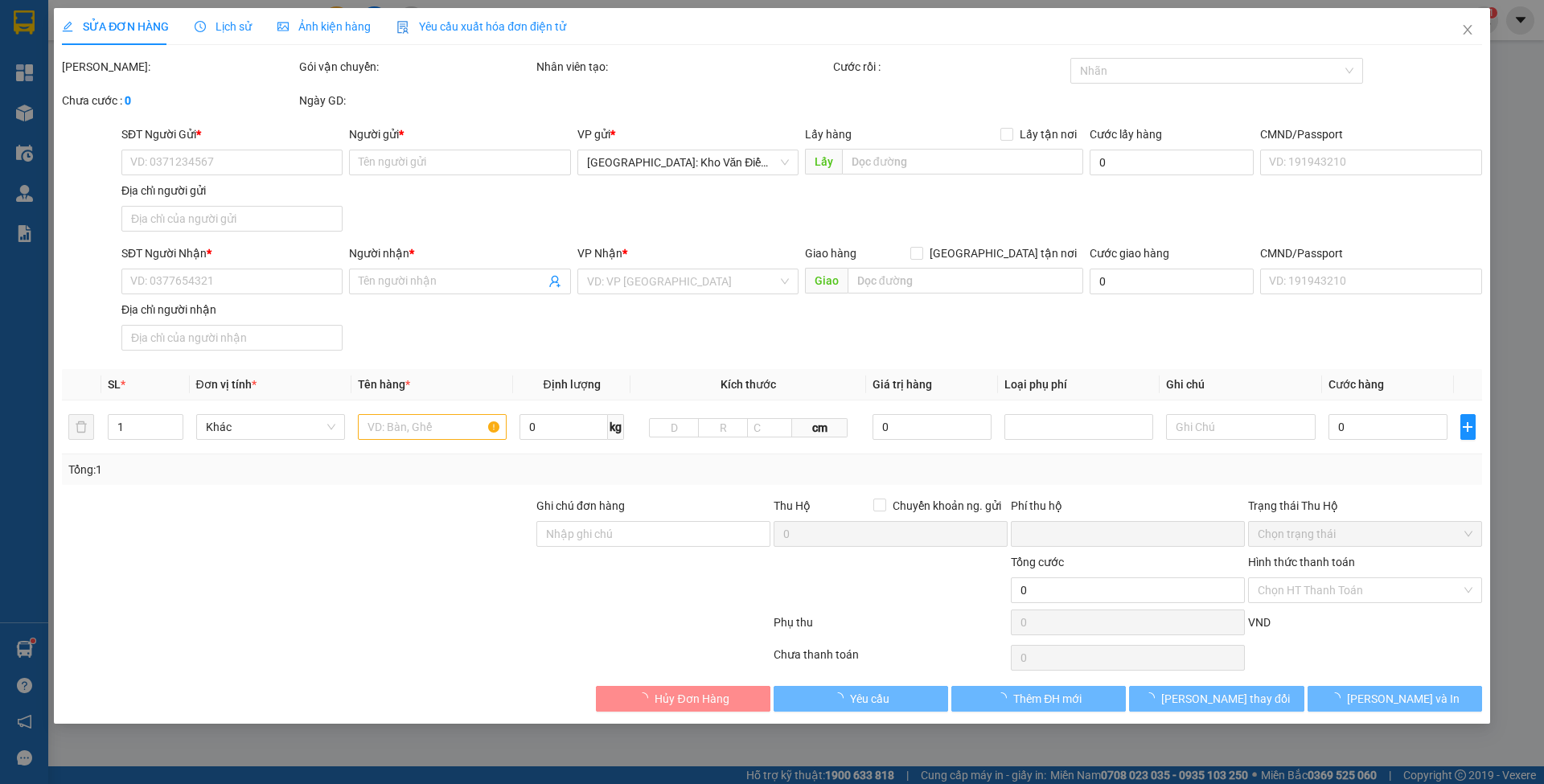
type input "tuệ"
checkbox input "true"
type input "đc: đường [PERSON_NAME], [GEOGRAPHIC_DATA] , - [GEOGRAPHIC_DATA] , [GEOGRAPHIC_…"
type input "hàng giao nguyên kiện, hư vỡ ko đền"
checkbox input "true"
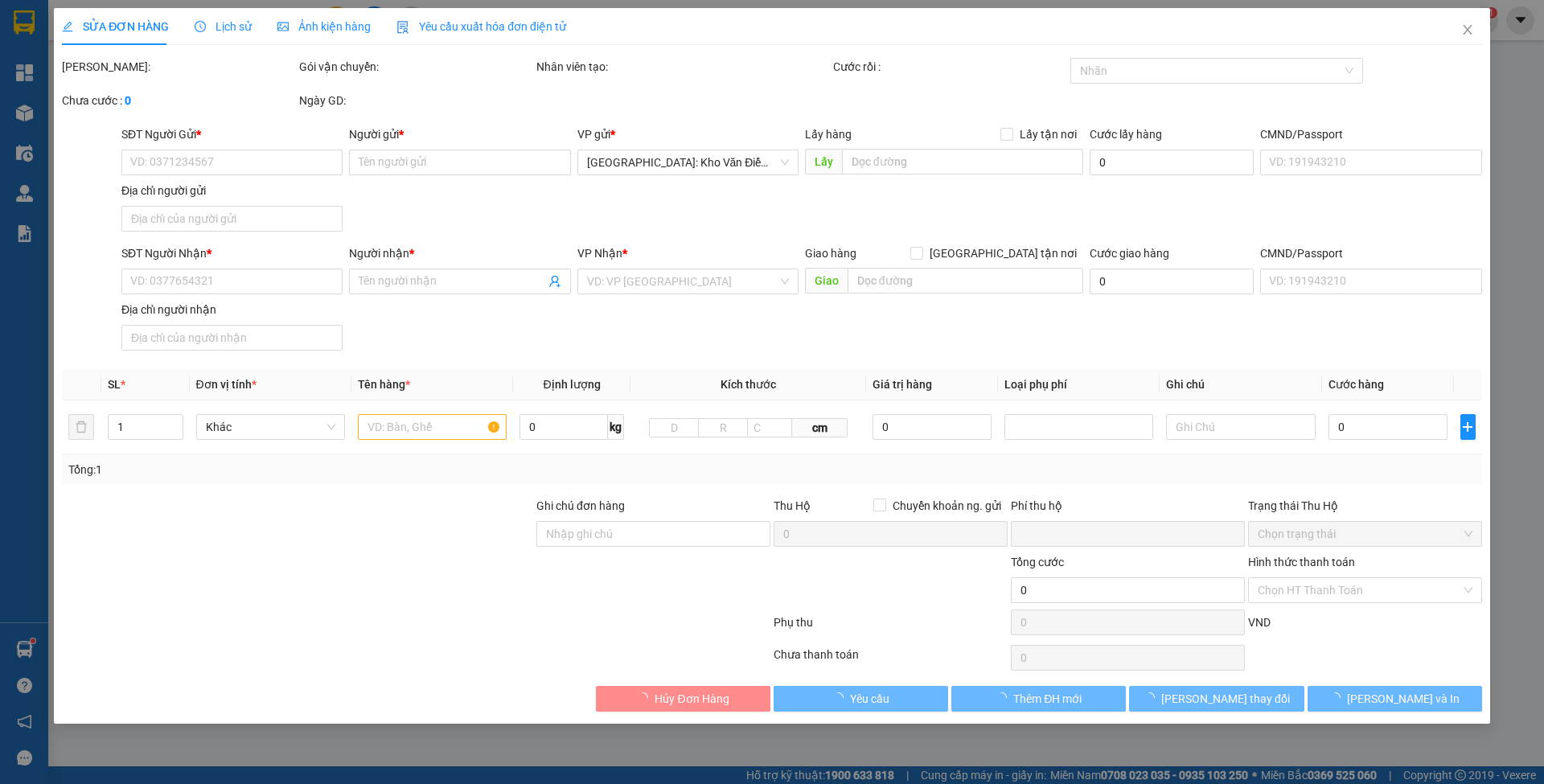
type input "30.000"
type input "1.100.000"
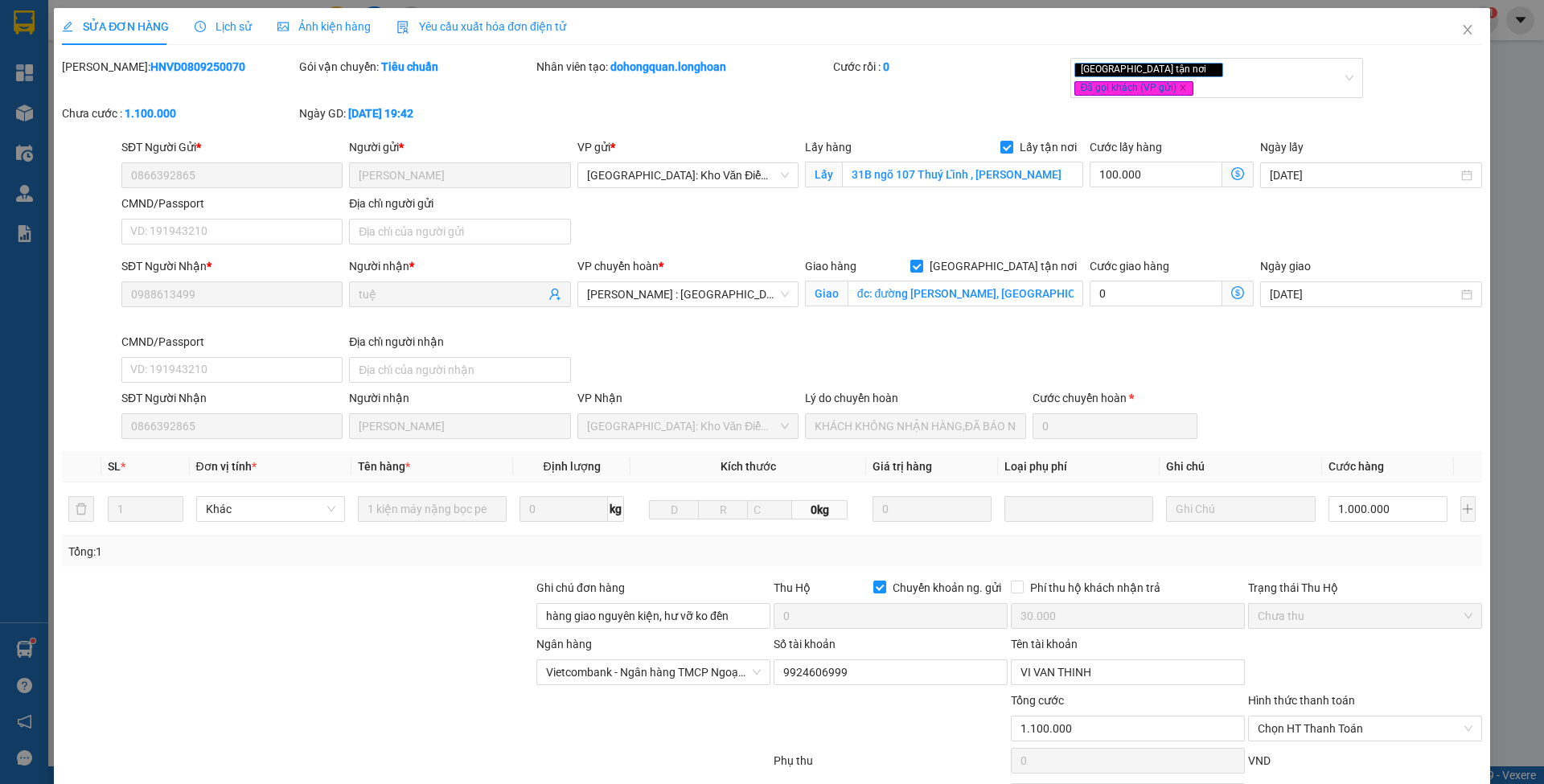
click at [238, 25] on span "Lịch sử" at bounding box center [223, 26] width 57 height 13
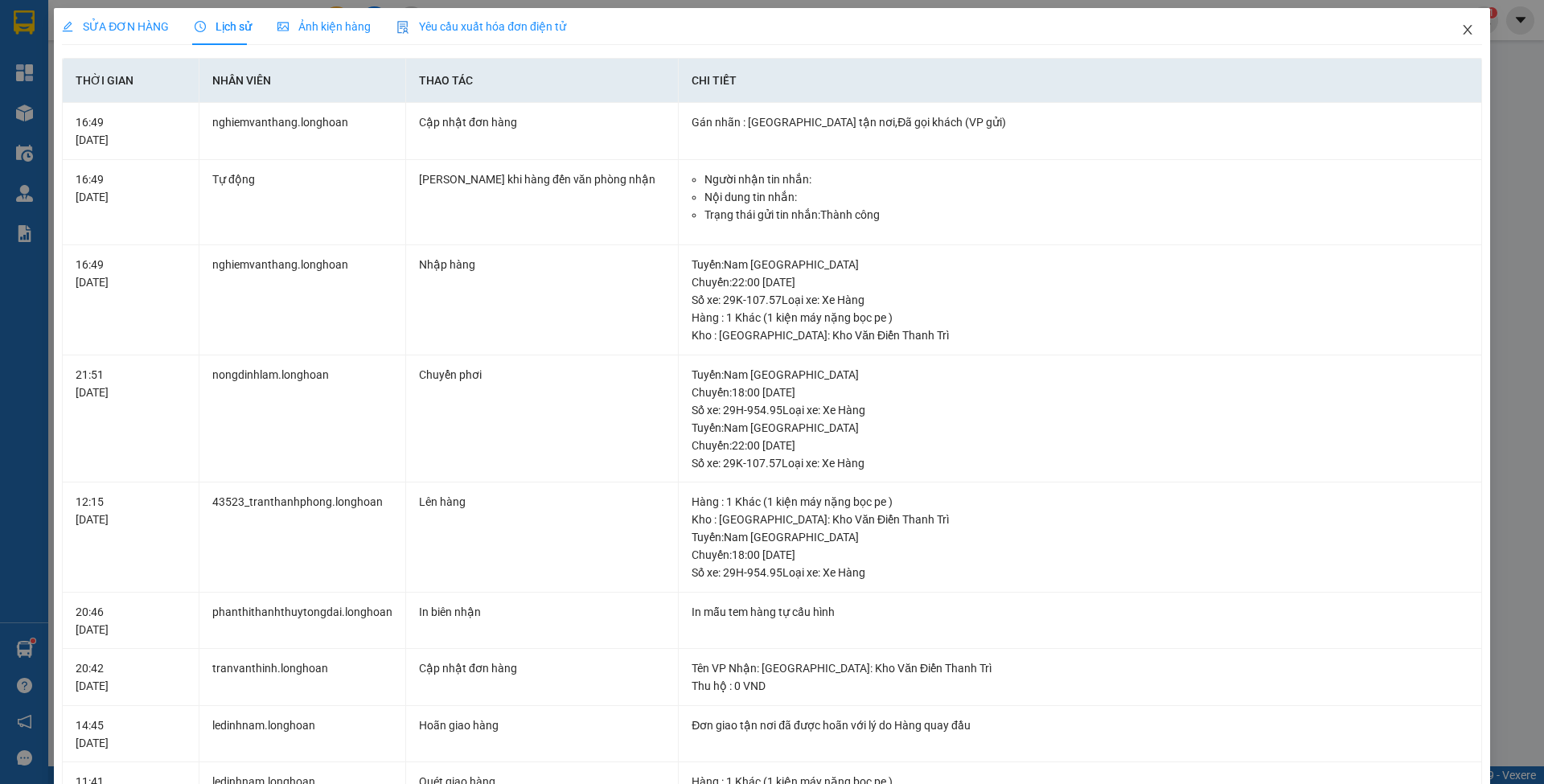
click at [1462, 32] on icon "close" at bounding box center [1468, 30] width 13 height 13
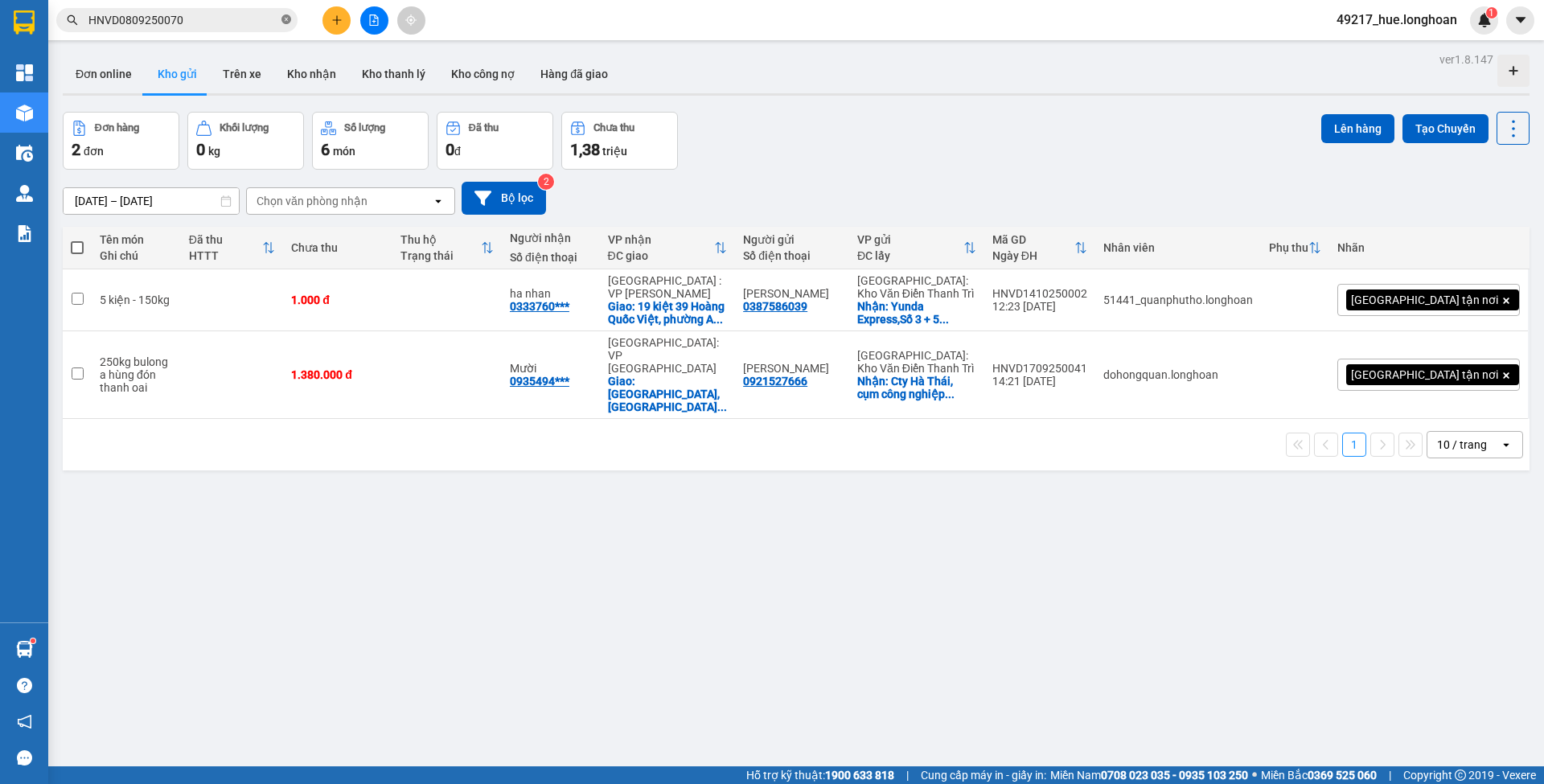
click at [285, 23] on icon "close-circle" at bounding box center [286, 19] width 10 height 10
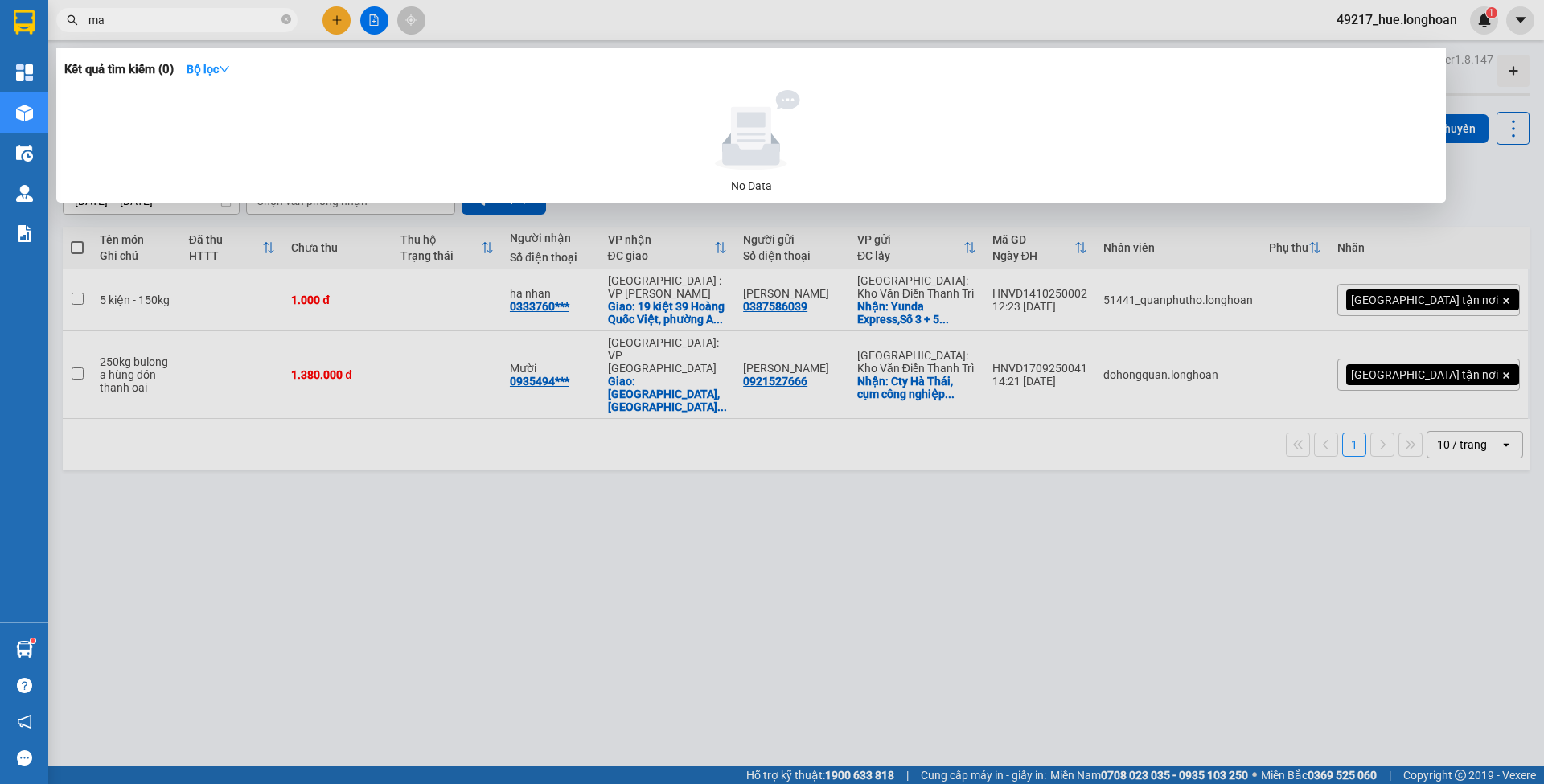
type input "m"
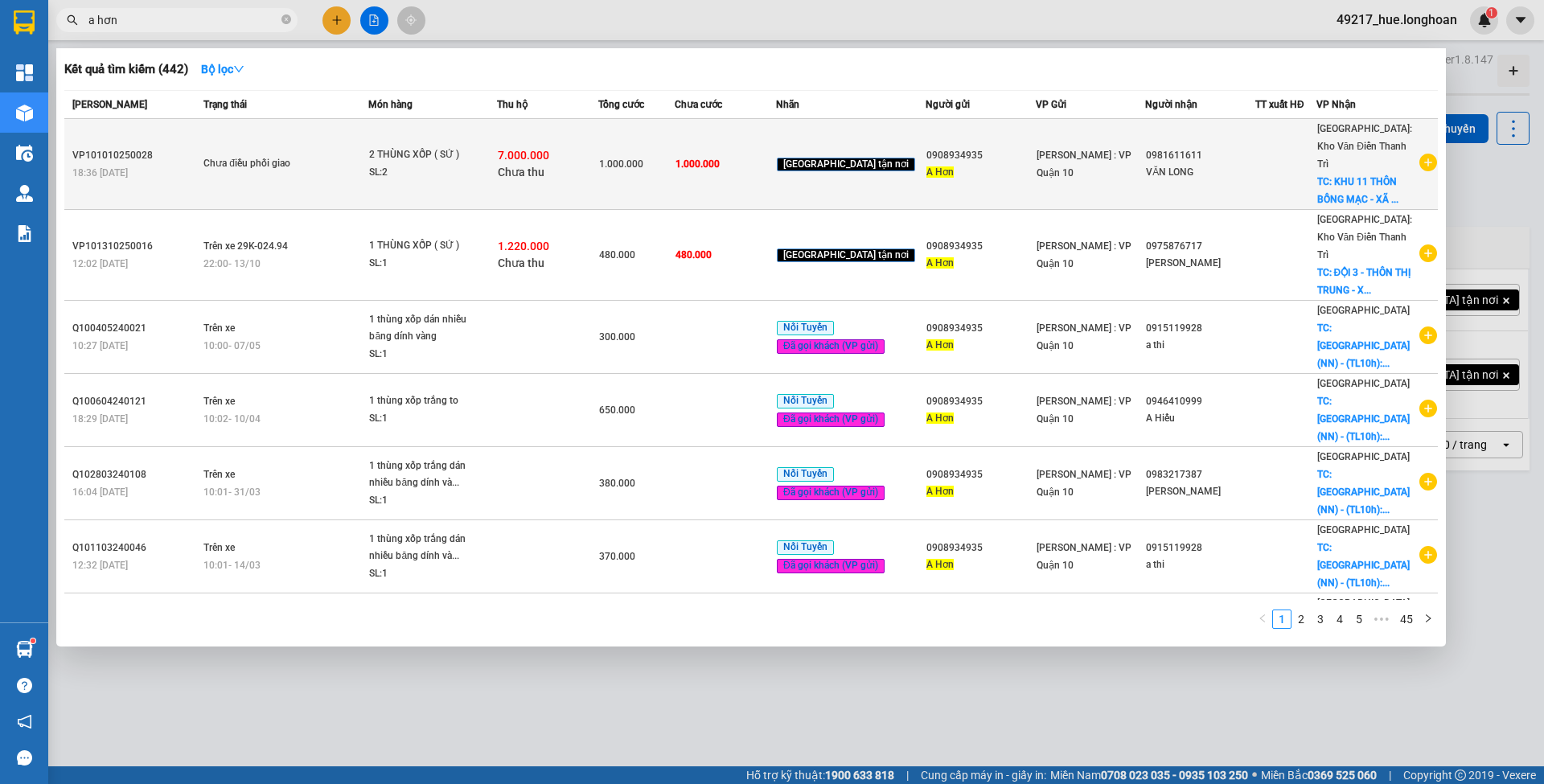
type input "a hơn"
click at [884, 155] on div "[GEOGRAPHIC_DATA] tận nơi" at bounding box center [851, 164] width 148 height 18
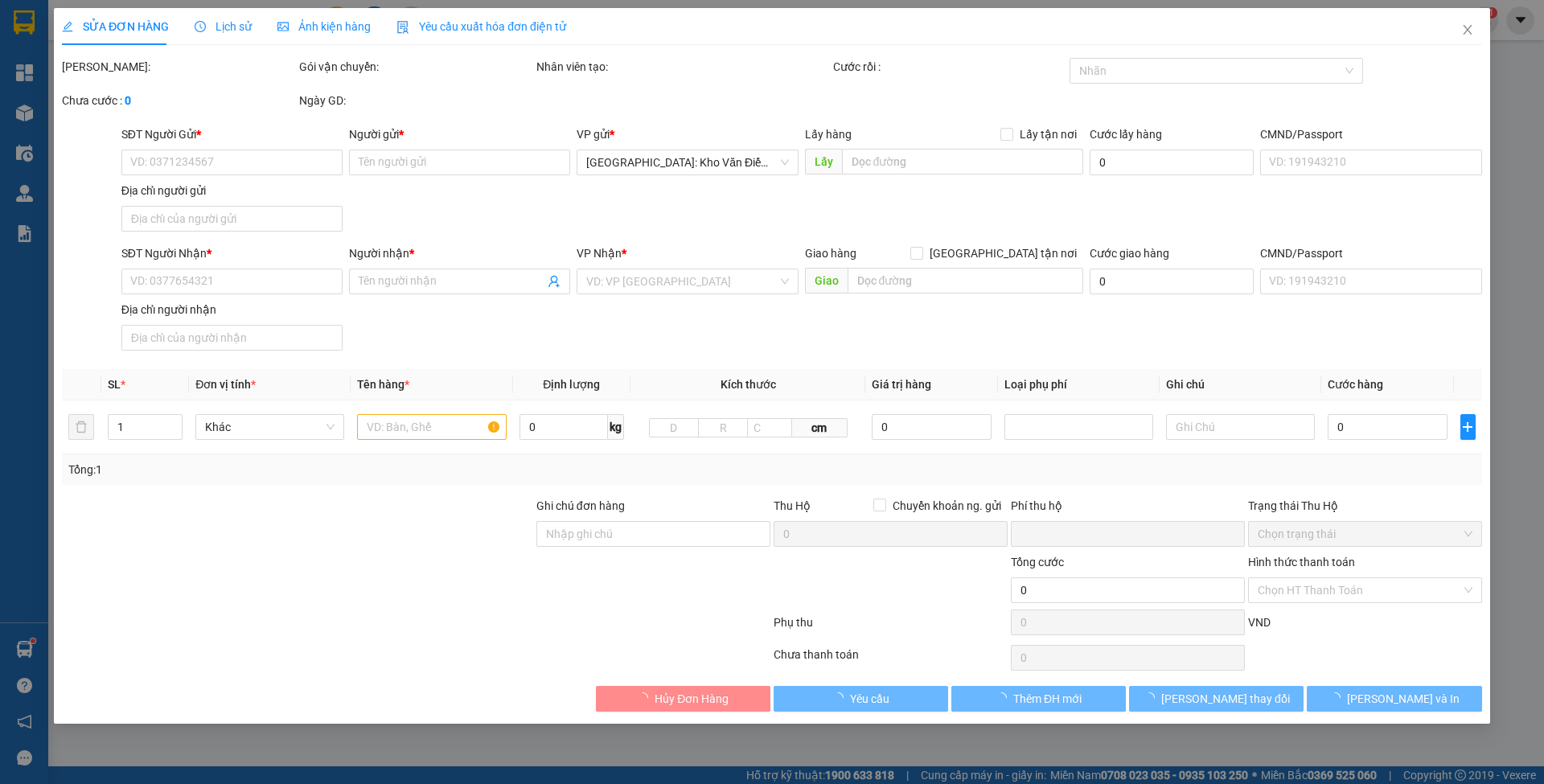
type input "0908934935"
type input "A Hơn"
type input "0981611611"
type input "VĂN LONG"
checkbox input "true"
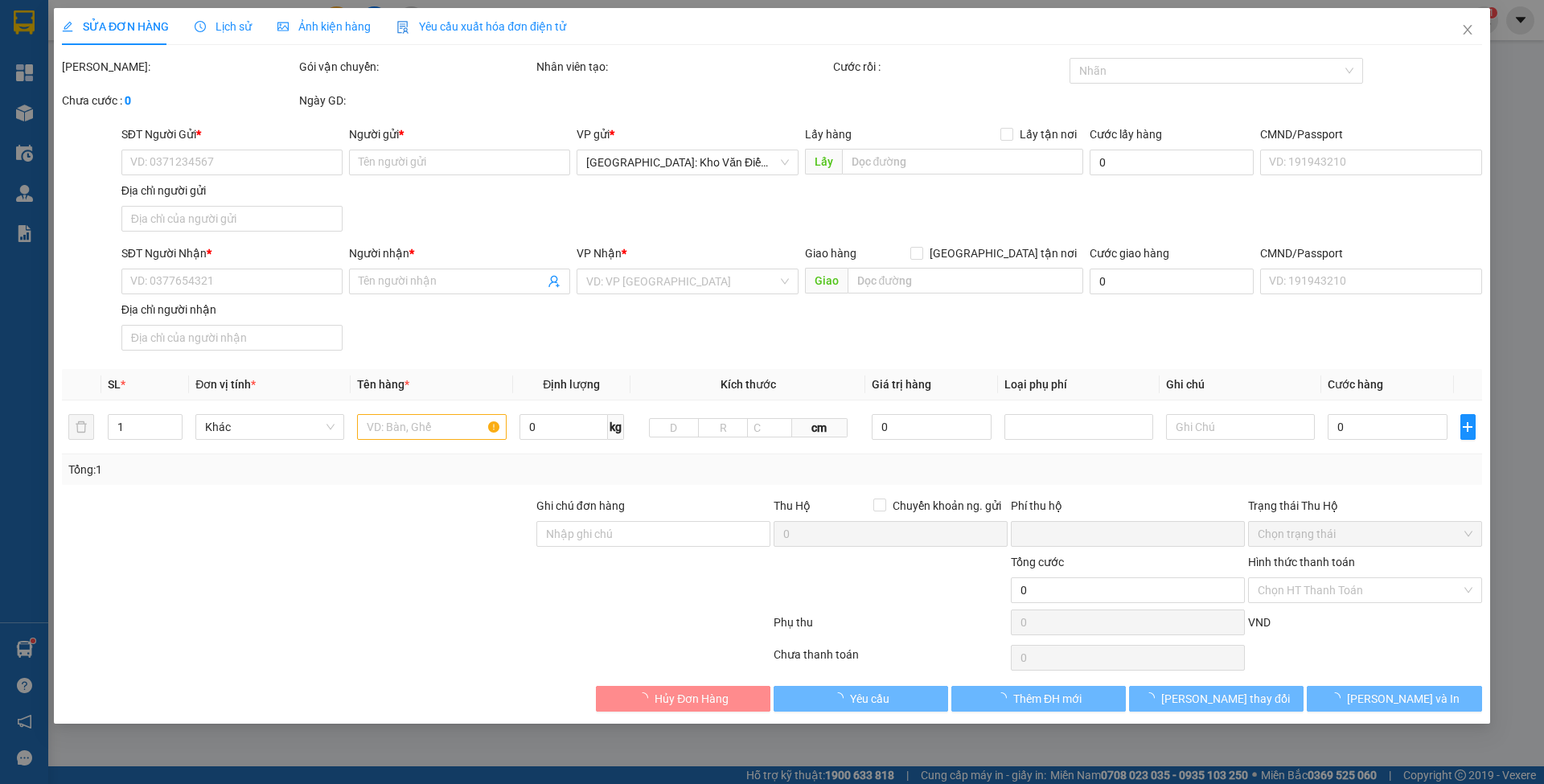
type input "KHU 11 THÔN BỒNG MẠC - XÃ [GEOGRAPHIC_DATA] - [GEOGRAPHIC_DATA] - [GEOGRAPHIC_D…"
type input "hàng k bao bể vỡ hư hỏng"
type input "1.000.000"
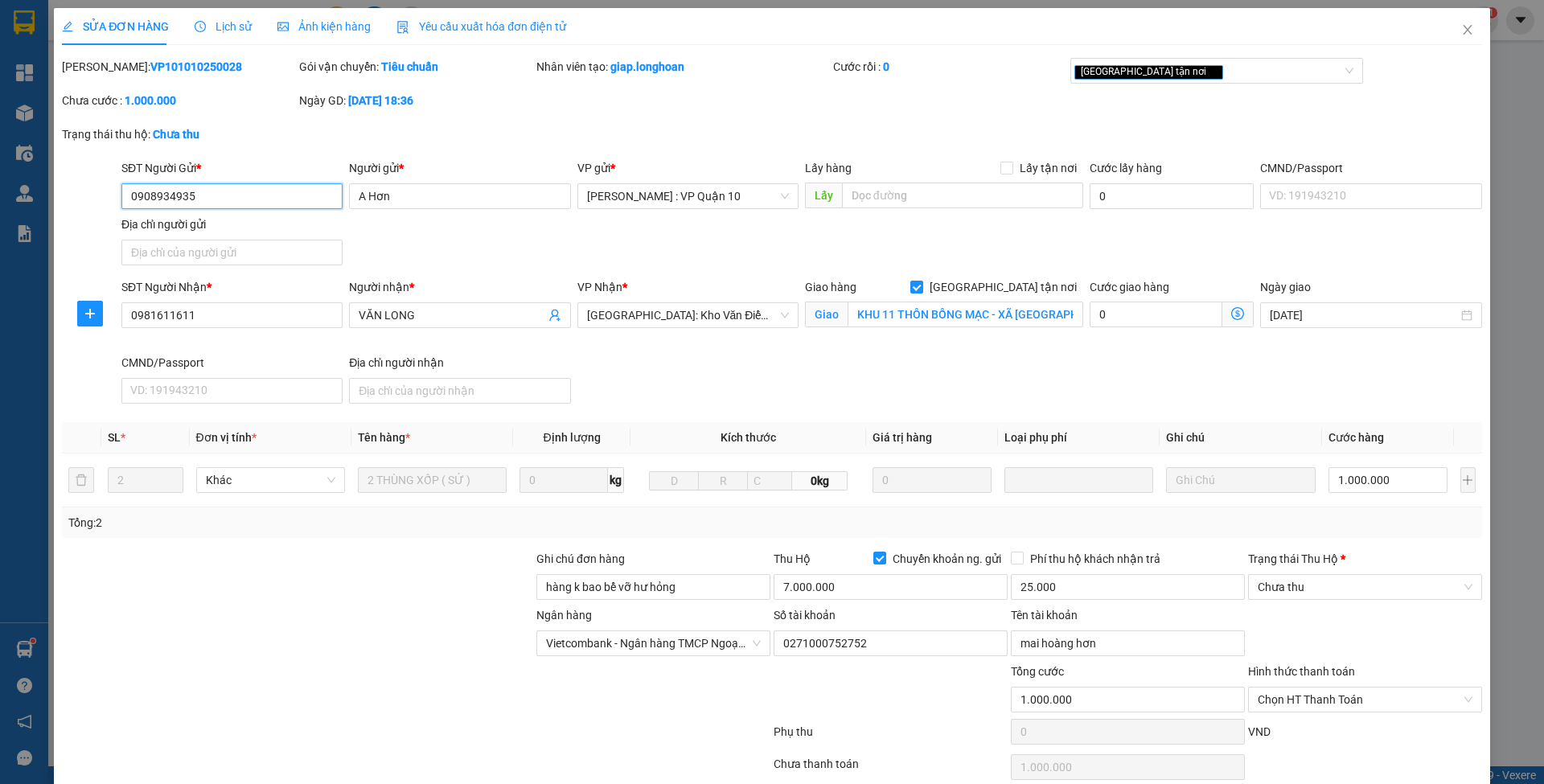
click at [219, 191] on input "0908934935" at bounding box center [232, 195] width 221 height 25
click at [1462, 34] on icon "close" at bounding box center [1468, 30] width 13 height 13
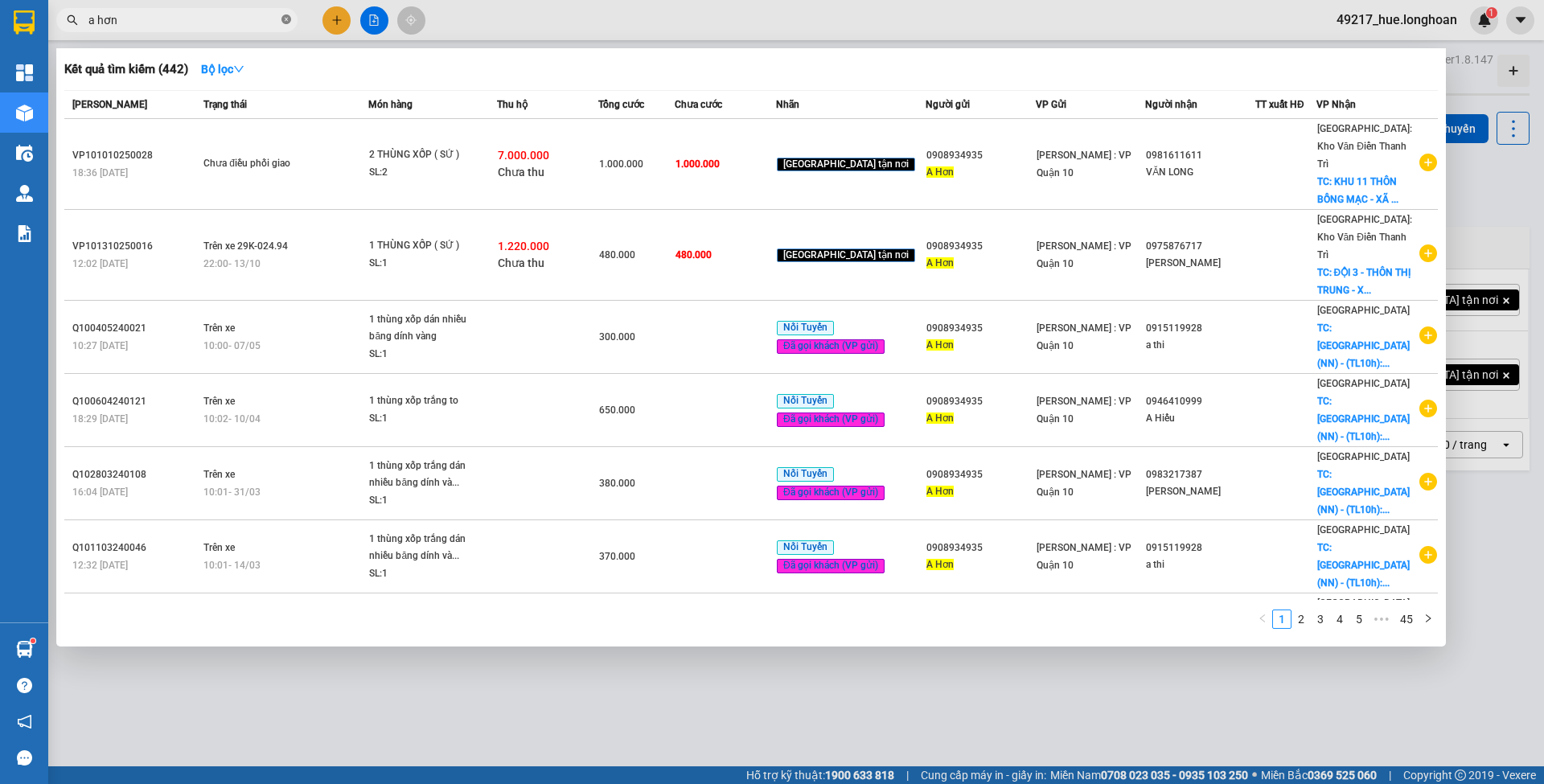
click at [288, 18] on icon "close-circle" at bounding box center [286, 19] width 10 height 10
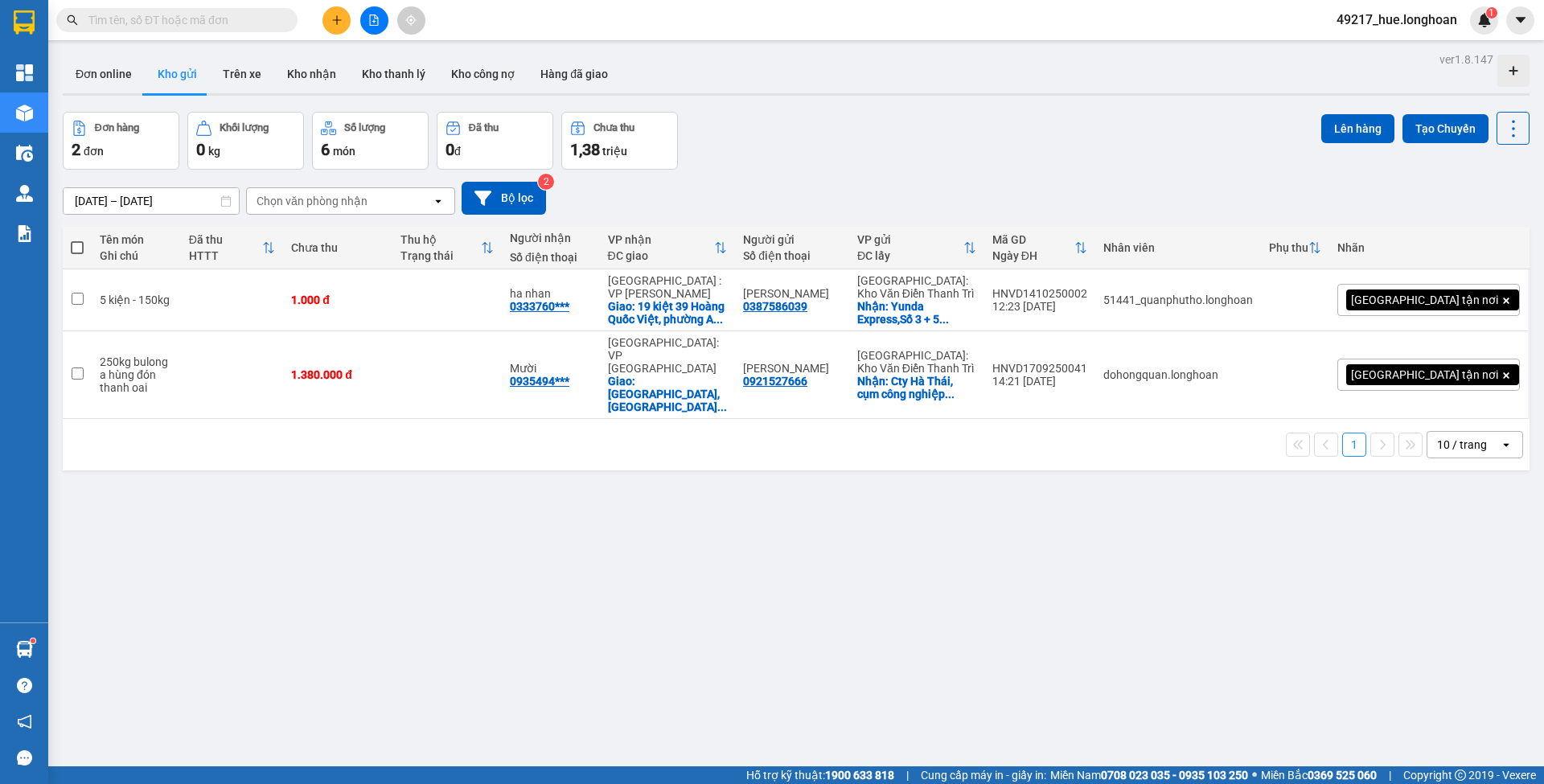
paste input "0908934935"
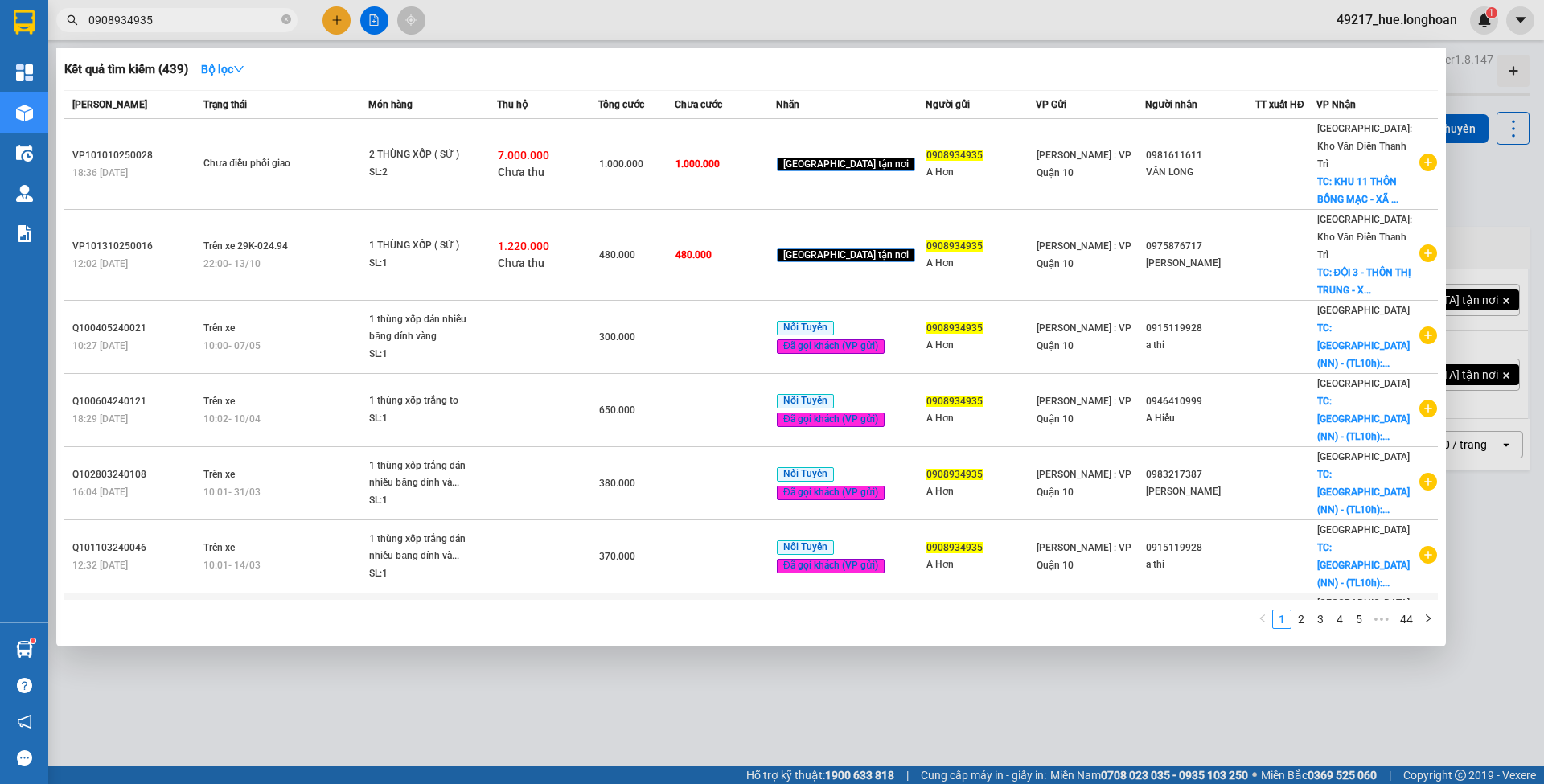
scroll to position [99, 0]
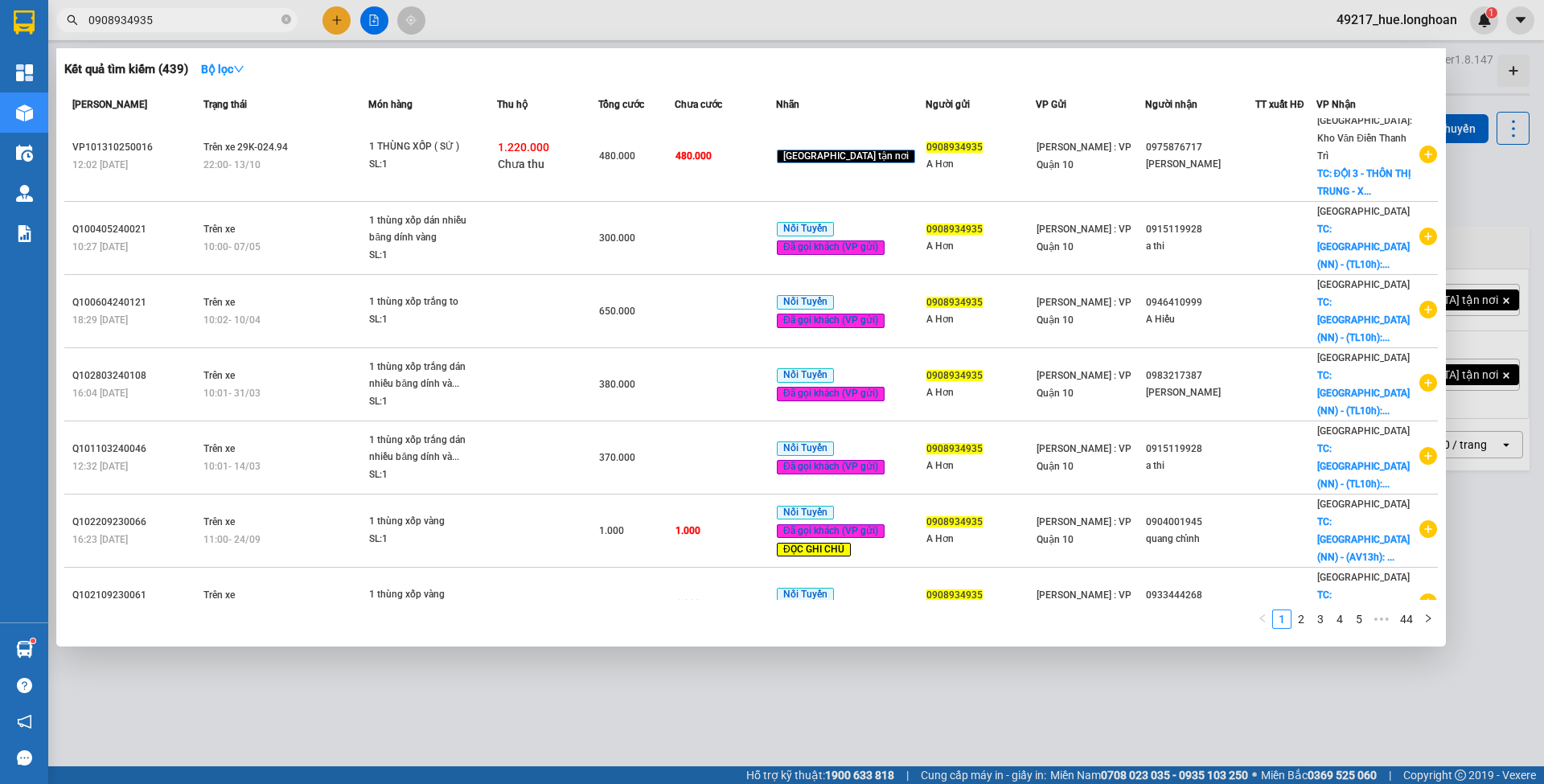
type input "0908934935"
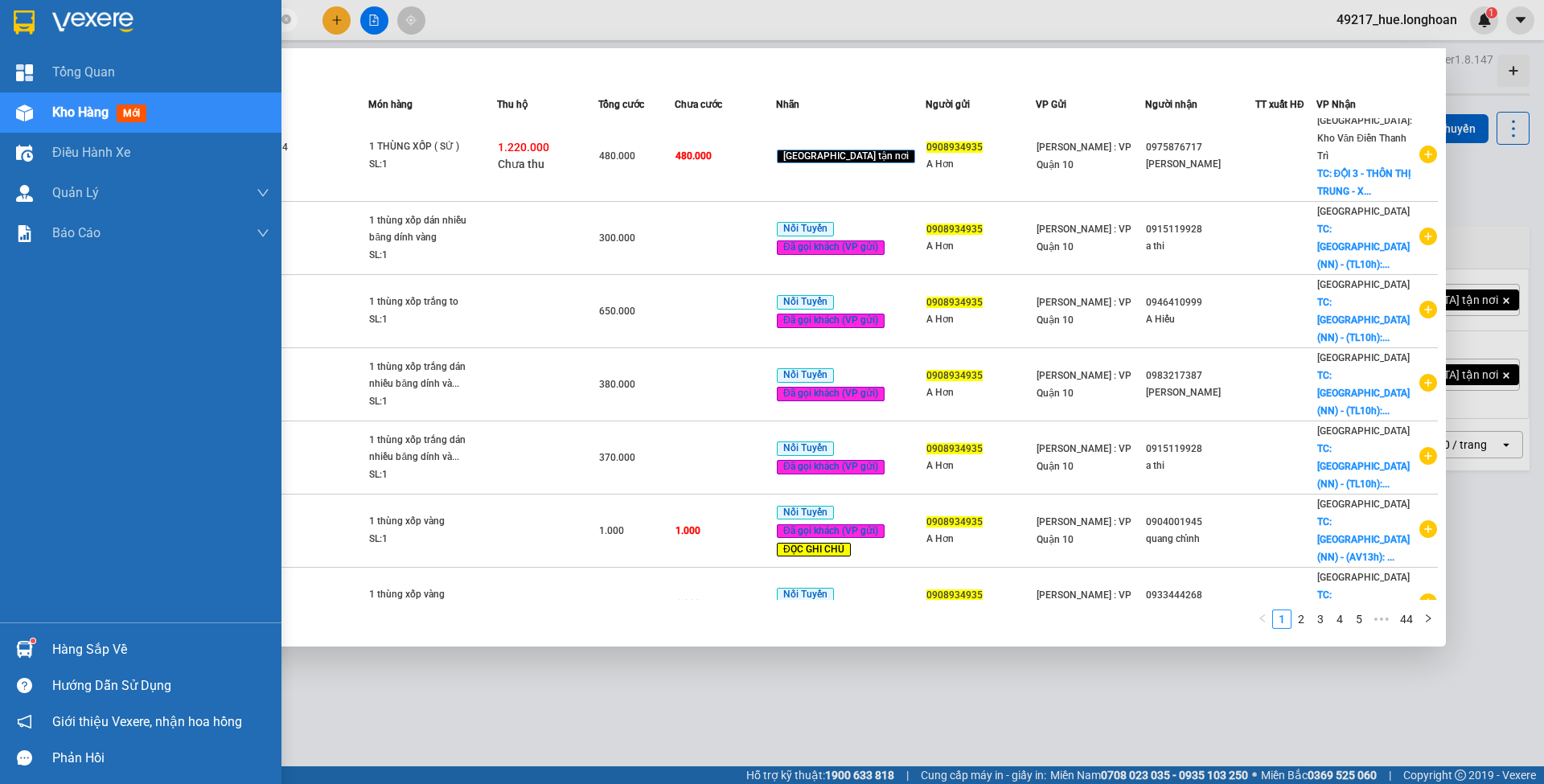
click at [31, 13] on img at bounding box center [25, 23] width 21 height 25
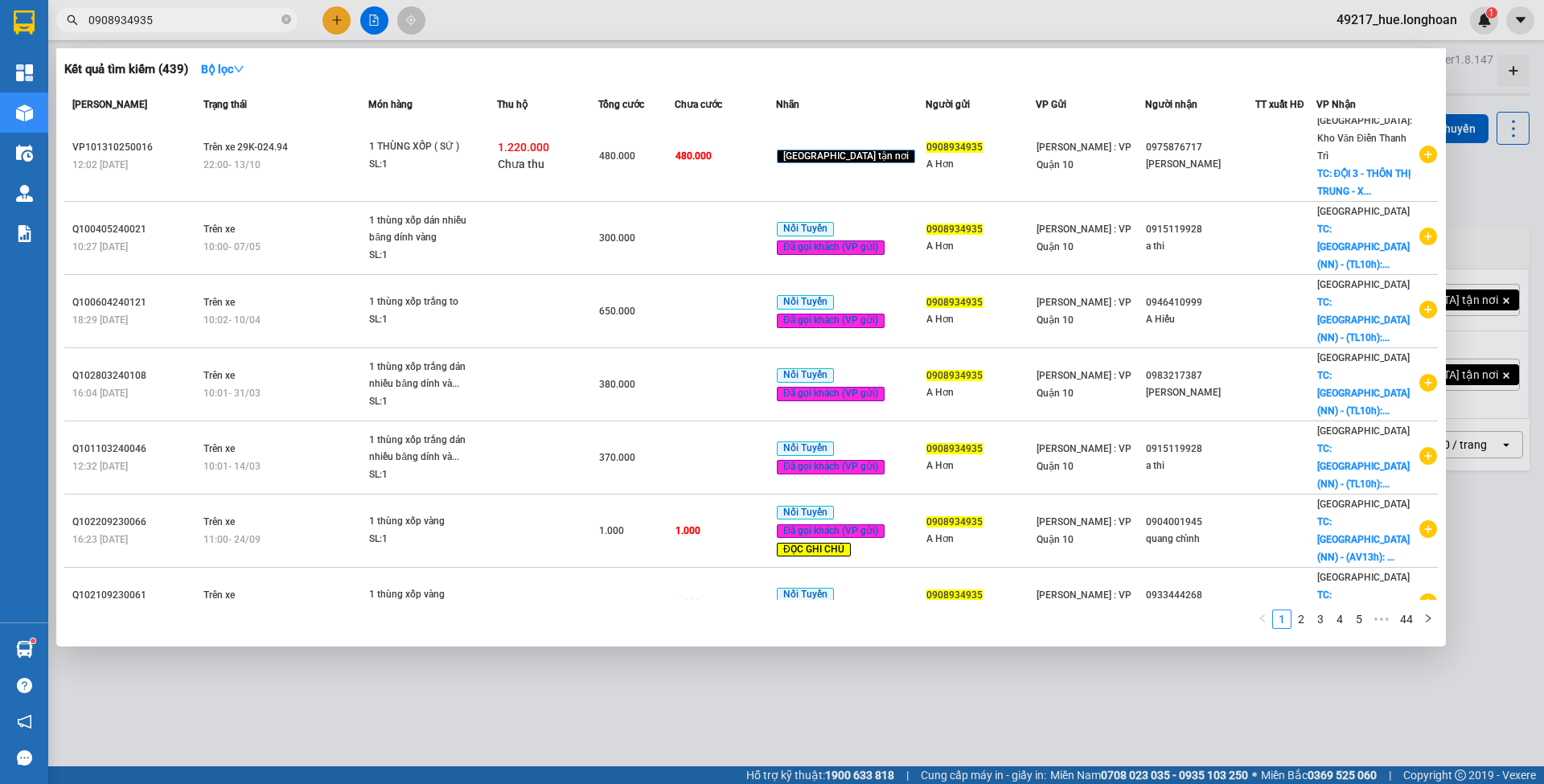
click at [664, 20] on div at bounding box center [772, 392] width 1544 height 784
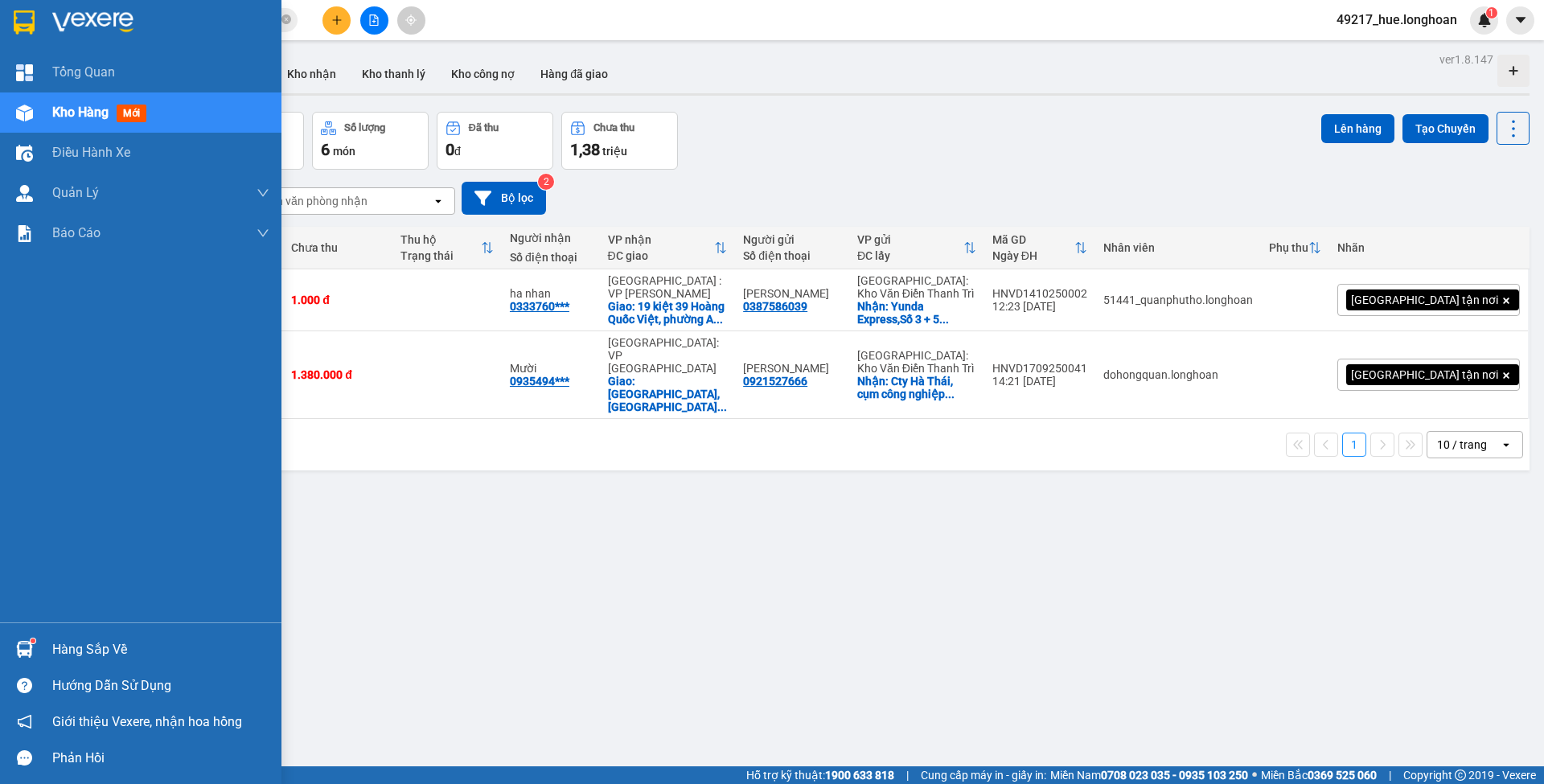
click at [26, 21] on img at bounding box center [25, 23] width 21 height 25
